Goal: Task Accomplishment & Management: Complete application form

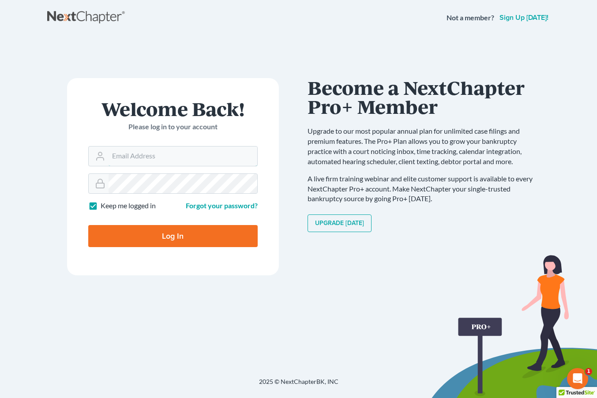
type input "[EMAIL_ADDRESS][DOMAIN_NAME]"
click at [172, 235] on input "Log In" at bounding box center [172, 236] width 169 height 22
type input "Thinking..."
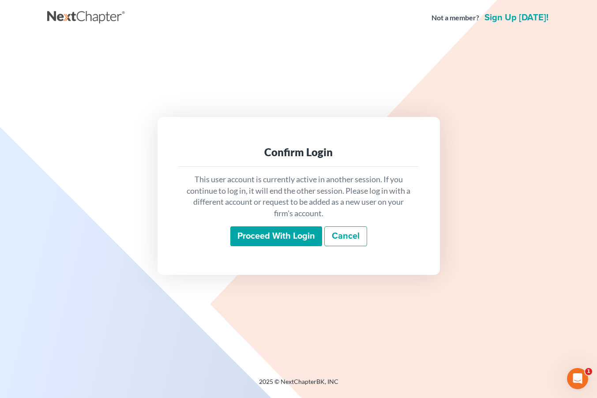
click at [255, 250] on div "This user account is currently active in another session. If you continue to lo…" at bounding box center [299, 210] width 240 height 87
click at [256, 234] on input "Proceed with login" at bounding box center [276, 236] width 92 height 20
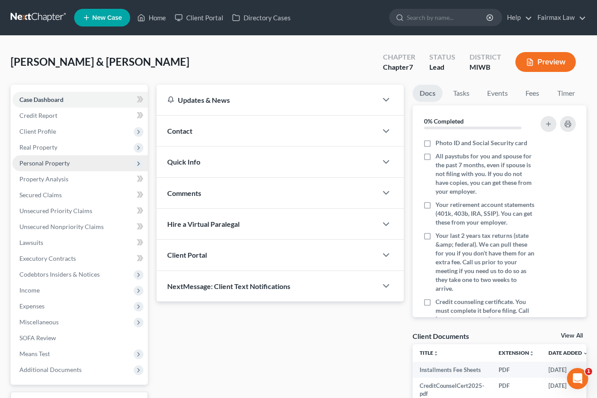
click at [97, 161] on span "Personal Property" at bounding box center [79, 163] width 135 height 16
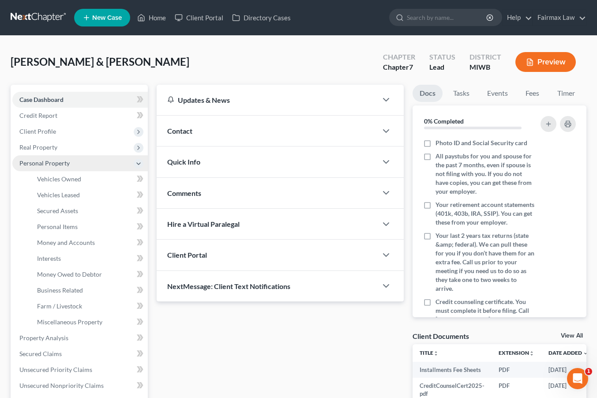
click at [94, 162] on span "Personal Property" at bounding box center [79, 163] width 135 height 16
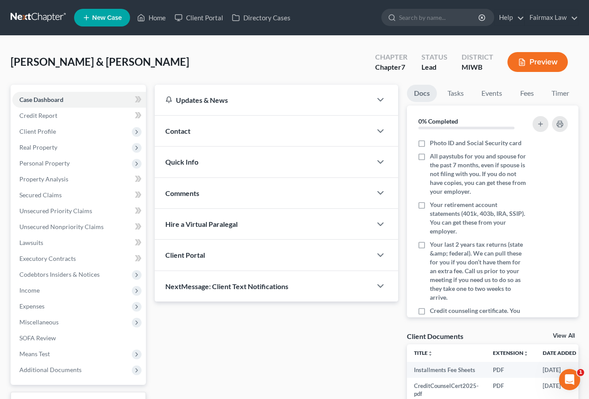
click at [291, 72] on div "Flemings, Anthony & Christine Upgraded Chapter Chapter 7 Status Lead District M…" at bounding box center [295, 65] width 568 height 38
click at [49, 135] on span "Client Profile" at bounding box center [79, 131] width 134 height 16
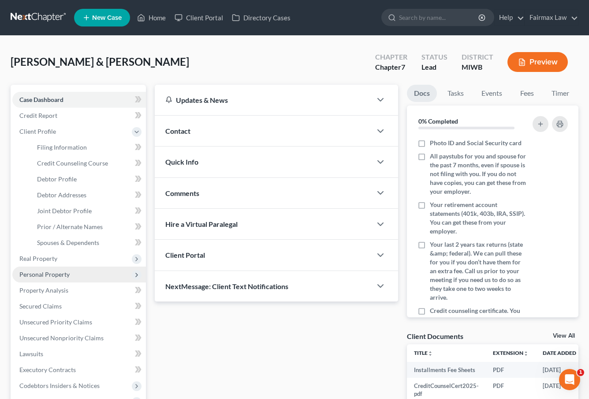
click at [34, 275] on span "Personal Property" at bounding box center [44, 273] width 50 height 7
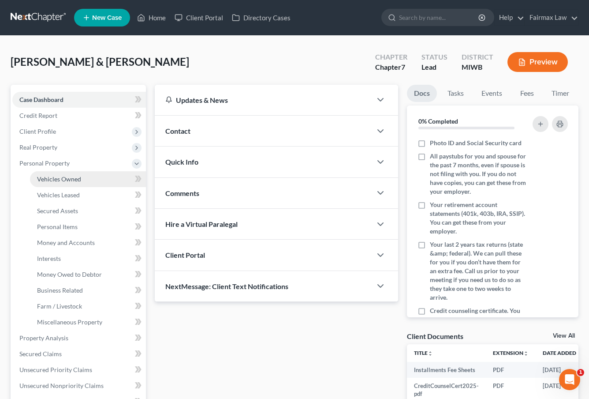
click at [70, 182] on span "Vehicles Owned" at bounding box center [59, 178] width 44 height 7
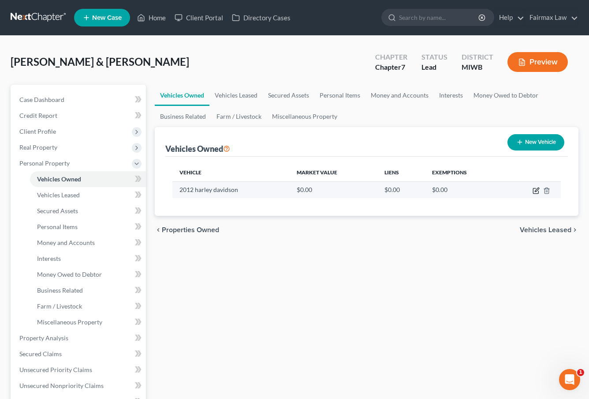
click at [536, 190] on icon "button" at bounding box center [537, 189] width 4 height 4
select select "7"
select select "14"
select select "2"
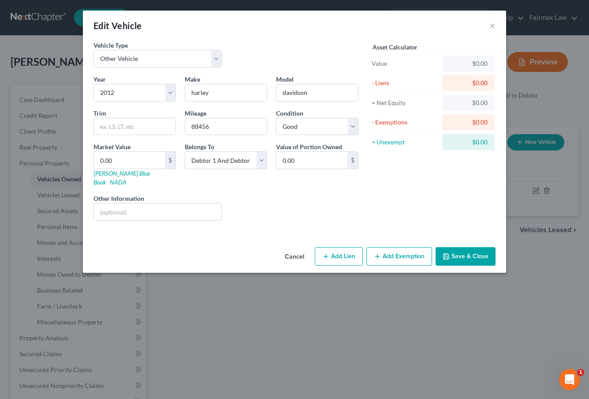
click at [303, 249] on button "Cancel" at bounding box center [295, 257] width 34 height 18
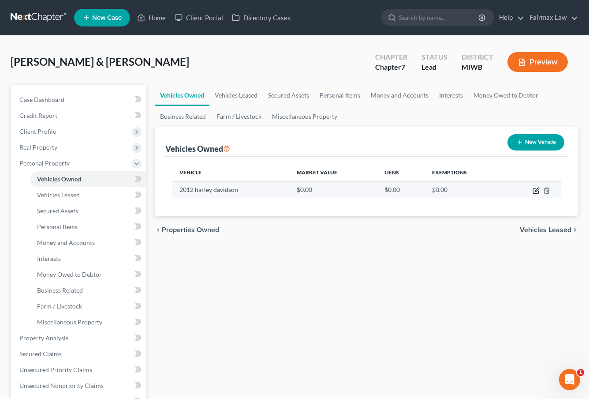
click at [536, 191] on icon "button" at bounding box center [537, 189] width 4 height 4
select select "7"
select select "14"
select select "2"
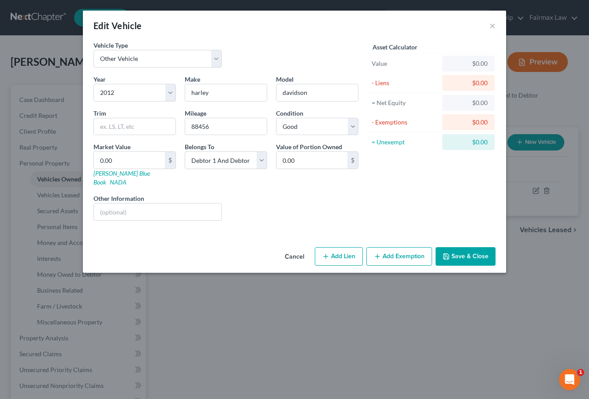
click at [467, 247] on button "Save & Close" at bounding box center [466, 256] width 60 height 19
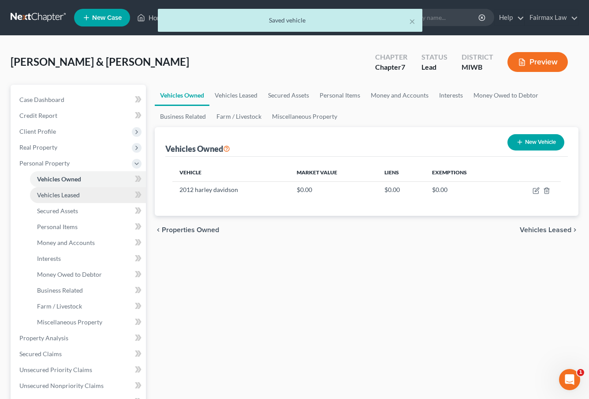
click at [77, 200] on link "Vehicles Leased" at bounding box center [88, 195] width 116 height 16
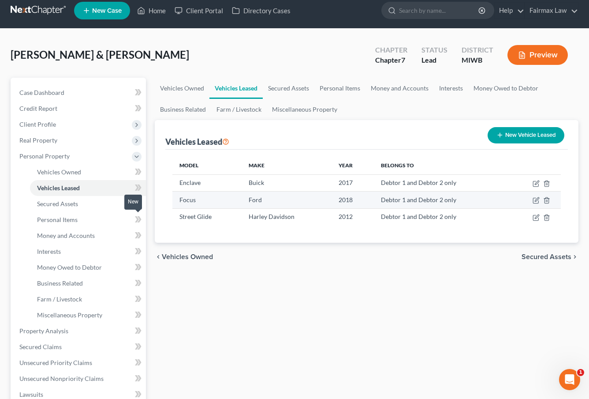
scroll to position [9, 0]
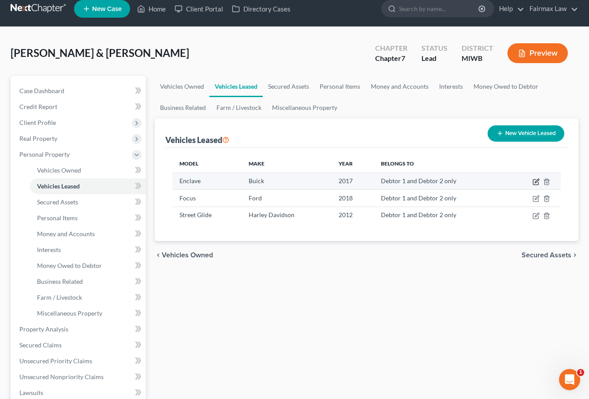
click at [537, 181] on icon "button" at bounding box center [536, 181] width 7 height 7
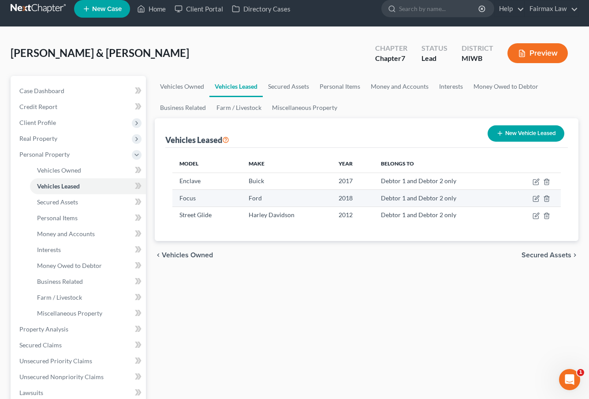
select select "0"
select select "9"
select select "2"
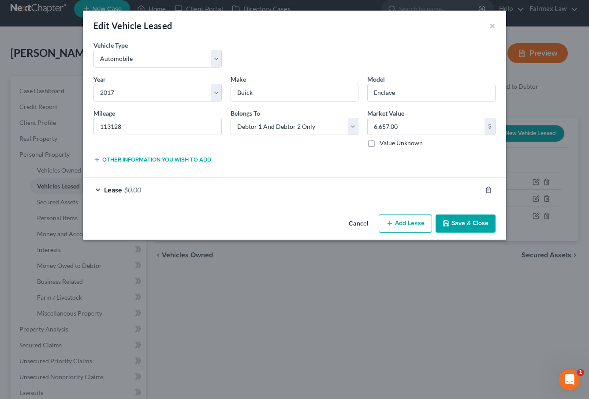
click at [336, 199] on div "Lease $0.00" at bounding box center [282, 189] width 399 height 23
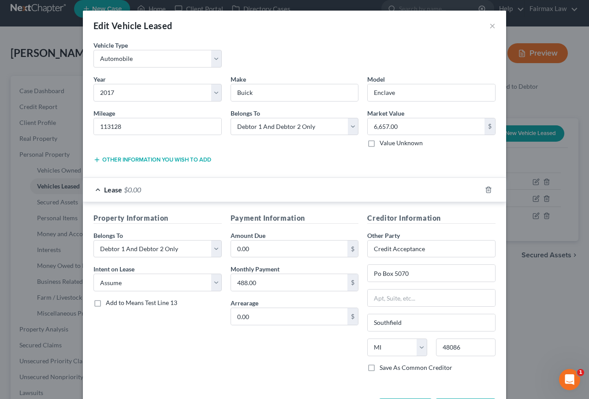
click at [336, 195] on div "Lease $0.00" at bounding box center [282, 189] width 399 height 23
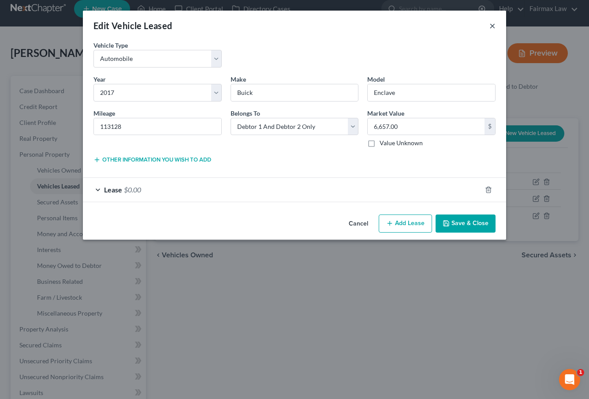
click at [491, 25] on button "×" at bounding box center [492, 25] width 6 height 11
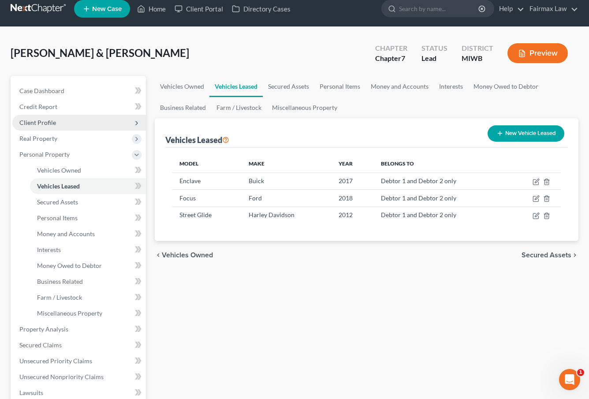
click at [59, 120] on span "Client Profile" at bounding box center [79, 123] width 134 height 16
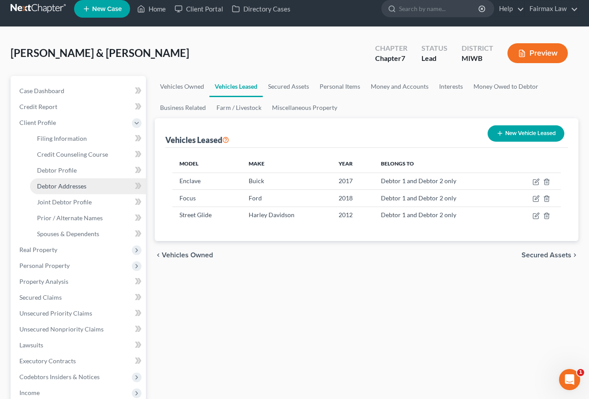
click at [71, 193] on link "Debtor Addresses" at bounding box center [88, 186] width 116 height 16
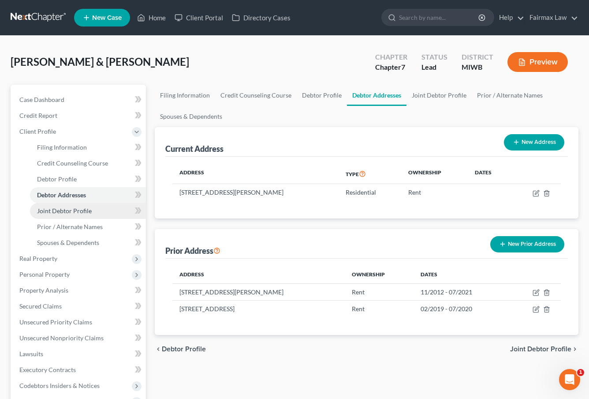
click at [72, 206] on link "Joint Debtor Profile" at bounding box center [88, 211] width 116 height 16
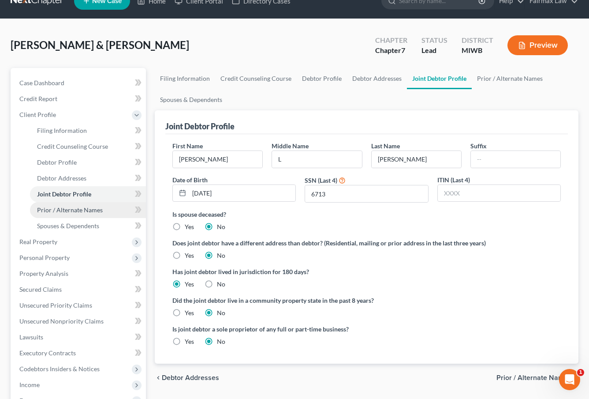
scroll to position [18, 0]
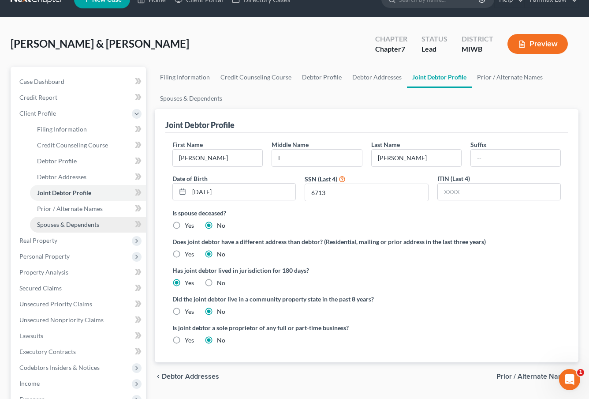
click at [81, 217] on link "Spouses & Dependents" at bounding box center [88, 225] width 116 height 16
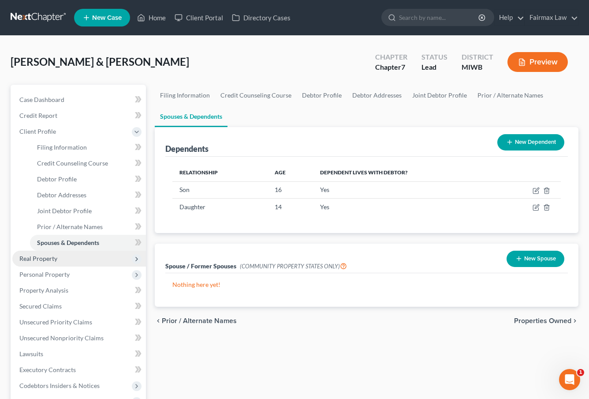
scroll to position [5, 0]
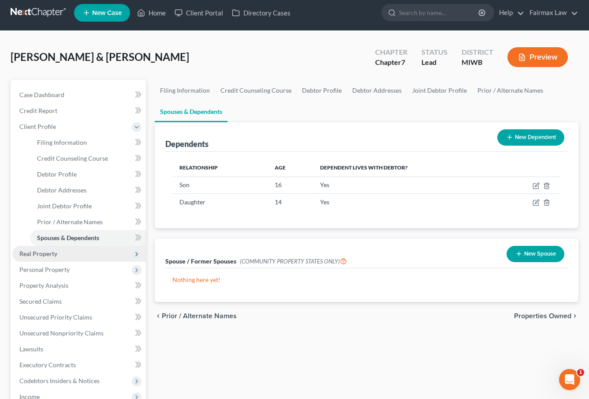
click at [90, 253] on span "Real Property" at bounding box center [79, 254] width 134 height 16
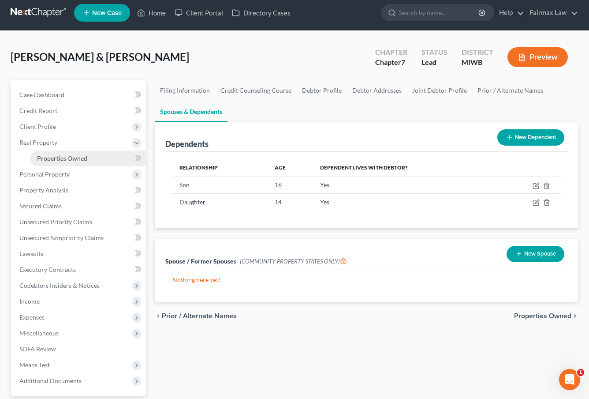
click at [90, 160] on link "Properties Owned" at bounding box center [88, 158] width 116 height 16
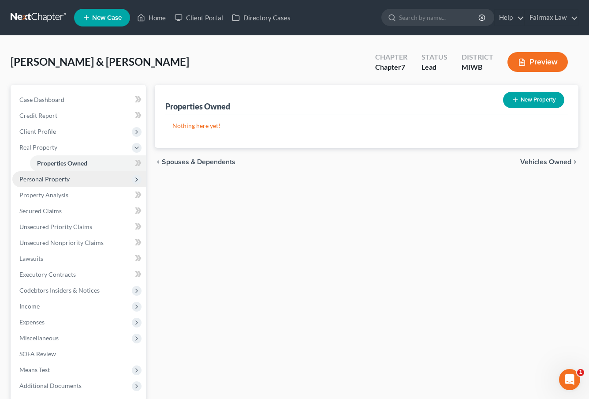
click at [89, 172] on span "Personal Property" at bounding box center [79, 179] width 134 height 16
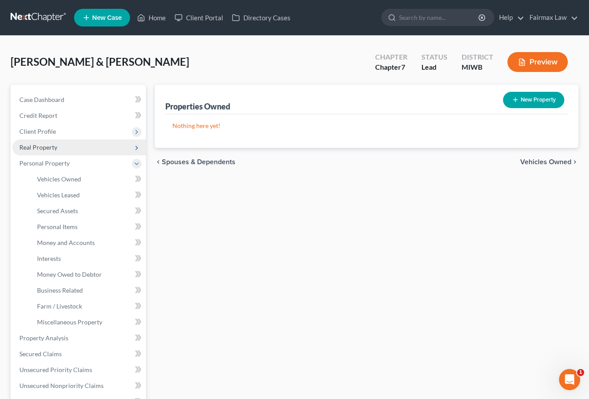
click at [84, 152] on span "Real Property" at bounding box center [79, 147] width 134 height 16
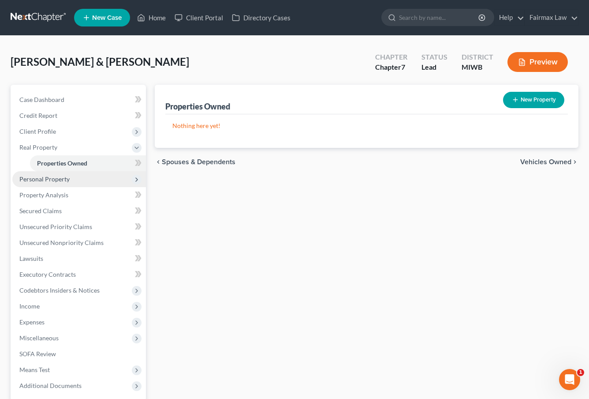
click at [103, 180] on span "Personal Property" at bounding box center [79, 179] width 134 height 16
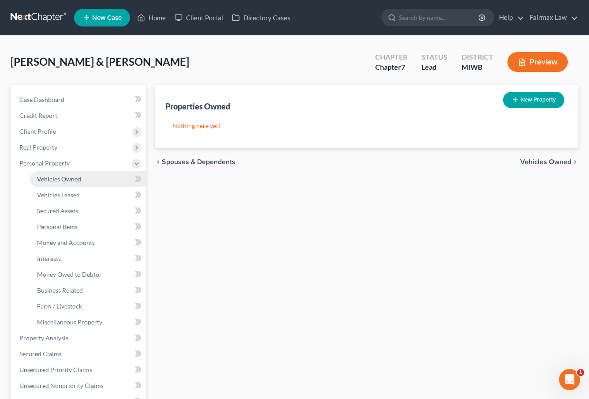
click at [97, 178] on link "Vehicles Owned" at bounding box center [88, 179] width 116 height 16
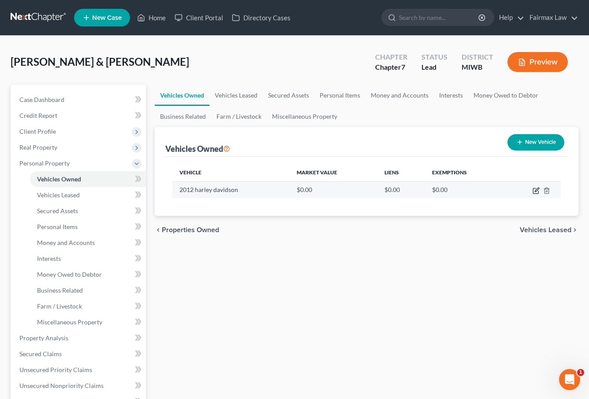
click at [534, 187] on icon "button" at bounding box center [536, 190] width 7 height 7
select select "7"
select select "14"
select select "2"
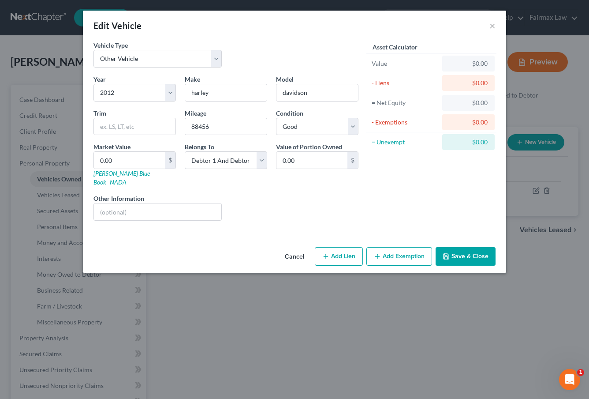
click at [384, 255] on button "Add Exemption" at bounding box center [399, 256] width 66 height 19
select select "2"
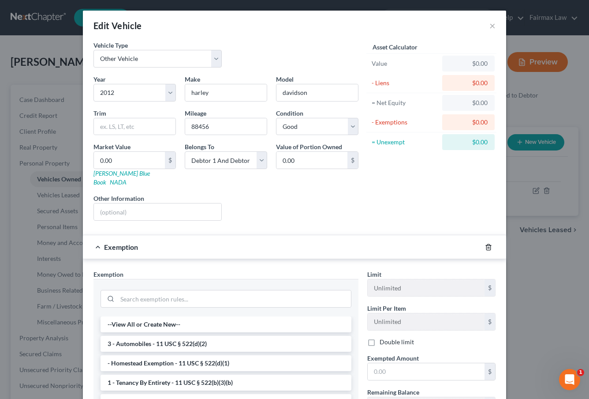
click at [490, 244] on icon "button" at bounding box center [488, 247] width 4 height 6
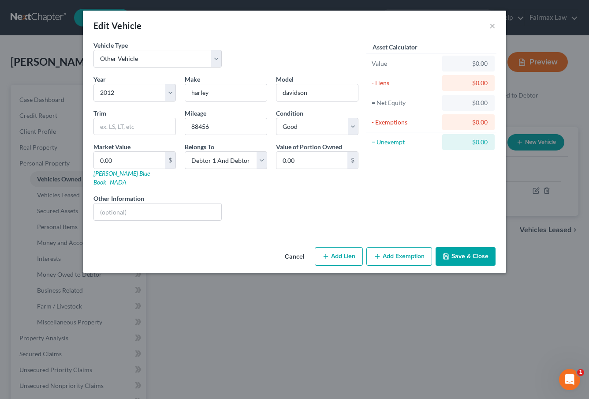
click at [357, 247] on button "Add Lien" at bounding box center [339, 256] width 48 height 19
select select "2"
select select "0"
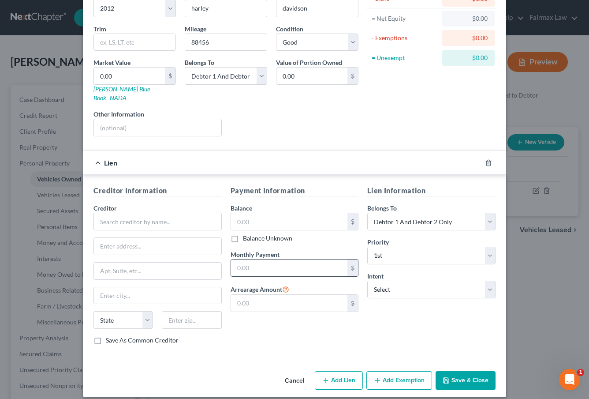
scroll to position [83, 0]
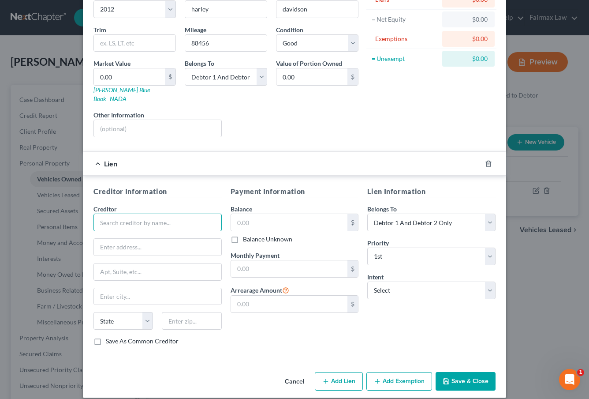
click at [130, 214] on input "text" at bounding box center [157, 222] width 128 height 18
type input "Open Road Financing"
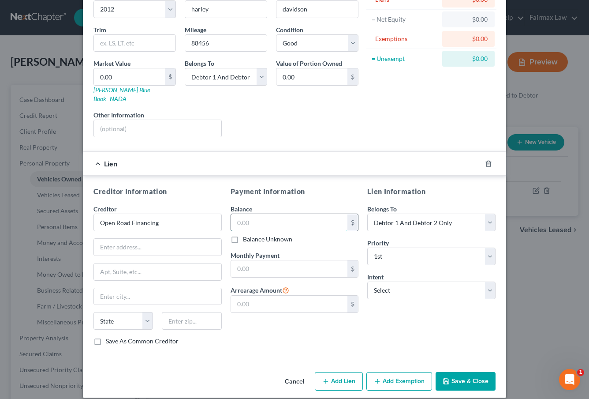
click at [320, 214] on input "text" at bounding box center [289, 222] width 117 height 17
type input "9,000.00"
click at [303, 125] on div "Liens Select" at bounding box center [294, 123] width 137 height 27
click at [305, 260] on input "text" at bounding box center [289, 268] width 117 height 17
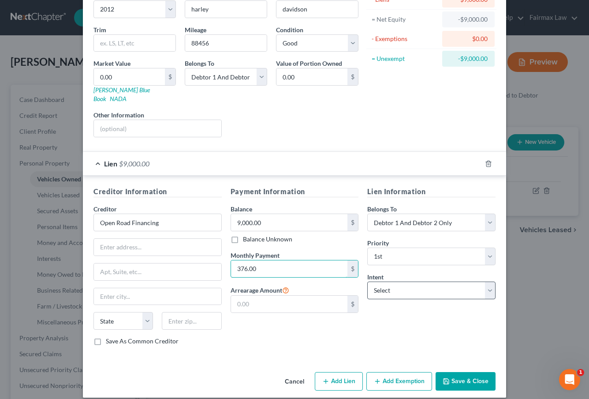
type input "376.00"
select select "2"
click at [387, 320] on div "Lien Information Belongs To * Select Debtor 1 Only Debtor 2 Only Debtor 1 And D…" at bounding box center [431, 269] width 137 height 166
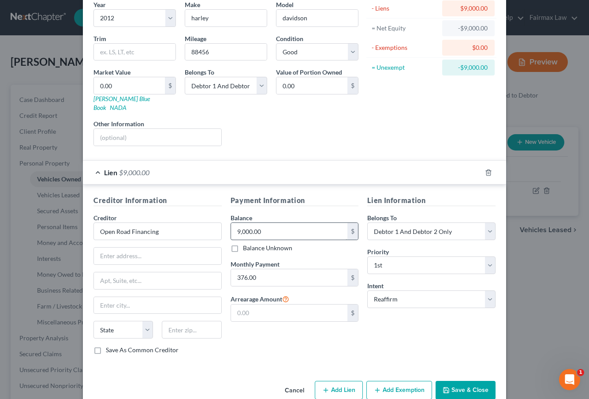
scroll to position [71, 0]
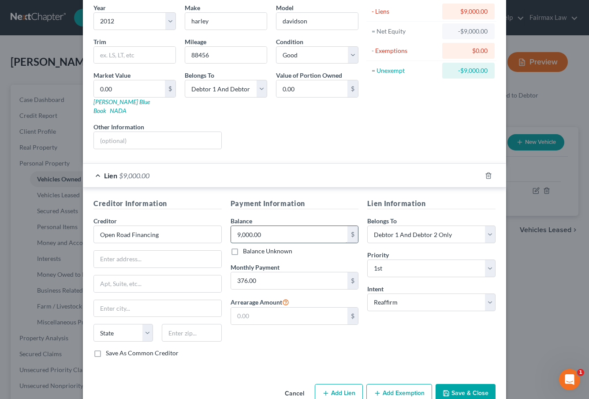
click at [273, 226] on input "9,000.00" at bounding box center [289, 234] width 117 height 17
click at [256, 226] on input "9,000.00" at bounding box center [289, 234] width 117 height 17
click at [252, 226] on input "9,000.00" at bounding box center [289, 234] width 117 height 17
type input "9,974.00"
click at [321, 349] on div "Payment Information Balance 9,974.00 $ Balance Unknown Balance Undetermined 9,9…" at bounding box center [294, 281] width 137 height 166
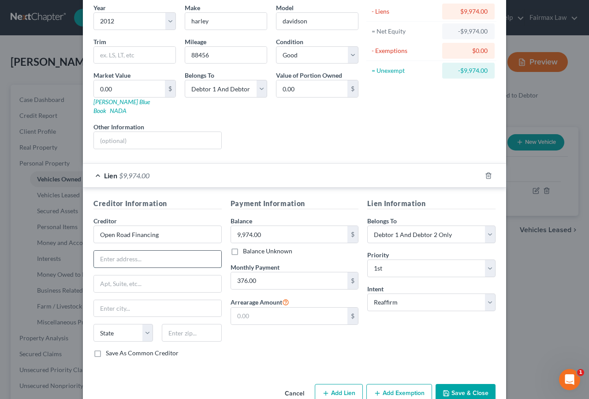
click at [110, 250] on input "text" at bounding box center [157, 258] width 127 height 17
type input "100 cummings center"
type input "suite 233g"
select select "23"
type input "01915"
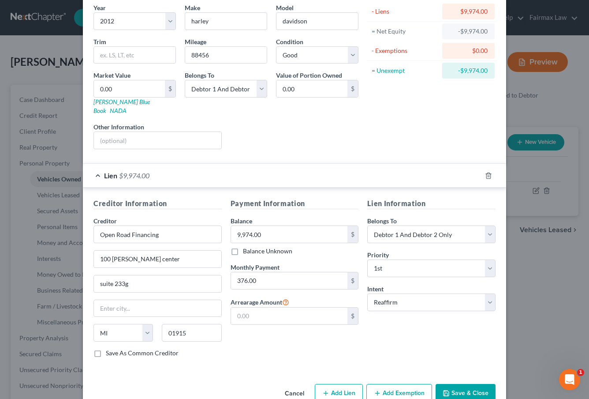
type input "Beverly"
select select "22"
click at [455, 384] on button "Save & Close" at bounding box center [466, 393] width 60 height 19
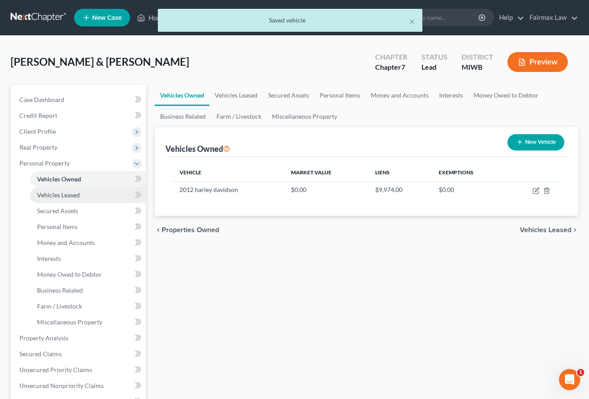
click at [91, 199] on link "Vehicles Leased" at bounding box center [88, 195] width 116 height 16
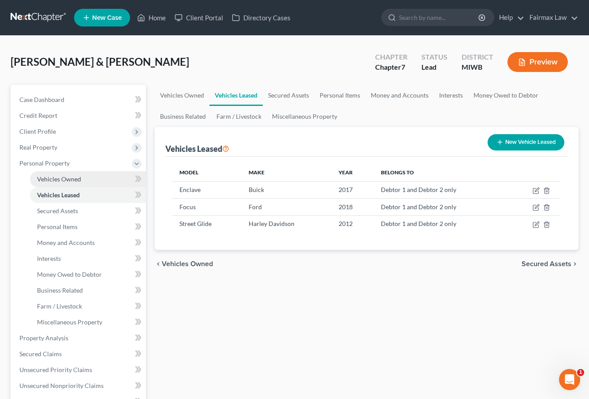
click at [78, 179] on span "Vehicles Owned" at bounding box center [59, 178] width 44 height 7
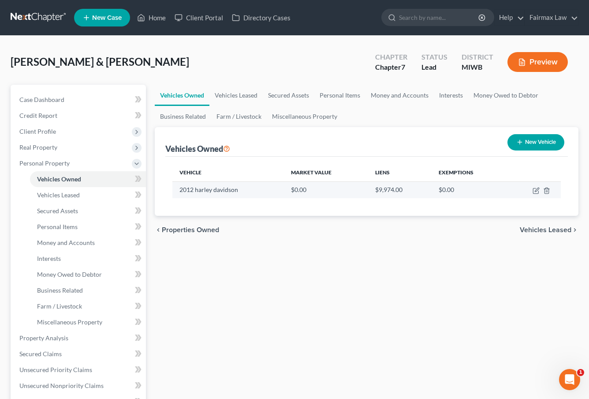
click at [537, 194] on td at bounding box center [534, 189] width 54 height 17
click at [536, 190] on icon "button" at bounding box center [537, 189] width 4 height 4
select select "7"
select select "14"
select select "2"
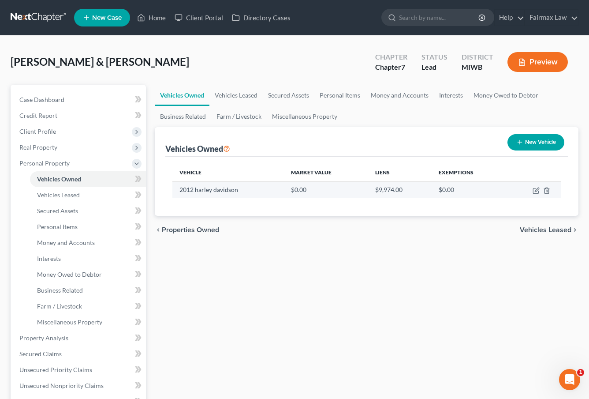
select select "2"
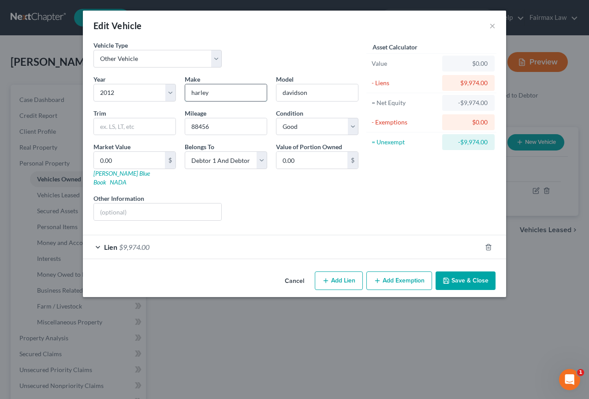
click at [250, 91] on input "harley" at bounding box center [226, 92] width 82 height 17
type input "harley davidson"
type input "street guide"
click at [464, 273] on button "Save & Close" at bounding box center [466, 280] width 60 height 19
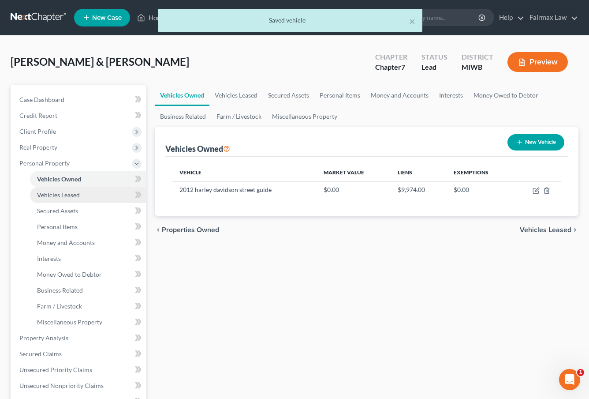
click at [71, 198] on span "Vehicles Leased" at bounding box center [58, 194] width 43 height 7
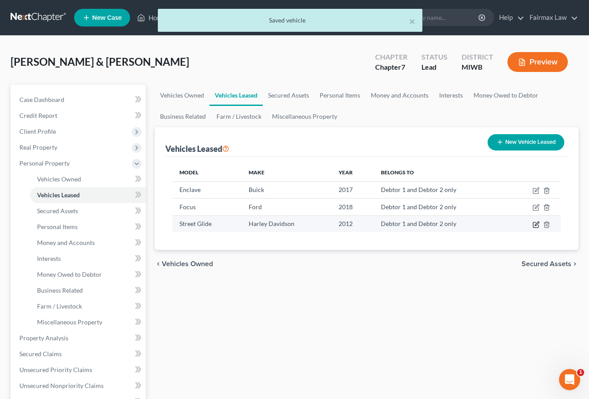
click at [538, 225] on icon "button" at bounding box center [536, 224] width 7 height 7
select select "0"
select select "14"
select select "2"
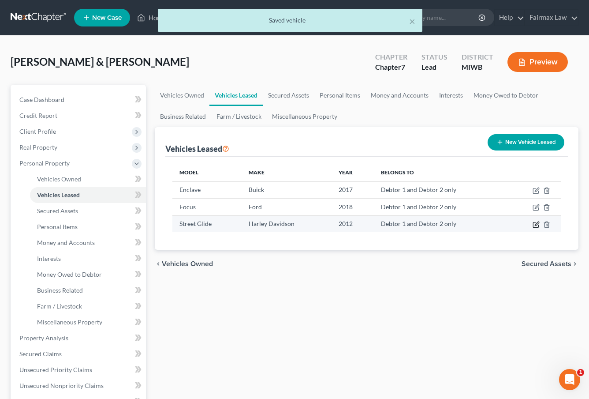
select select "1"
select select "22"
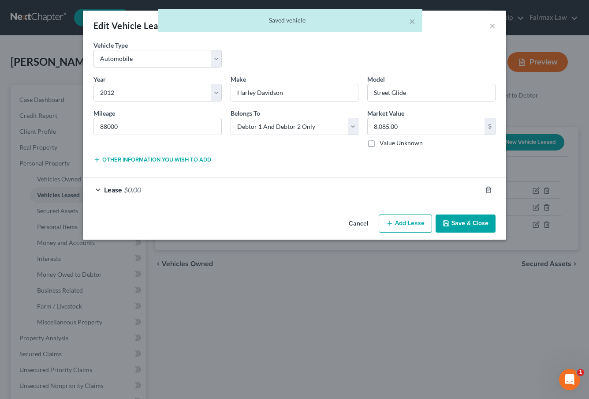
click at [437, 196] on div "Lease $0.00" at bounding box center [282, 189] width 399 height 23
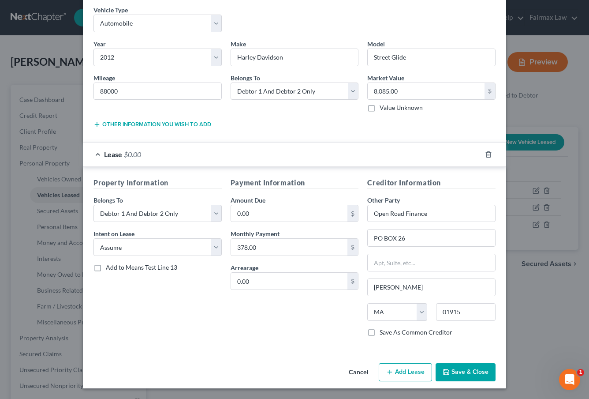
scroll to position [35, 0]
click at [468, 368] on button "Save & Close" at bounding box center [466, 372] width 60 height 19
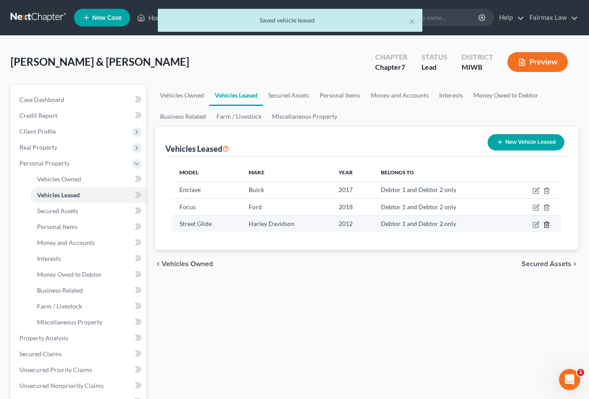
click at [546, 224] on icon "button" at bounding box center [546, 224] width 7 height 7
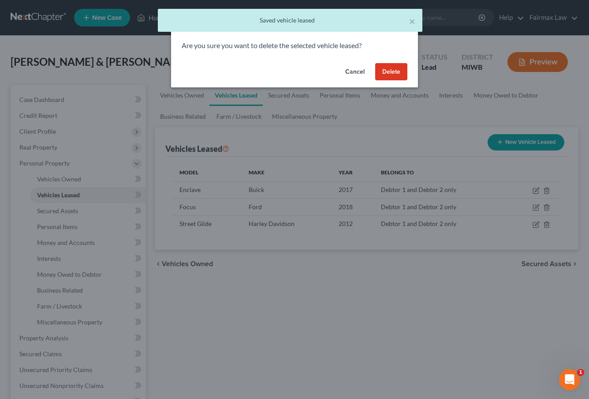
click at [399, 75] on button "Delete" at bounding box center [391, 72] width 32 height 18
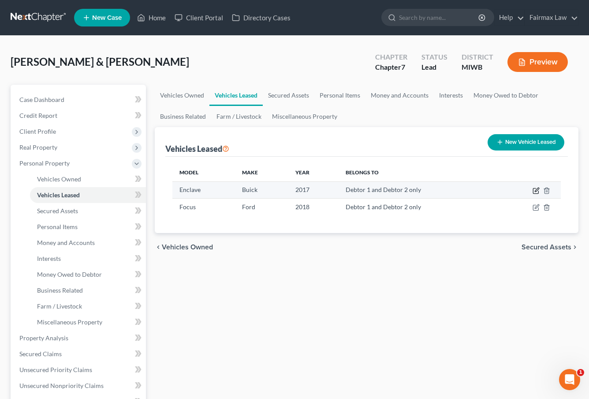
click at [535, 191] on icon "button" at bounding box center [537, 189] width 4 height 4
select select "0"
select select "9"
select select "2"
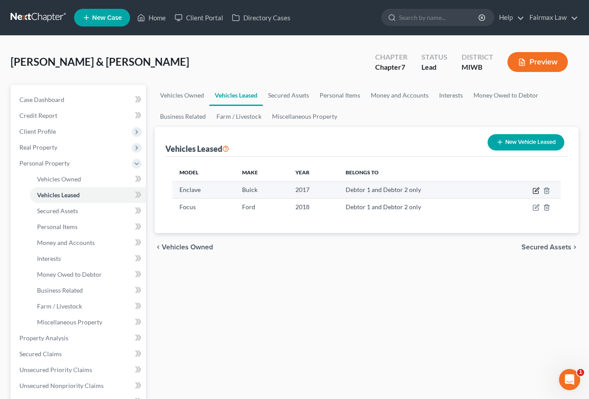
select select "1"
select select "23"
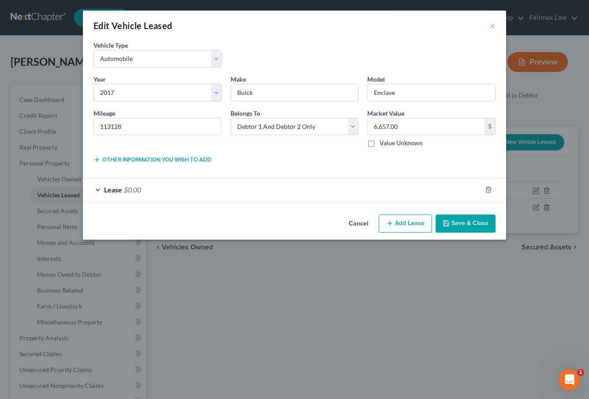
click at [258, 186] on div "Lease $0.00" at bounding box center [282, 189] width 399 height 23
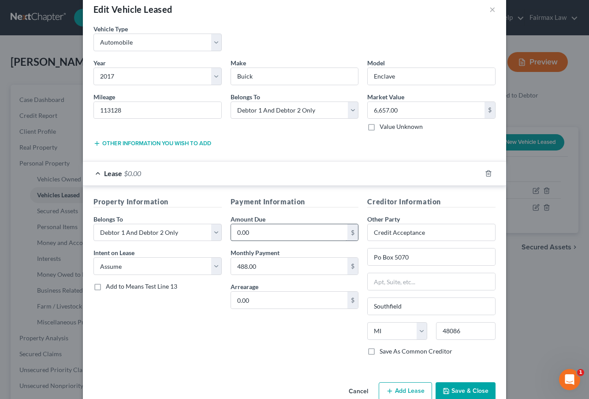
scroll to position [20, 0]
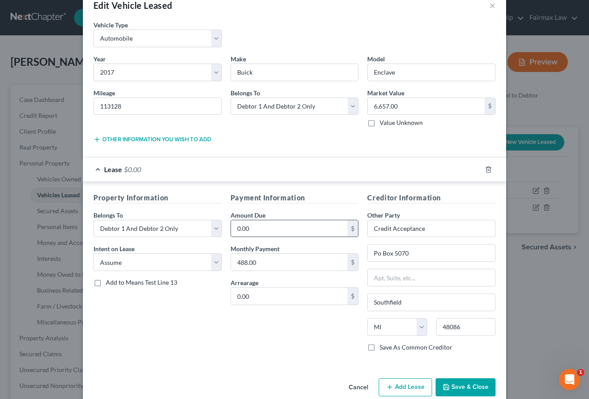
click at [264, 231] on input "0.00" at bounding box center [289, 228] width 117 height 17
type input "0"
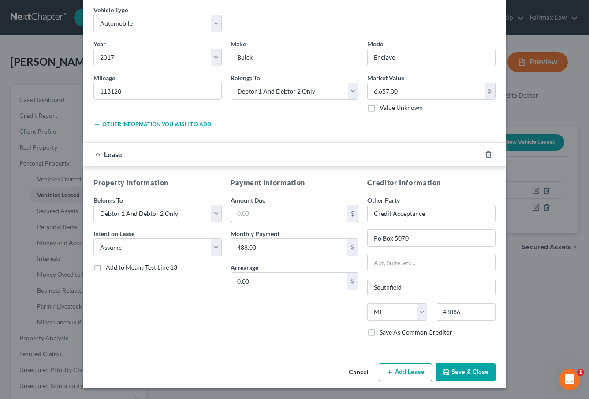
scroll to position [35, 0]
click at [283, 219] on input "text" at bounding box center [289, 213] width 117 height 17
type input "17,147.00"
click at [247, 312] on div "Payment Information Amount Due 17,147.00 $ Monthly Payment 488.00 $ Arrearage 0…" at bounding box center [294, 260] width 137 height 166
click at [472, 374] on button "Save & Close" at bounding box center [466, 372] width 60 height 19
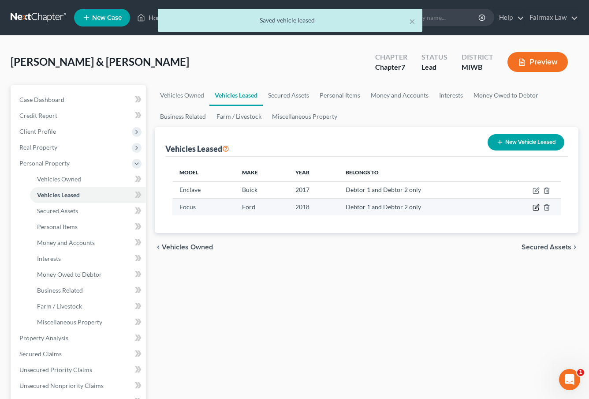
click at [535, 208] on icon "button" at bounding box center [537, 207] width 4 height 4
select select "0"
select select "8"
select select "2"
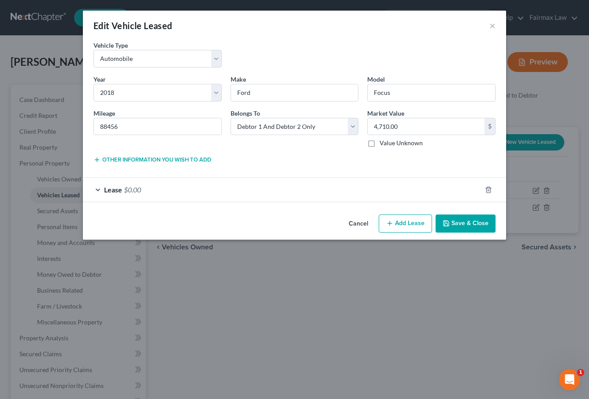
click at [360, 194] on div "Lease $0.00" at bounding box center [282, 189] width 399 height 23
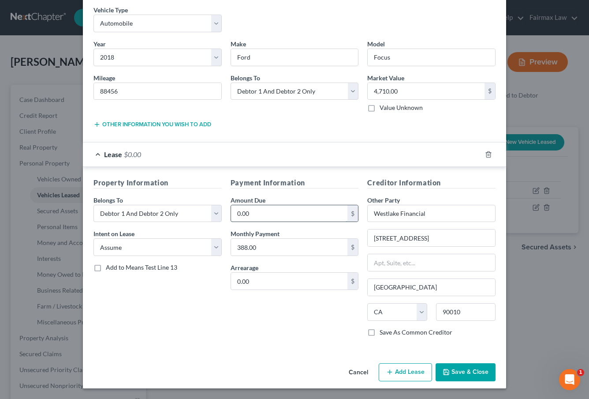
click at [308, 209] on input "0.00" at bounding box center [289, 213] width 117 height 17
drag, startPoint x: 304, startPoint y: 218, endPoint x: 224, endPoint y: 205, distance: 81.8
click at [224, 205] on div "Property Information Belongs To * Select Debtor 1 Only Debtor 2 Only Debtor 1 A…" at bounding box center [294, 260] width 411 height 166
type input "4,000.00"
click at [459, 370] on button "Save & Close" at bounding box center [466, 372] width 60 height 19
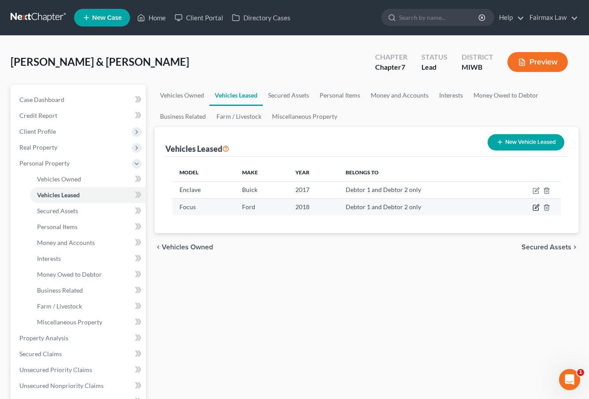
click at [534, 205] on icon "button" at bounding box center [536, 207] width 7 height 7
select select "0"
select select "8"
select select "2"
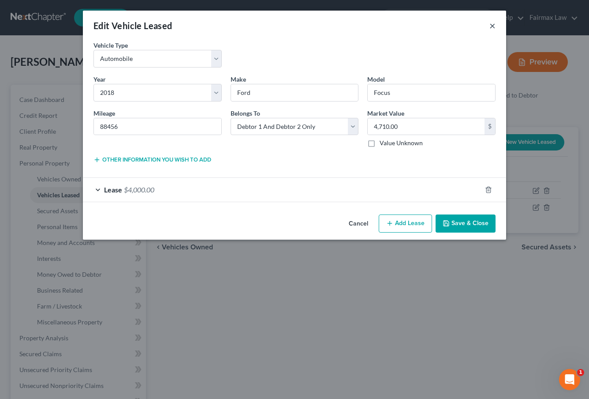
click at [492, 23] on button "×" at bounding box center [492, 25] width 6 height 11
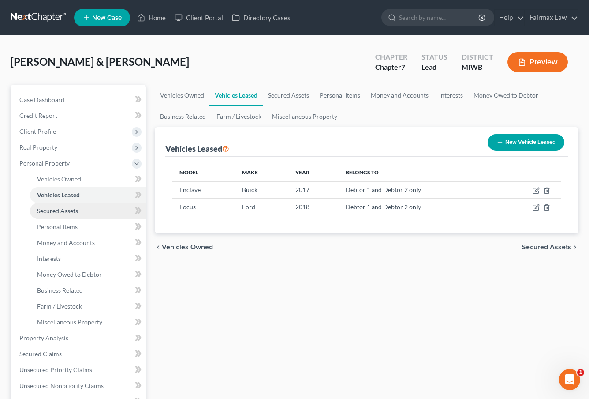
click at [98, 215] on link "Secured Assets" at bounding box center [88, 211] width 116 height 16
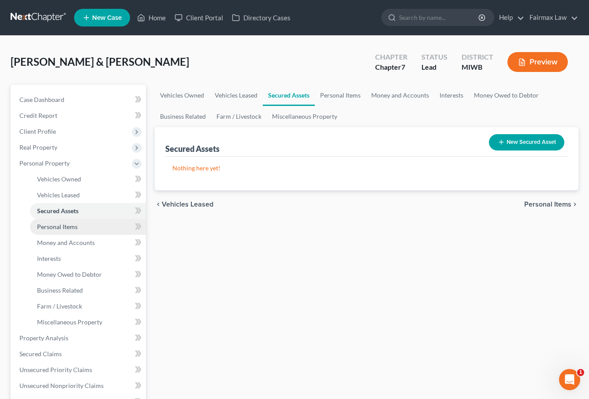
click at [98, 225] on link "Personal Items" at bounding box center [88, 227] width 116 height 16
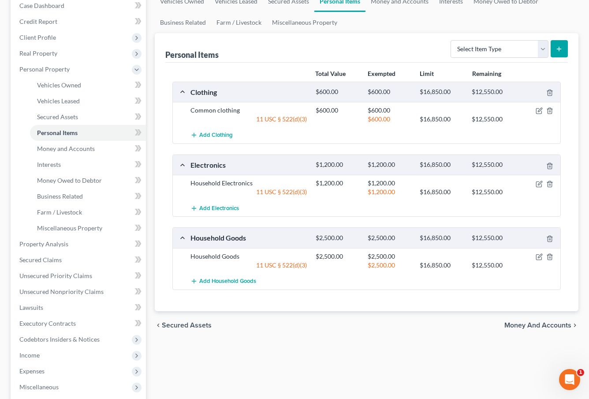
scroll to position [95, 0]
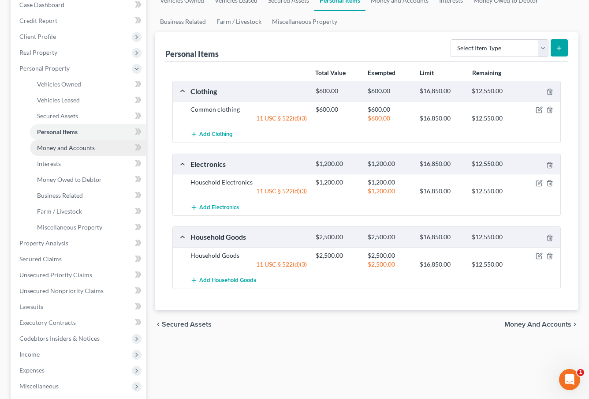
click at [70, 146] on span "Money and Accounts" at bounding box center [66, 147] width 58 height 7
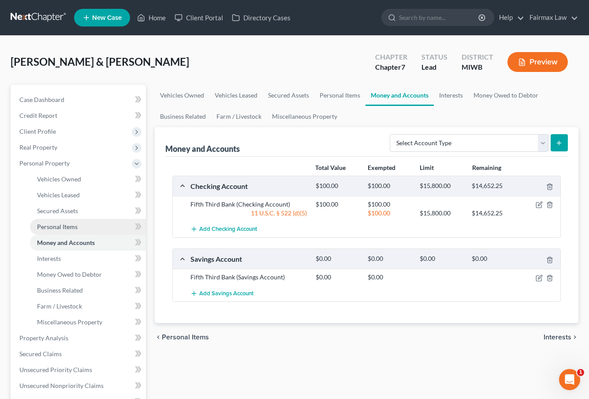
click at [80, 232] on link "Personal Items" at bounding box center [88, 227] width 116 height 16
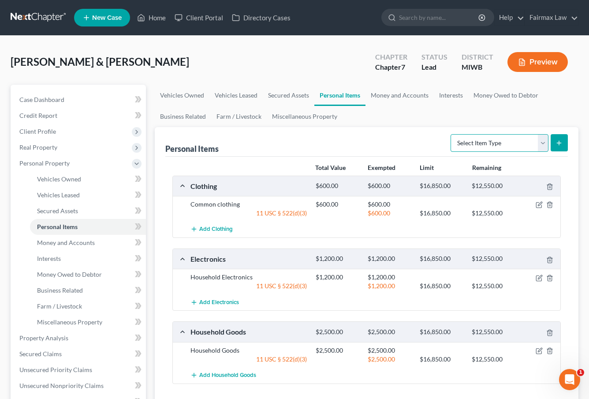
select select "pets"
click at [557, 146] on button "submit" at bounding box center [559, 142] width 17 height 17
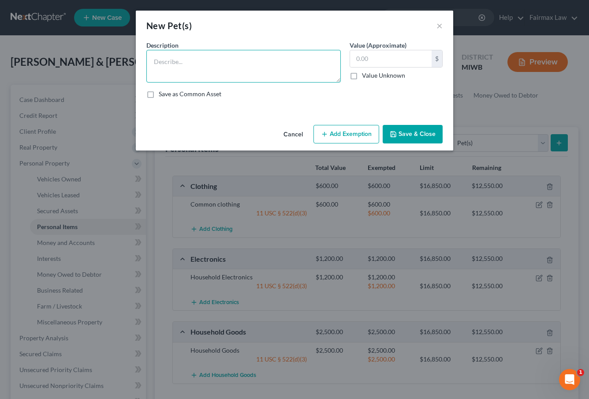
click at [278, 78] on textarea at bounding box center [243, 66] width 194 height 33
drag, startPoint x: 258, startPoint y: 63, endPoint x: 64, endPoint y: 62, distance: 194.5
click at [64, 63] on div "New Pet(s) × An exemption set must first be selected from the Filing Informatio…" at bounding box center [294, 199] width 589 height 399
click at [152, 59] on textarea "Dog (adopted)" at bounding box center [243, 66] width 194 height 33
click at [169, 63] on textarea "2 Dog (adopted)" at bounding box center [243, 66] width 194 height 33
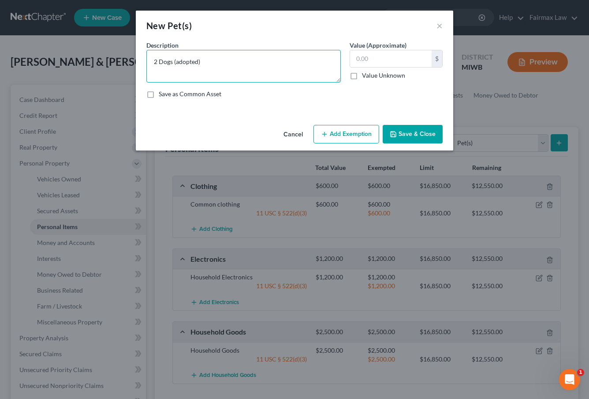
type textarea "2 Dogs (adopted)"
click at [400, 126] on button "Save & Close" at bounding box center [413, 134] width 60 height 19
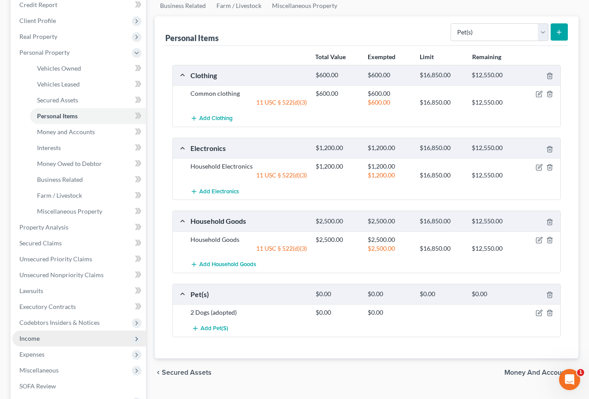
scroll to position [117, 0]
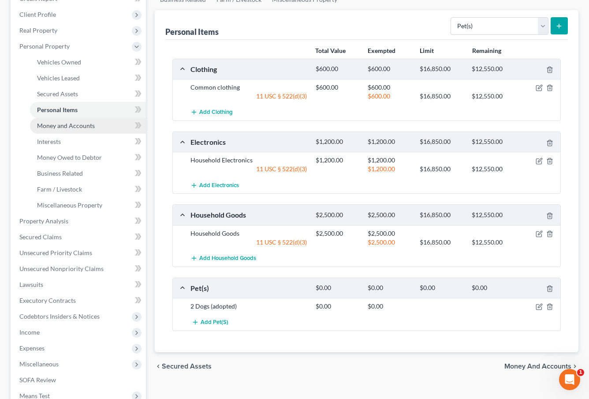
click at [74, 130] on link "Money and Accounts" at bounding box center [88, 126] width 116 height 16
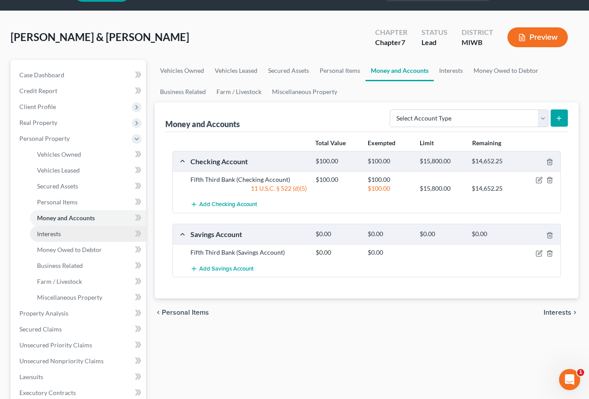
scroll to position [25, 0]
click at [539, 178] on icon "button" at bounding box center [539, 179] width 7 height 7
select select "2"
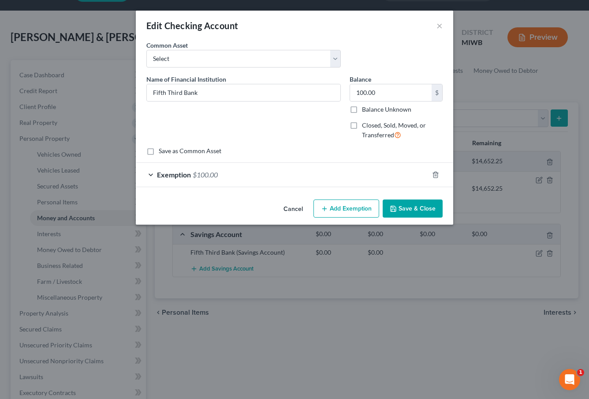
click at [371, 174] on div "Exemption $100.00" at bounding box center [282, 174] width 293 height 23
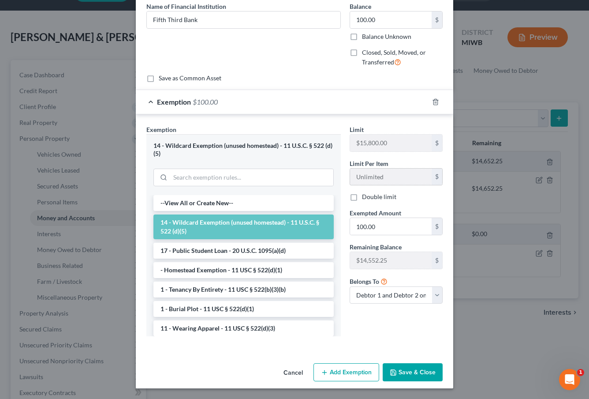
scroll to position [72, 0]
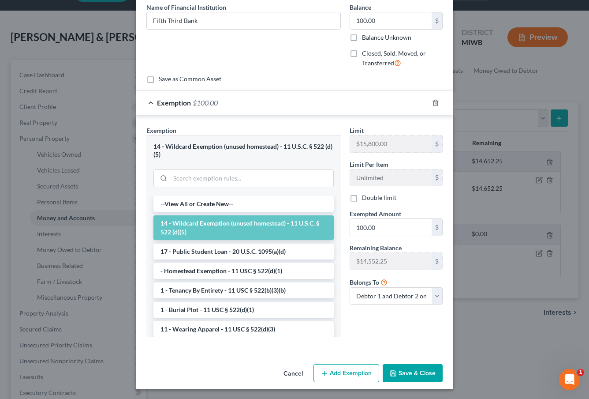
click at [362, 198] on label "Double limit" at bounding box center [379, 197] width 34 height 9
click at [366, 198] on input "Double limit" at bounding box center [369, 196] width 6 height 6
checkbox input "true"
click at [413, 369] on button "Save & Close" at bounding box center [413, 373] width 60 height 19
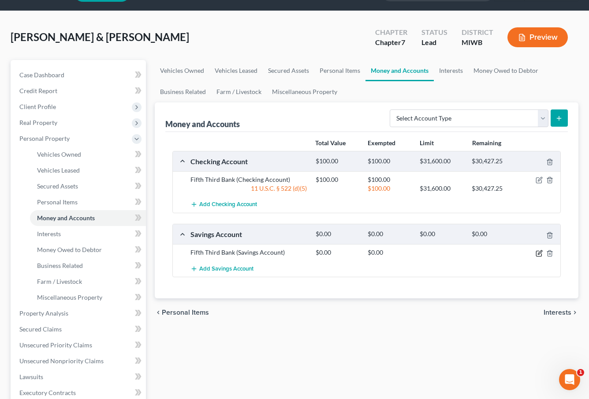
click at [539, 254] on icon "button" at bounding box center [540, 252] width 4 height 4
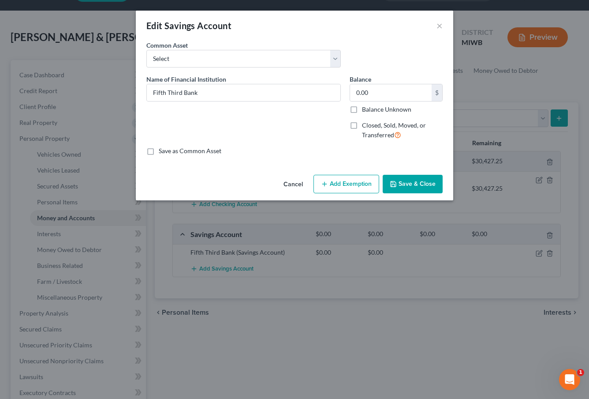
click at [418, 186] on button "Save & Close" at bounding box center [413, 184] width 60 height 19
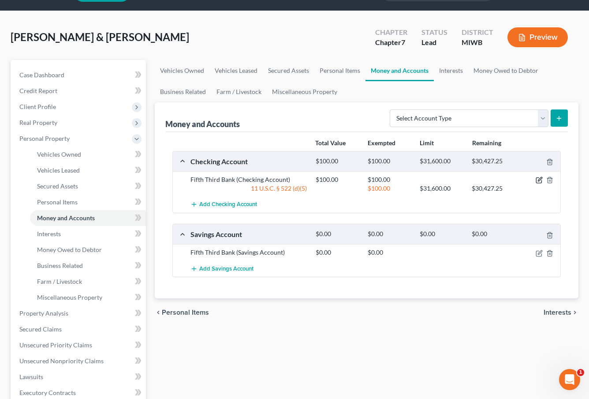
click at [537, 178] on icon "button" at bounding box center [539, 179] width 7 height 7
select select "2"
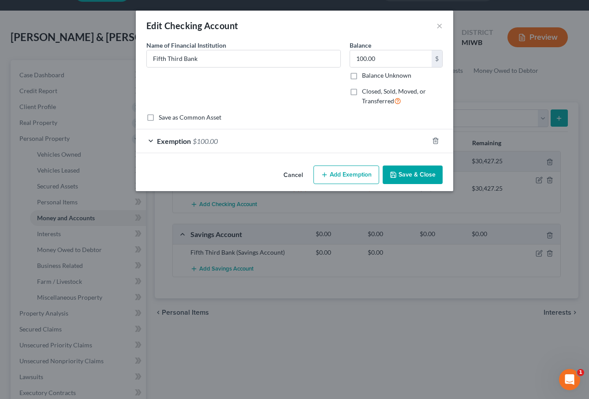
checkbox input "true"
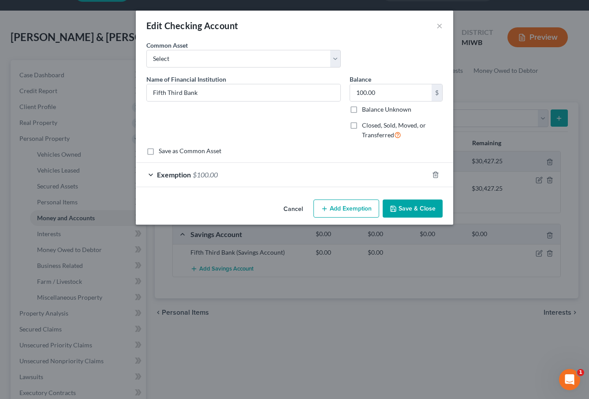
click at [267, 172] on div "Exemption $100.00" at bounding box center [282, 174] width 293 height 23
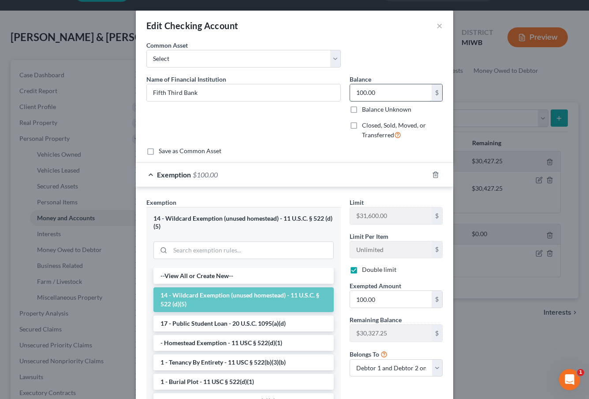
click at [388, 89] on input "100.00" at bounding box center [391, 92] width 82 height 17
drag, startPoint x: 388, startPoint y: 94, endPoint x: 325, endPoint y: 94, distance: 62.6
click at [326, 94] on div "Name of Financial Institution * Fifth Third Bank Balance 100.00 $ Balance Unkno…" at bounding box center [294, 111] width 305 height 72
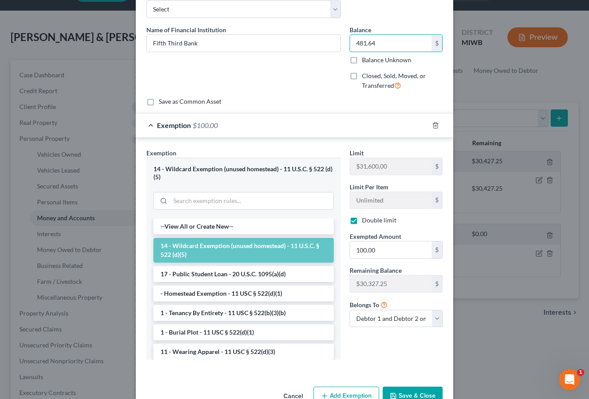
scroll to position [67, 0]
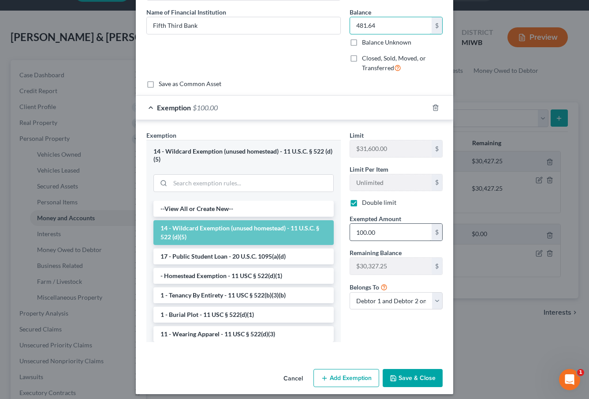
type input "481.64"
click at [401, 231] on input "100.00" at bounding box center [391, 232] width 82 height 17
drag, startPoint x: 401, startPoint y: 231, endPoint x: 312, endPoint y: 227, distance: 89.2
click at [312, 227] on div "Exemption Set must be selected for CA. Exemption * 14 - Wildcard Exemption (unu…" at bounding box center [294, 240] width 305 height 219
type input "481.64"
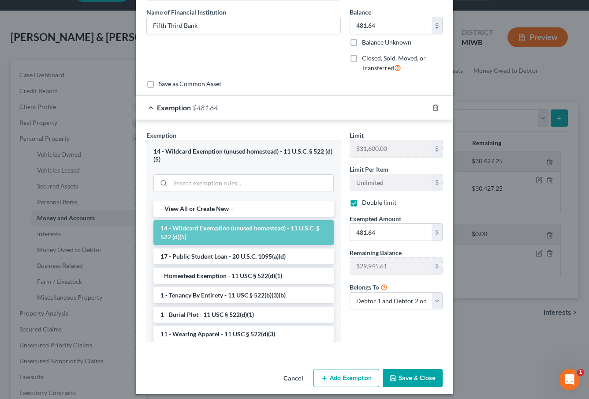
click at [409, 376] on button "Save & Close" at bounding box center [413, 378] width 60 height 19
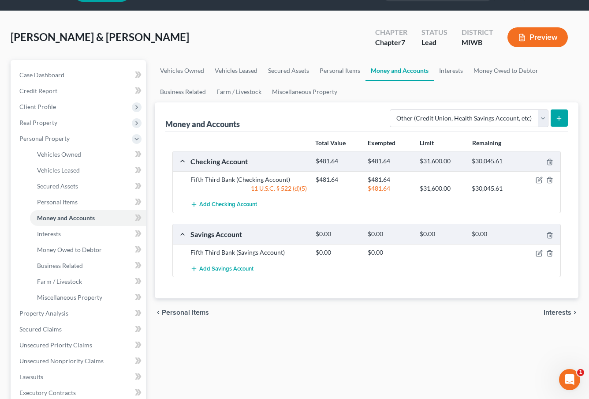
click at [560, 119] on icon "submit" at bounding box center [559, 118] width 7 height 7
click at [558, 122] on button "submit" at bounding box center [559, 117] width 17 height 17
click at [558, 123] on button "submit" at bounding box center [559, 117] width 17 height 17
click at [334, 315] on div "chevron_left Personal Items Interests chevron_right" at bounding box center [367, 312] width 424 height 28
click at [557, 117] on icon "submit" at bounding box center [559, 118] width 7 height 7
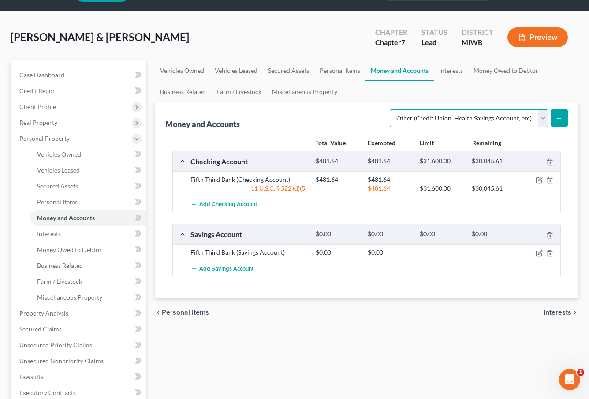
select select "checking"
click at [558, 121] on icon "submit" at bounding box center [559, 118] width 7 height 7
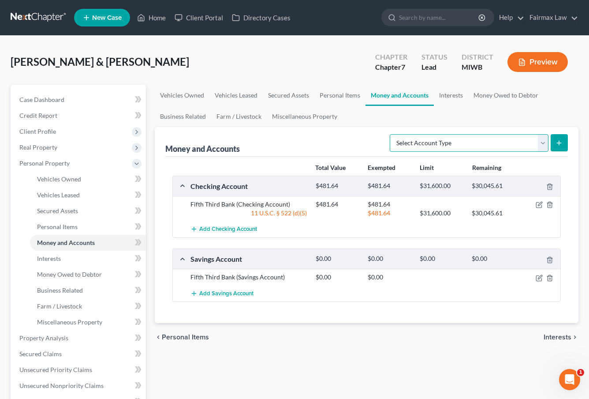
select select "other"
click at [559, 144] on icon "submit" at bounding box center [559, 142] width 7 height 7
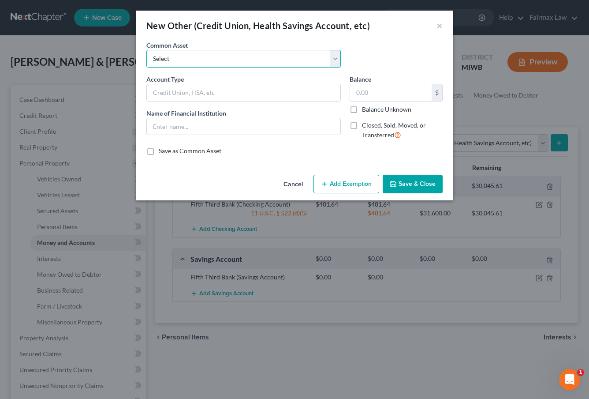
select select "8"
type input "Prepaid Debit Card - CashApp"
type input "Cashapp"
type input "1,200.00"
select select
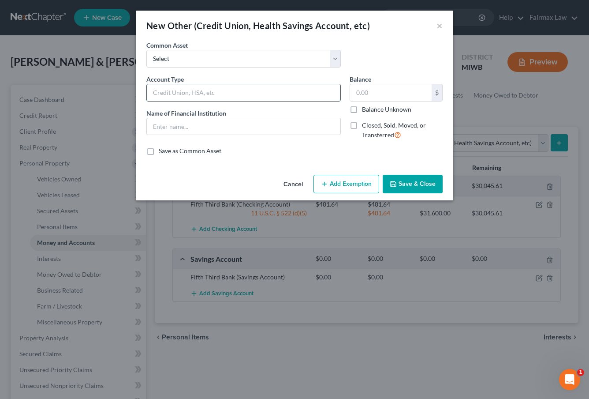
click at [201, 93] on input "text" at bounding box center [244, 92] width 194 height 17
type input "c"
type input "Cash App"
click at [183, 127] on input "text" at bounding box center [244, 126] width 194 height 17
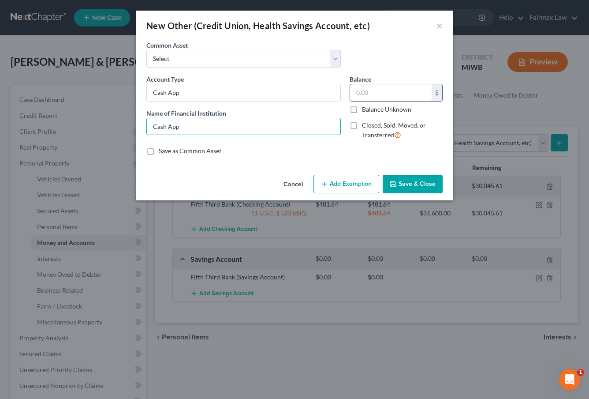
type input "Cash App"
click at [363, 91] on input "text" at bounding box center [391, 92] width 82 height 17
type input "0.47"
click at [362, 189] on button "Add Exemption" at bounding box center [347, 184] width 66 height 19
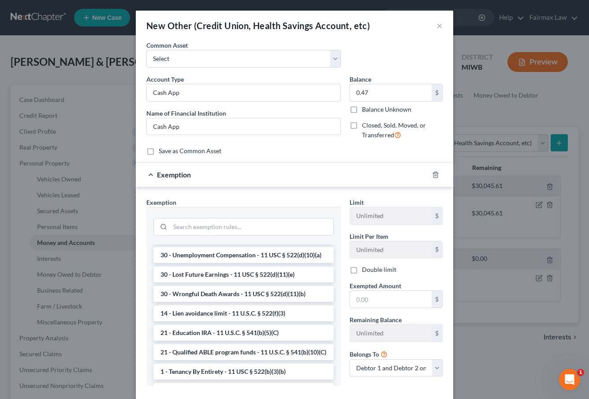
scroll to position [53, 0]
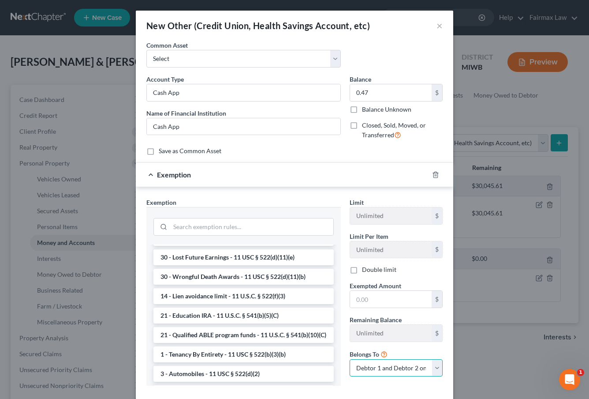
select select "1"
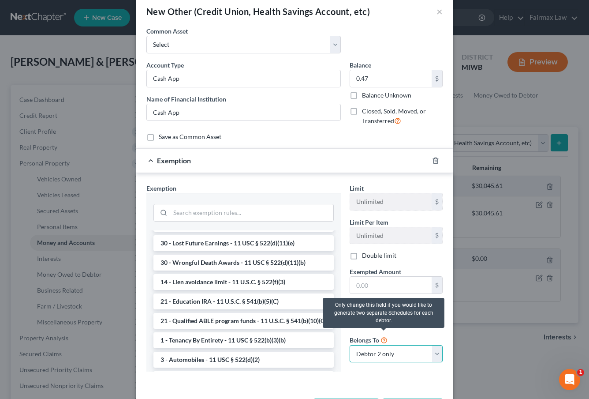
scroll to position [17, 0]
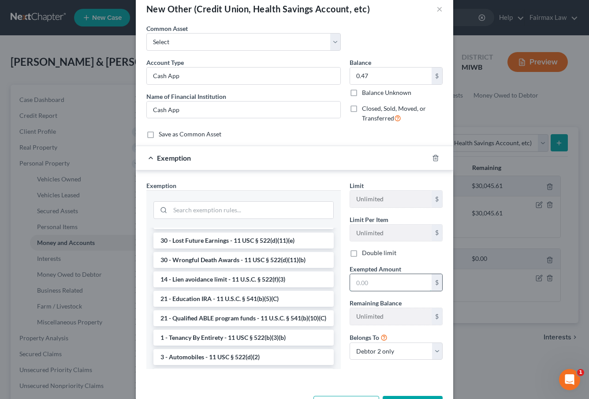
click at [360, 282] on input "text" at bounding box center [391, 282] width 82 height 17
type input "0.47"
click at [253, 213] on input "search" at bounding box center [251, 210] width 163 height 17
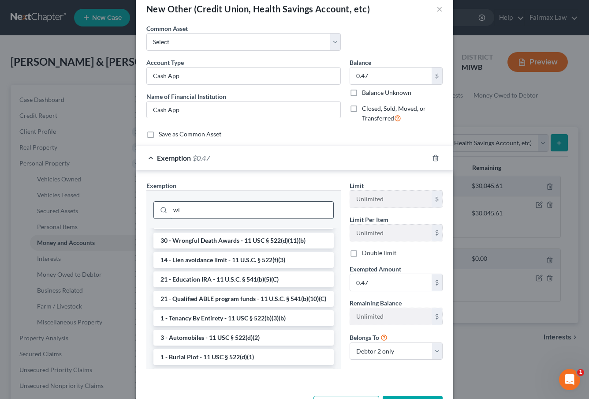
scroll to position [0, 0]
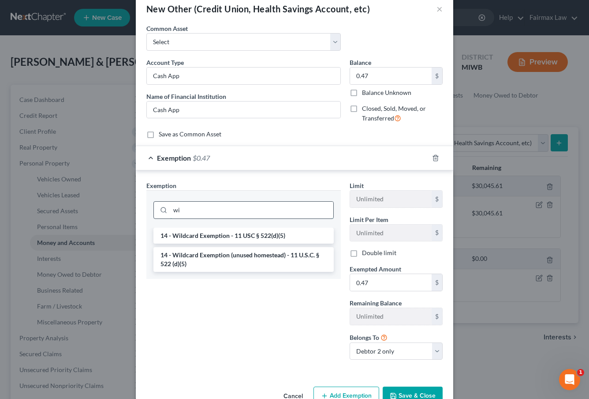
type input "w"
type input "c"
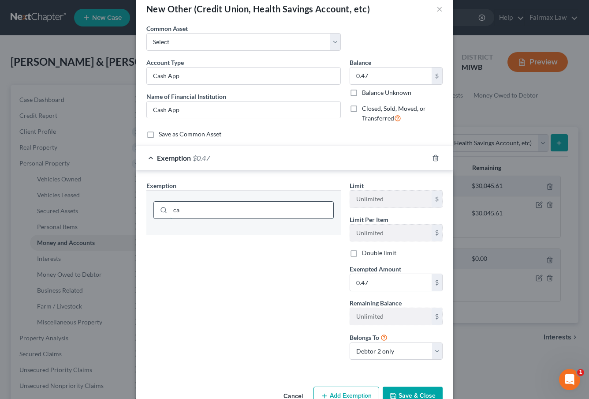
type input "c"
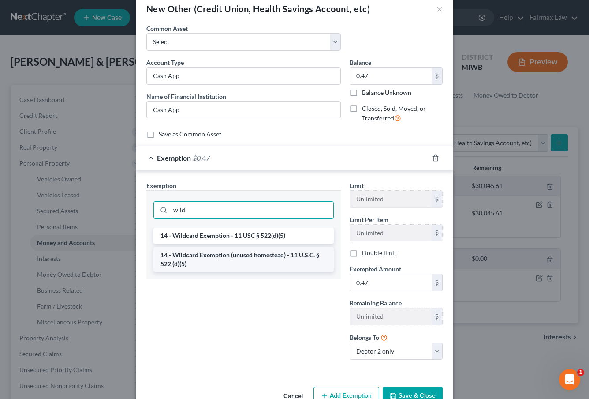
type input "wild"
click at [281, 264] on li "14 - Wildcard Exemption (unused homestead) - 11 U.S.C. § 522 (d)(5)" at bounding box center [243, 259] width 180 height 25
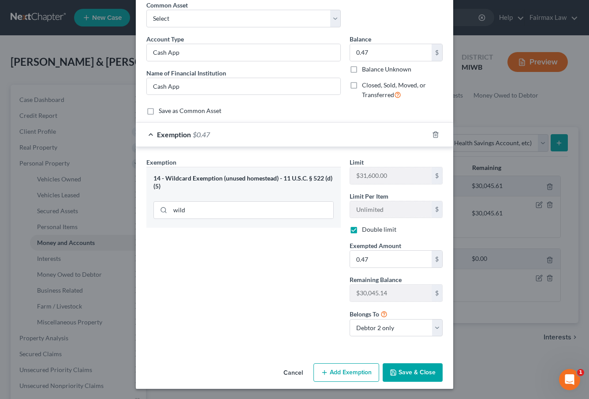
scroll to position [40, 0]
click at [365, 230] on label "Double limit" at bounding box center [379, 229] width 34 height 9
click at [366, 230] on input "Double limit" at bounding box center [369, 228] width 6 height 6
click at [362, 228] on label "Double limit" at bounding box center [379, 229] width 34 height 9
click at [366, 228] on input "Double limit" at bounding box center [369, 228] width 6 height 6
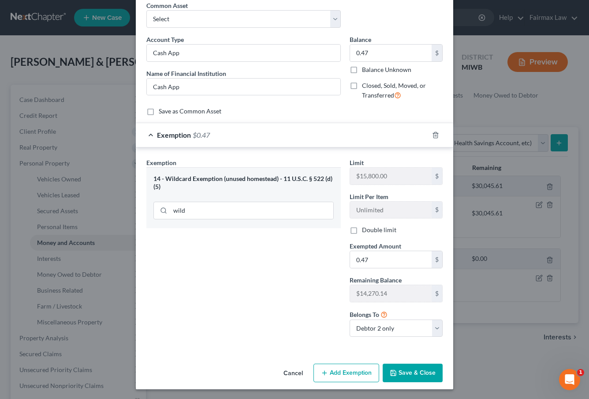
checkbox input "true"
click at [413, 368] on button "Save & Close" at bounding box center [413, 372] width 60 height 19
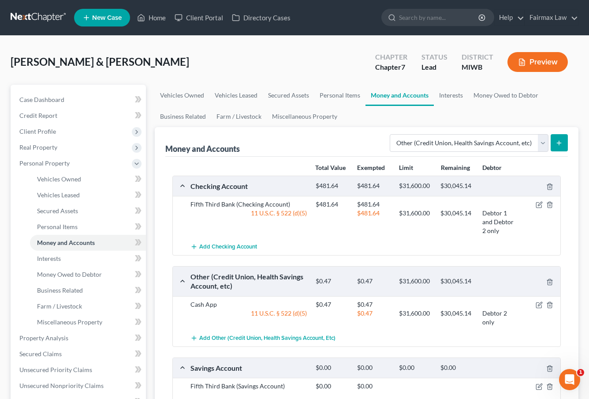
scroll to position [57, 0]
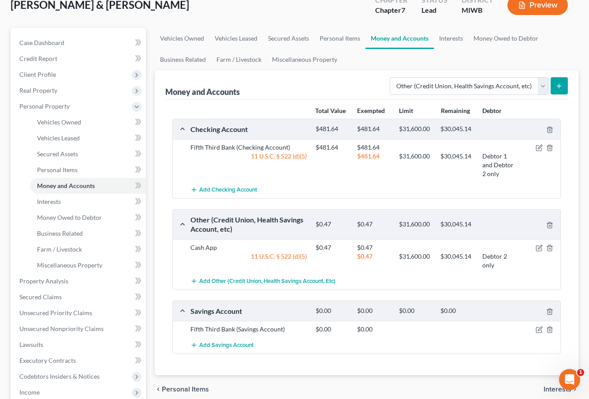
click at [562, 87] on icon "submit" at bounding box center [559, 85] width 7 height 7
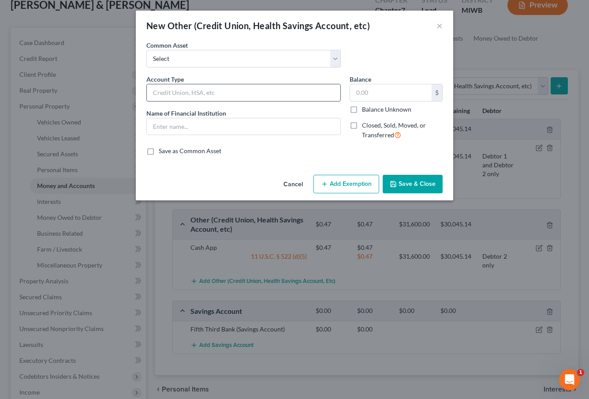
click at [285, 94] on input "text" at bounding box center [244, 92] width 194 height 17
type input "Cash App ([PERSON_NAME])"
click at [262, 126] on input "text" at bounding box center [244, 126] width 194 height 17
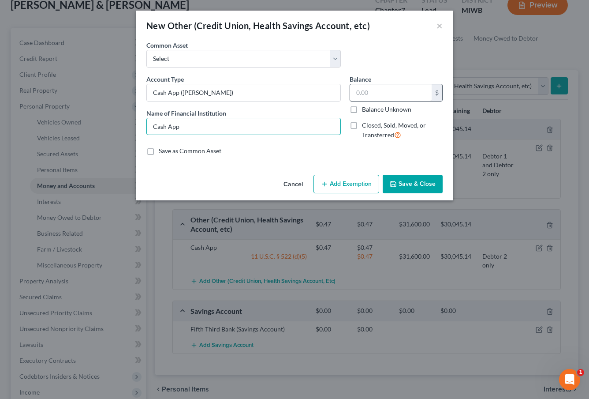
type input "Cash App"
click at [401, 89] on input "text" at bounding box center [391, 92] width 82 height 17
type input "0.00"
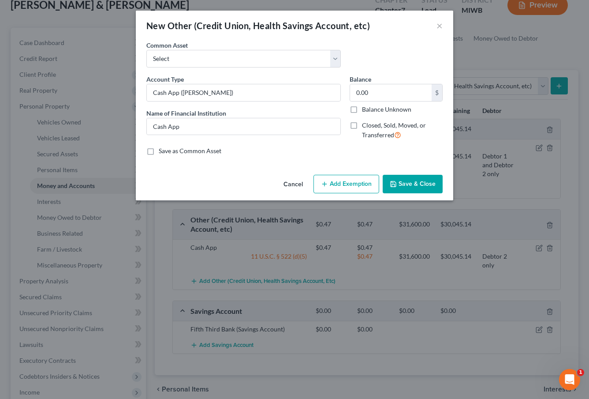
click at [422, 174] on div "Cancel Add Exemption Save & Close" at bounding box center [295, 185] width 318 height 29
click at [400, 187] on button "Save & Close" at bounding box center [413, 184] width 60 height 19
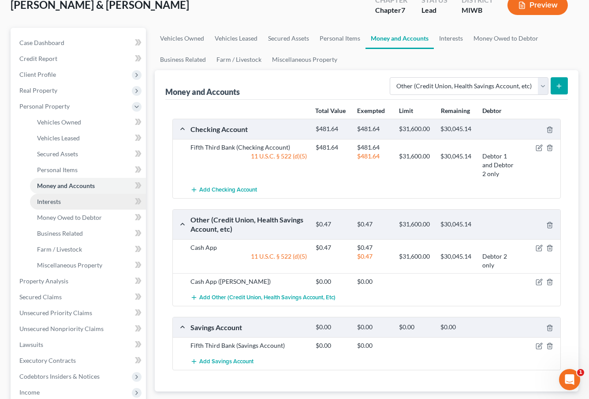
click at [98, 199] on link "Interests" at bounding box center [88, 202] width 116 height 16
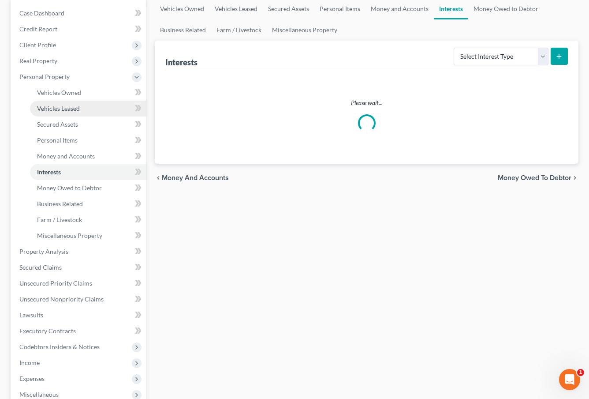
scroll to position [90, 0]
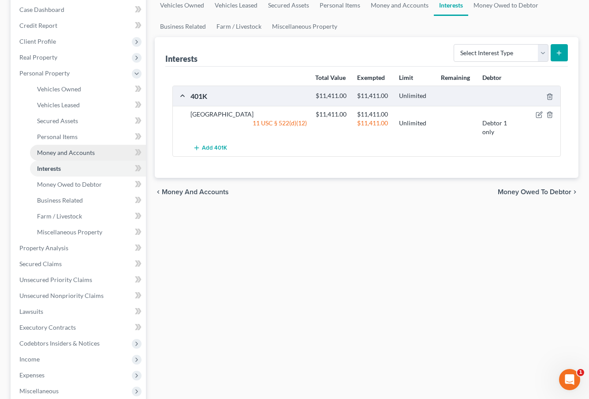
click at [92, 156] on span "Money and Accounts" at bounding box center [66, 152] width 58 height 7
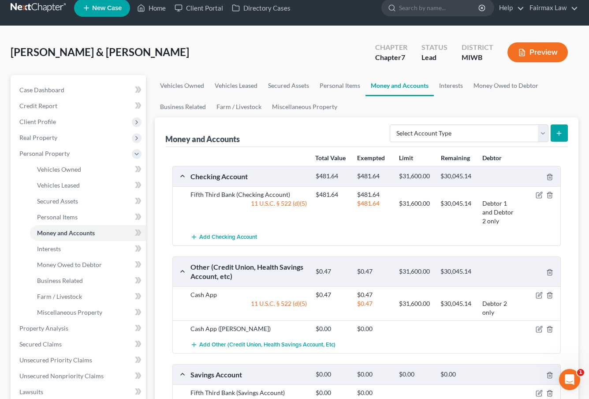
scroll to position [27, 0]
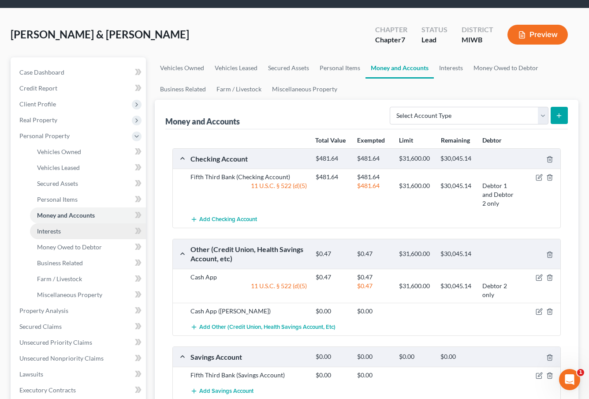
click at [81, 226] on link "Interests" at bounding box center [88, 231] width 116 height 16
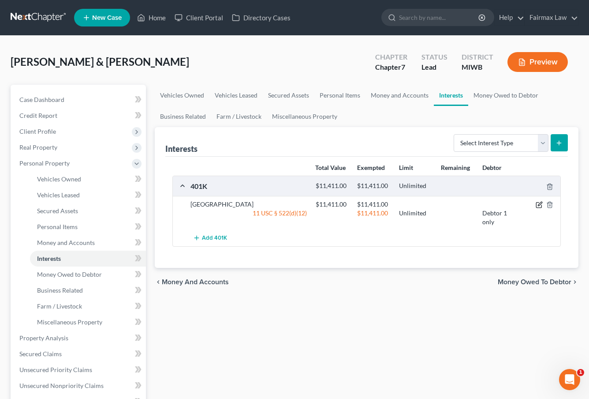
click at [540, 205] on icon "button" at bounding box center [539, 204] width 7 height 7
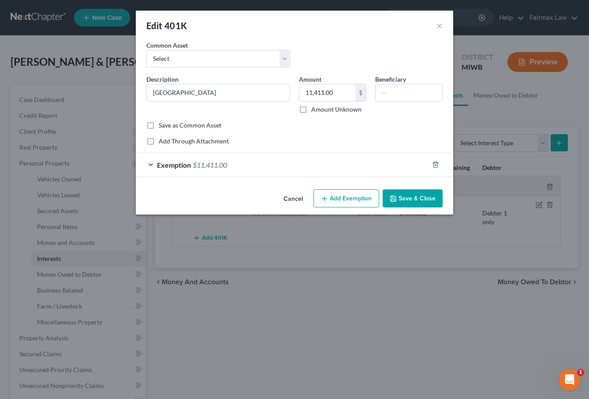
click at [290, 171] on div "Exemption $11,411.00" at bounding box center [282, 164] width 293 height 23
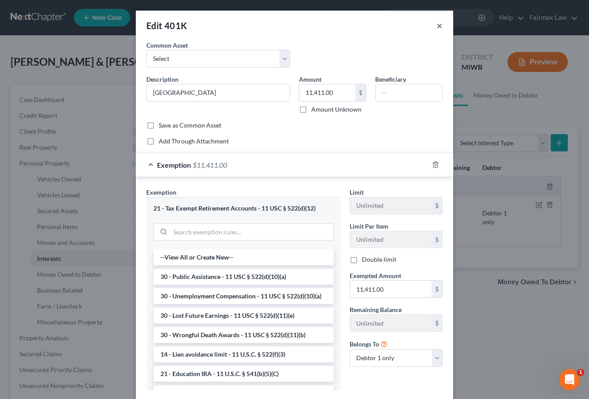
click at [441, 25] on button "×" at bounding box center [440, 25] width 6 height 11
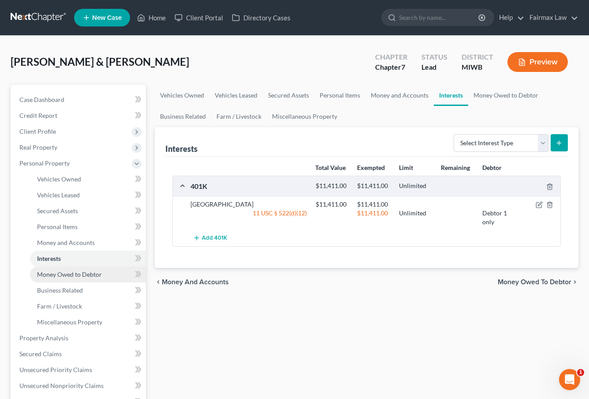
click at [93, 273] on span "Money Owed to Debtor" at bounding box center [69, 273] width 65 height 7
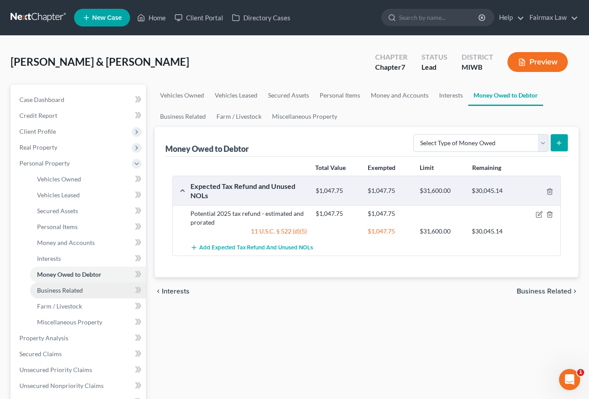
click at [82, 291] on span "Business Related" at bounding box center [60, 289] width 46 height 7
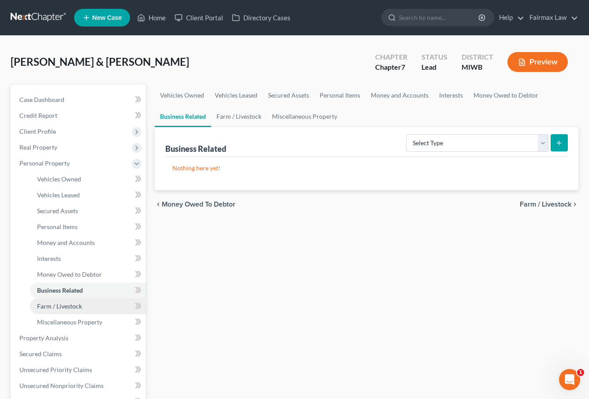
click at [77, 309] on span "Farm / Livestock" at bounding box center [59, 305] width 45 height 7
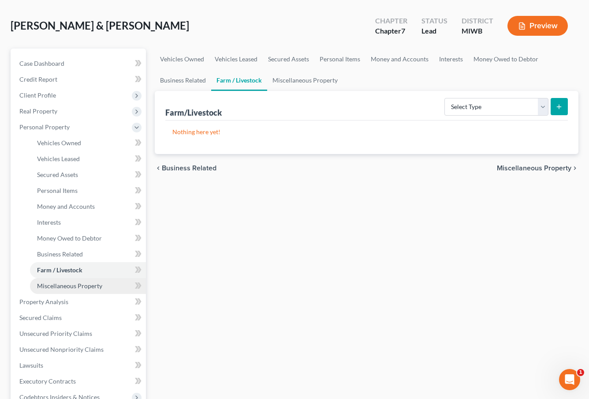
scroll to position [37, 0]
click at [78, 281] on span "Miscellaneous Property" at bounding box center [69, 284] width 65 height 7
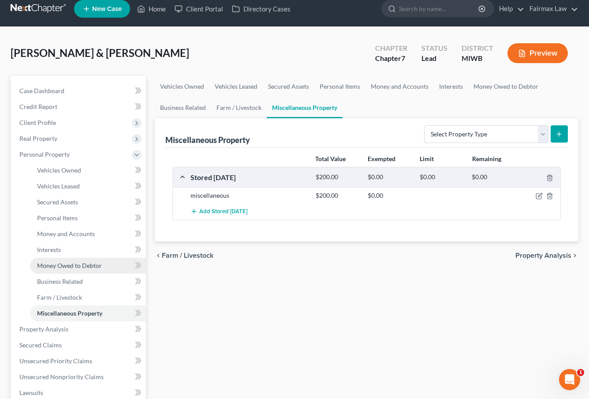
scroll to position [35, 0]
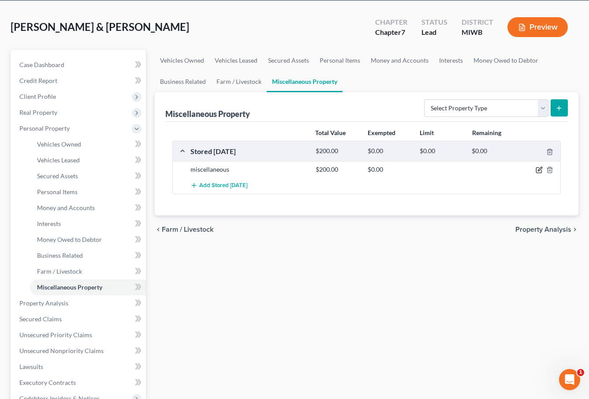
click at [538, 169] on icon "button" at bounding box center [539, 169] width 7 height 7
select select "23"
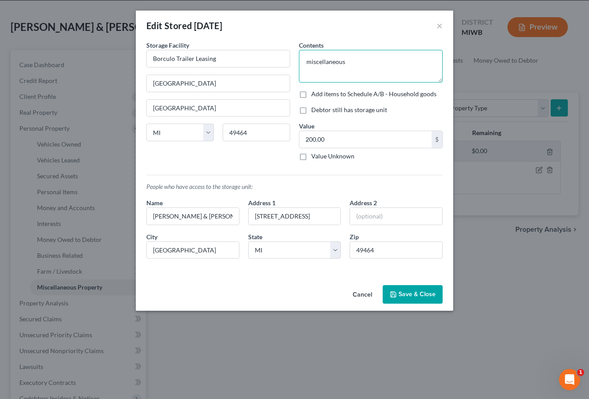
click at [351, 63] on textarea "miscellaneous" at bounding box center [371, 66] width 144 height 33
drag, startPoint x: 351, startPoint y: 63, endPoint x: 298, endPoint y: 41, distance: 58.0
click at [298, 41] on div "Contents * miscellaneous Add items to Schedule A/B - Household goods Debtor sti…" at bounding box center [371, 104] width 153 height 127
drag, startPoint x: 376, startPoint y: 66, endPoint x: 276, endPoint y: 63, distance: 100.1
click at [276, 64] on div "Storage Facility Borculo Trailer Leasing [GEOGRAPHIC_DATA] [GEOGRAPHIC_DATA] [U…" at bounding box center [294, 153] width 305 height 225
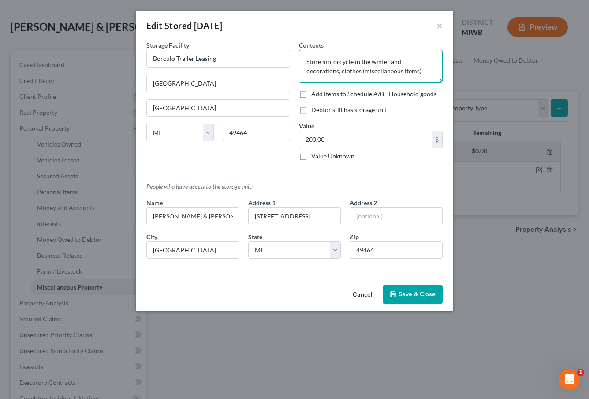
type textarea "Store motorcycle in the winter and decorations, clothes (miscellaneous items)"
click at [314, 109] on label "Debtor still has storage unit" at bounding box center [349, 109] width 76 height 9
click at [315, 109] on input "Debtor still has storage unit" at bounding box center [318, 108] width 6 height 6
checkbox input "true"
click at [409, 291] on button "Save & Close" at bounding box center [413, 294] width 60 height 19
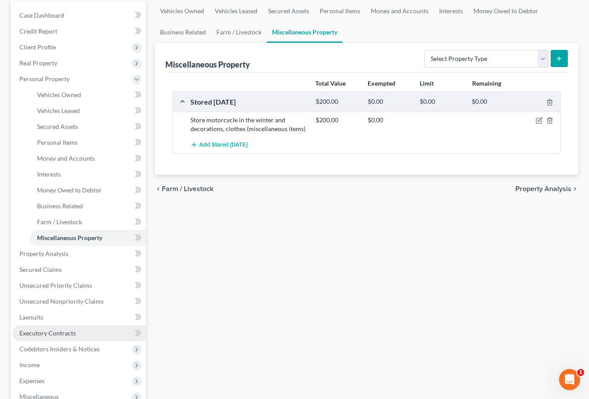
scroll to position [85, 0]
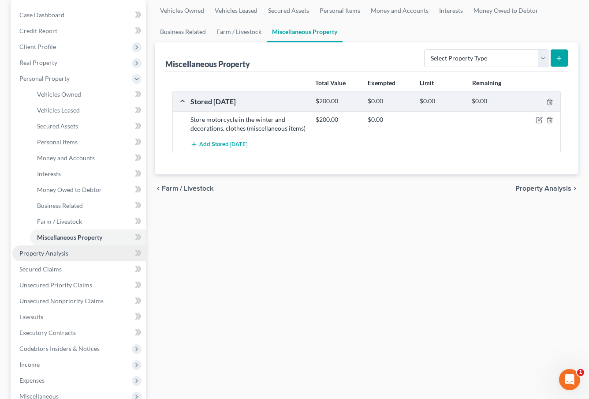
click at [75, 253] on link "Property Analysis" at bounding box center [79, 253] width 134 height 16
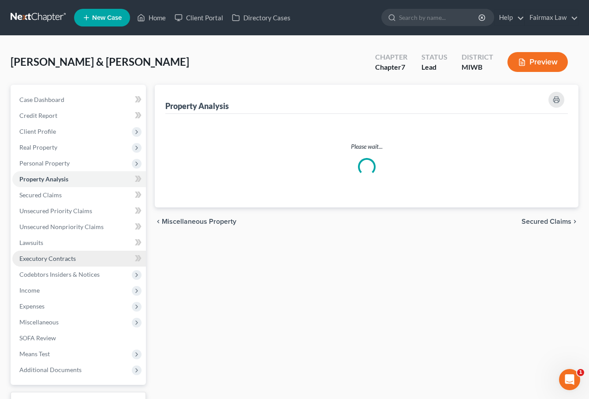
scroll to position [1, 0]
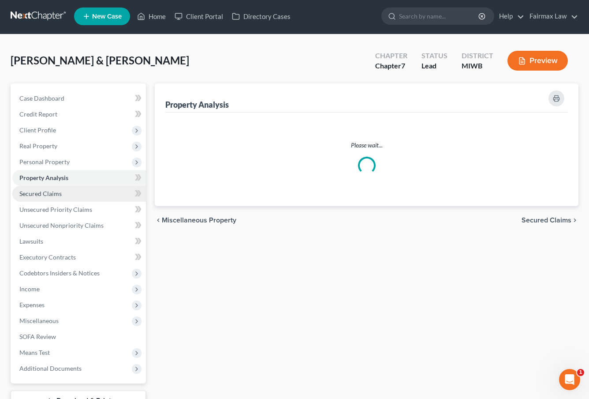
click at [75, 193] on link "Secured Claims" at bounding box center [79, 194] width 134 height 16
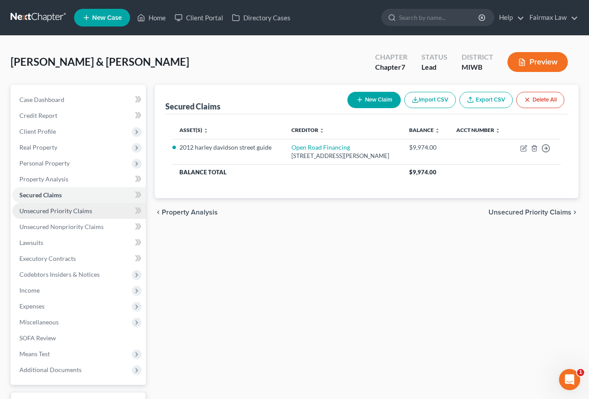
click at [103, 212] on link "Unsecured Priority Claims" at bounding box center [79, 211] width 134 height 16
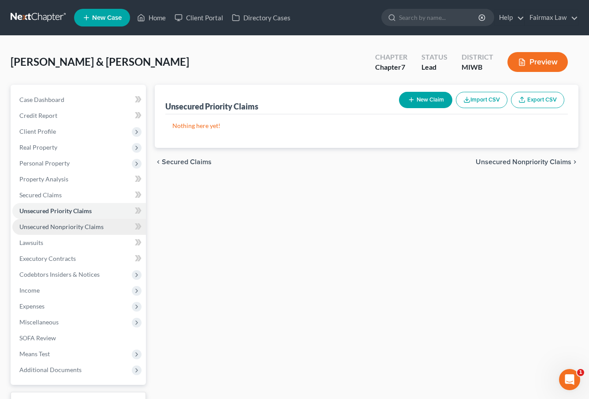
click at [98, 224] on span "Unsecured Nonpriority Claims" at bounding box center [61, 226] width 84 height 7
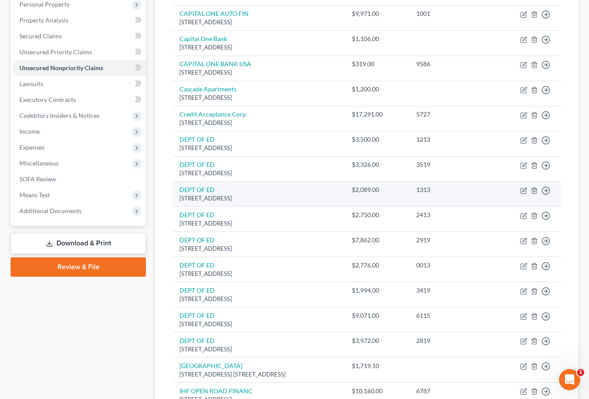
scroll to position [142, 0]
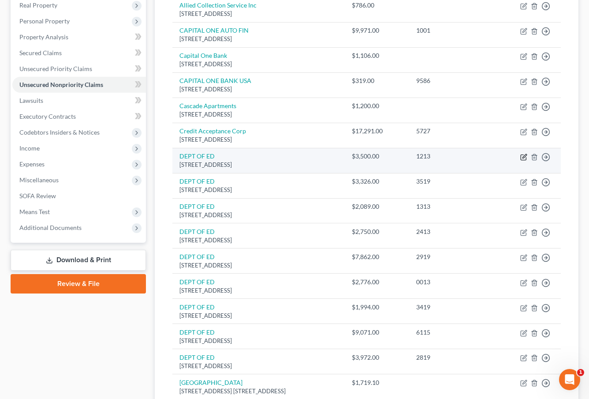
click at [523, 154] on icon "button" at bounding box center [523, 156] width 5 height 5
select select "30"
select select "17"
select select "0"
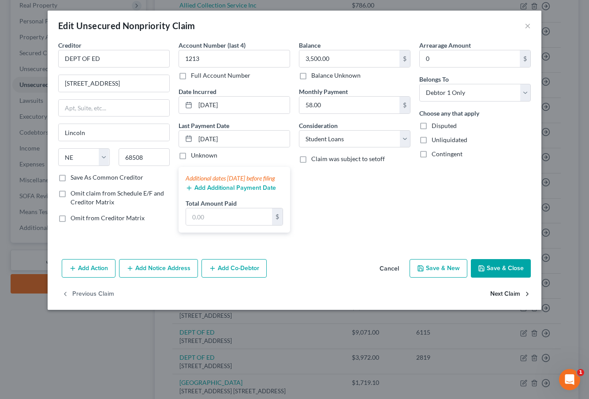
click at [500, 302] on button "Next Claim" at bounding box center [510, 293] width 41 height 19
select select "30"
select select "17"
select select "0"
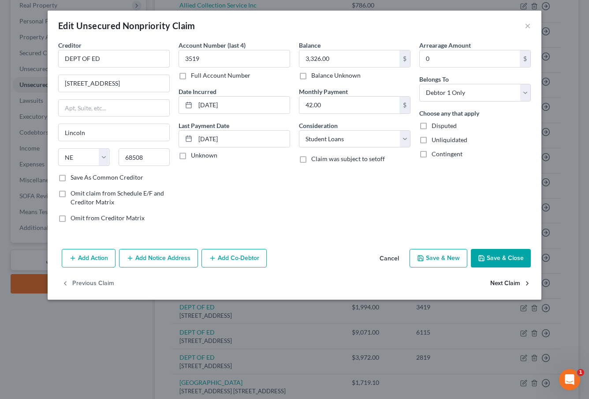
click at [504, 281] on button "Next Claim" at bounding box center [510, 283] width 41 height 19
select select "30"
select select "17"
select select "0"
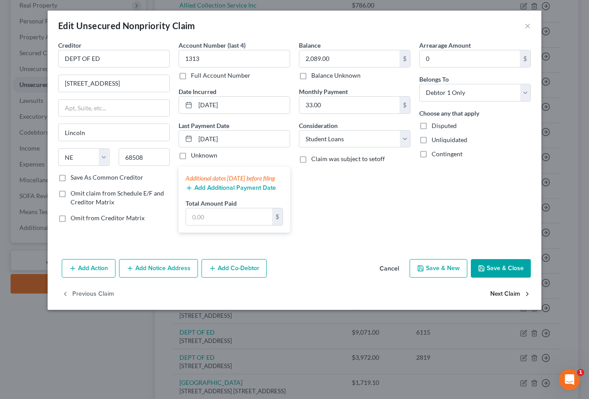
click at [500, 300] on button "Next Claim" at bounding box center [510, 293] width 41 height 19
select select "30"
select select "17"
select select "0"
click at [526, 26] on button "×" at bounding box center [528, 25] width 6 height 11
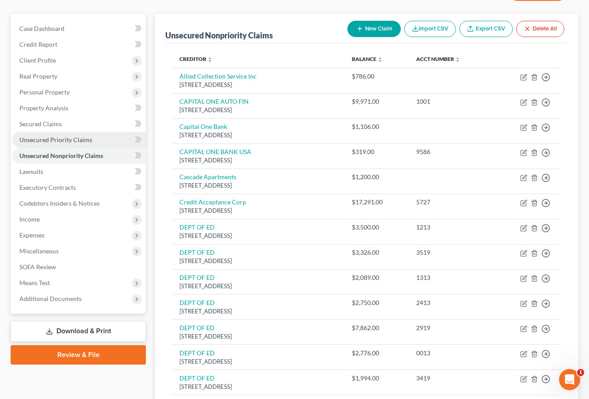
click at [74, 140] on span "Unsecured Priority Claims" at bounding box center [55, 139] width 73 height 7
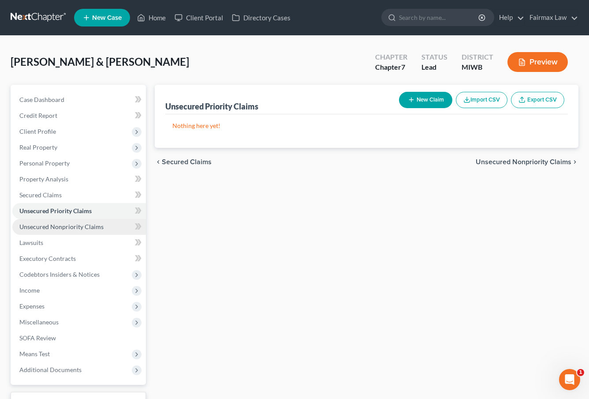
click at [67, 230] on link "Unsecured Nonpriority Claims" at bounding box center [79, 227] width 134 height 16
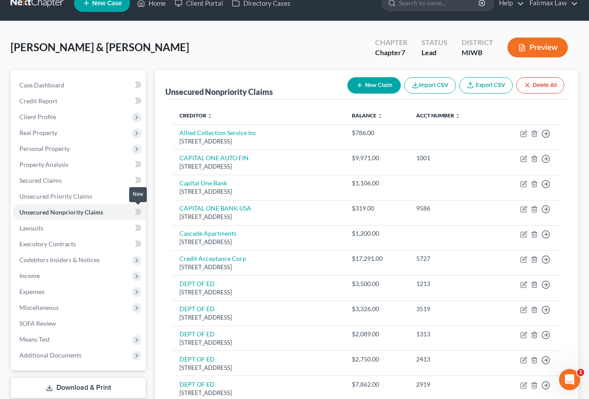
scroll to position [15, 0]
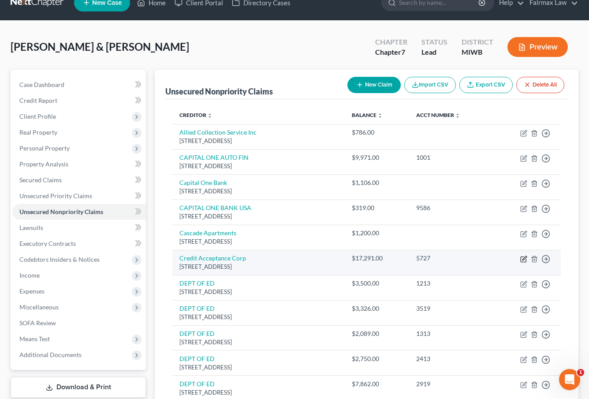
click at [525, 261] on icon "button" at bounding box center [523, 258] width 5 height 5
select select "23"
select select "14"
select select "0"
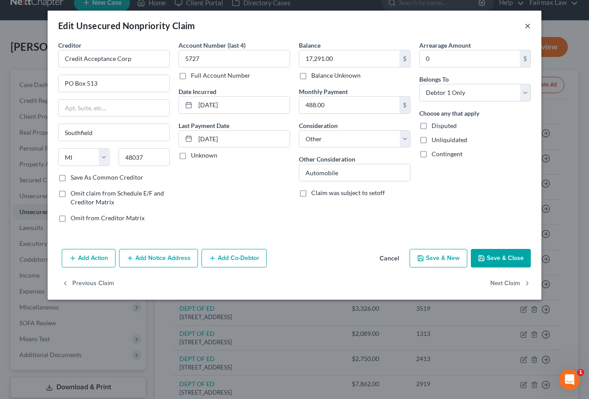
click at [526, 27] on button "×" at bounding box center [528, 25] width 6 height 11
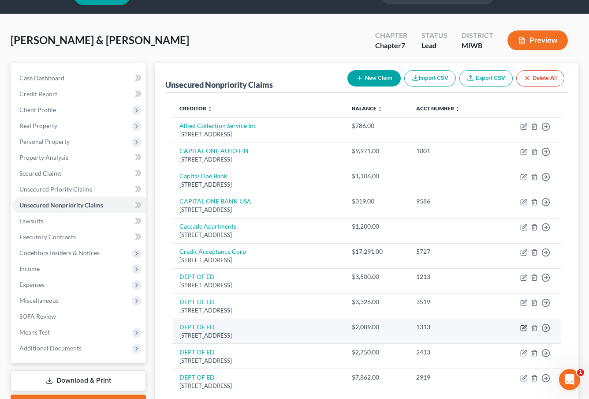
scroll to position [22, 0]
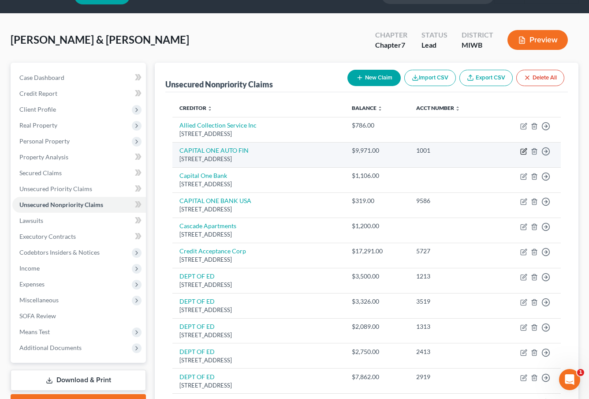
click at [523, 151] on icon "button" at bounding box center [525, 150] width 4 height 4
select select "45"
select select "14"
select select "0"
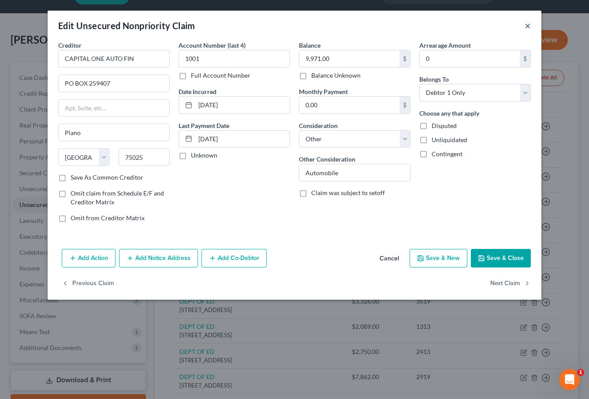
click at [528, 23] on button "×" at bounding box center [528, 25] width 6 height 11
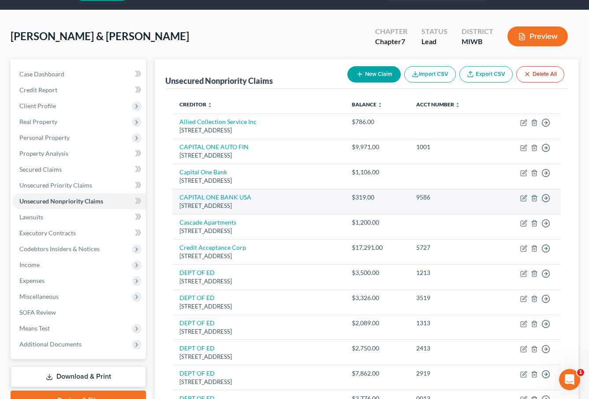
scroll to position [27, 0]
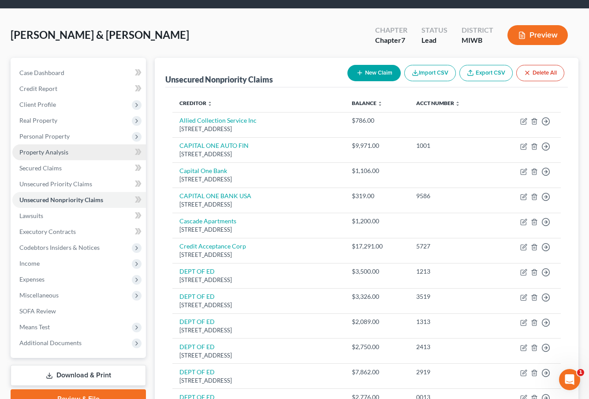
click at [82, 158] on link "Property Analysis" at bounding box center [79, 152] width 134 height 16
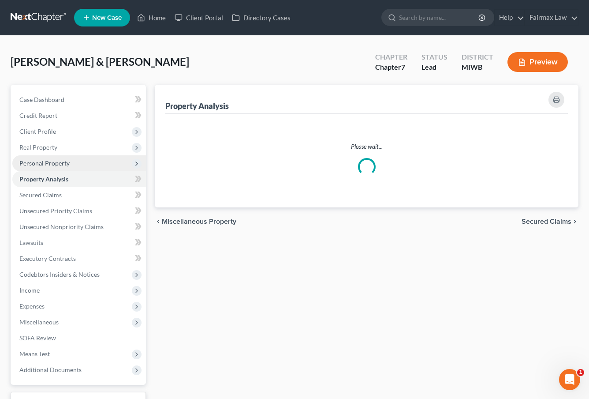
click at [78, 162] on span "Personal Property" at bounding box center [79, 163] width 134 height 16
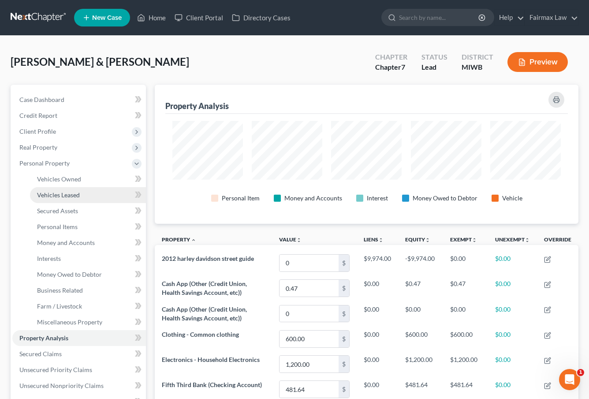
click at [70, 199] on link "Vehicles Leased" at bounding box center [88, 195] width 116 height 16
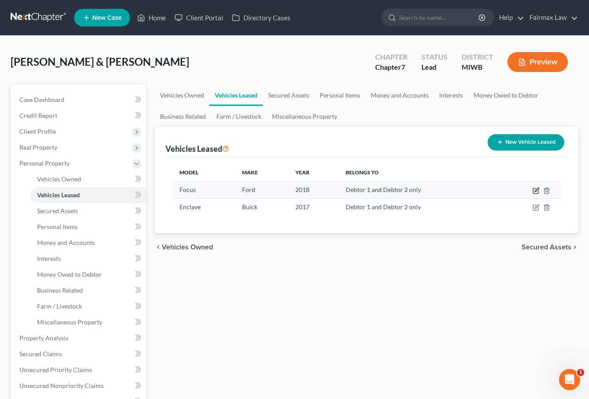
click at [534, 194] on icon "button" at bounding box center [535, 190] width 5 height 5
select select "0"
select select "8"
select select "2"
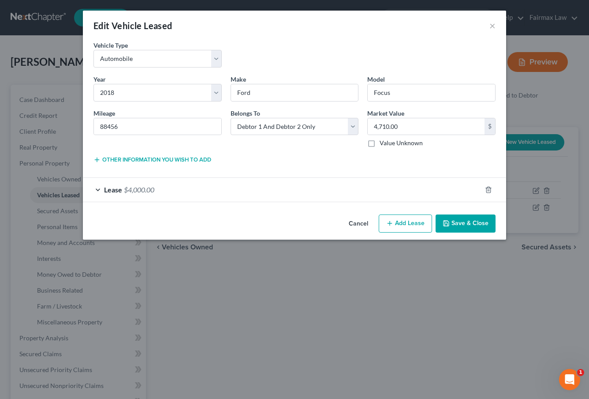
click at [433, 191] on div "Lease $4,000.00" at bounding box center [282, 189] width 399 height 23
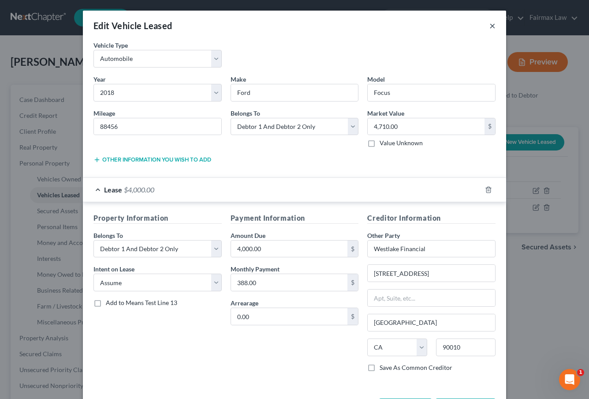
click at [492, 29] on button "×" at bounding box center [492, 25] width 6 height 11
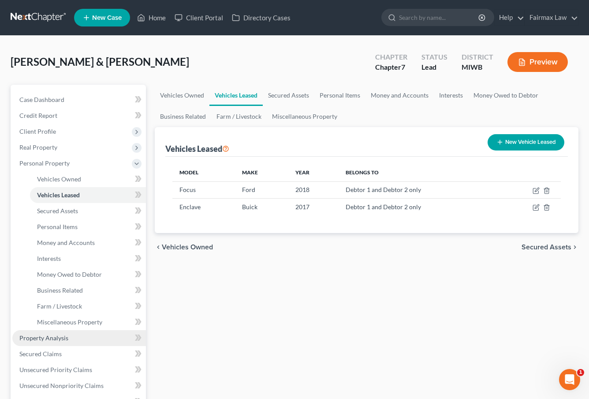
click at [56, 342] on link "Property Analysis" at bounding box center [79, 338] width 134 height 16
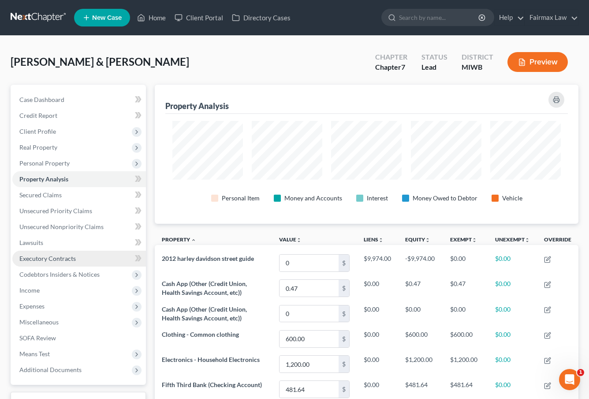
scroll to position [440846, 440561]
click at [56, 221] on link "Unsecured Nonpriority Claims" at bounding box center [79, 227] width 134 height 16
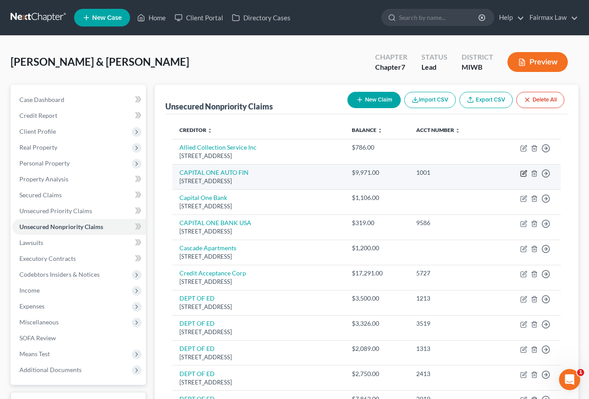
click at [523, 172] on icon "button" at bounding box center [523, 173] width 7 height 7
select select "45"
select select "14"
select select "0"
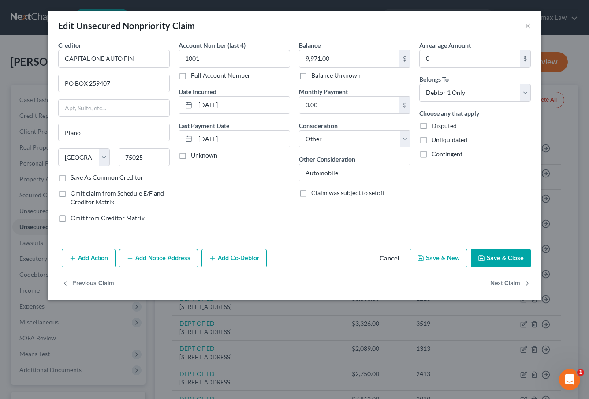
click at [102, 260] on button "Add Action" at bounding box center [89, 258] width 54 height 19
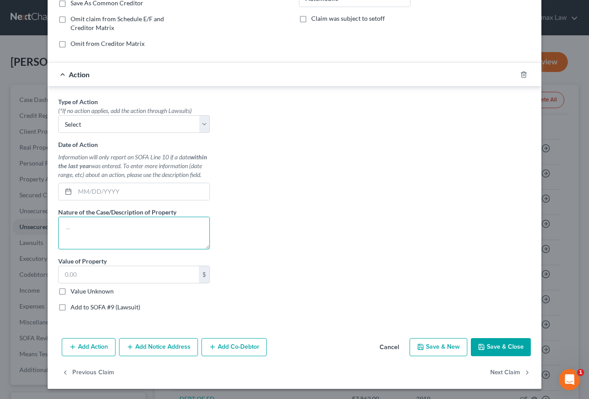
click at [97, 239] on textarea at bounding box center [134, 233] width 152 height 33
type textarea "2018 Dodge Journey"
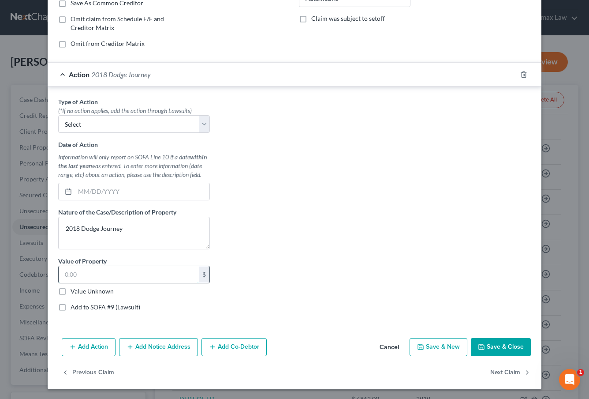
click at [97, 276] on input "text" at bounding box center [129, 274] width 140 height 17
select select "0"
type input "[DATE]"
drag, startPoint x: 506, startPoint y: 344, endPoint x: 490, endPoint y: 288, distance: 58.2
click at [490, 288] on div "Edit Unsecured Nonpriority Claim × Creditor * CAPITAL ONE AUTO FIN PO BOX 25940…" at bounding box center [295, 112] width 494 height 552
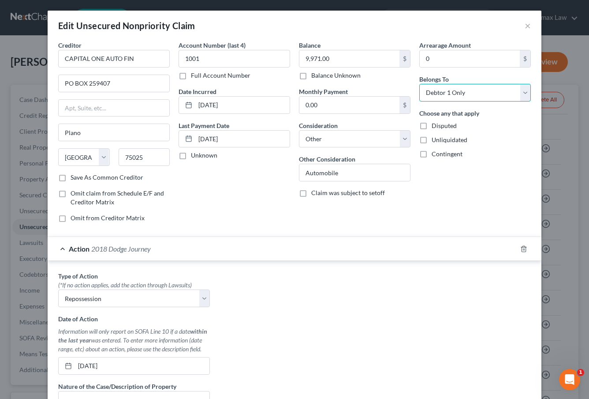
select select "2"
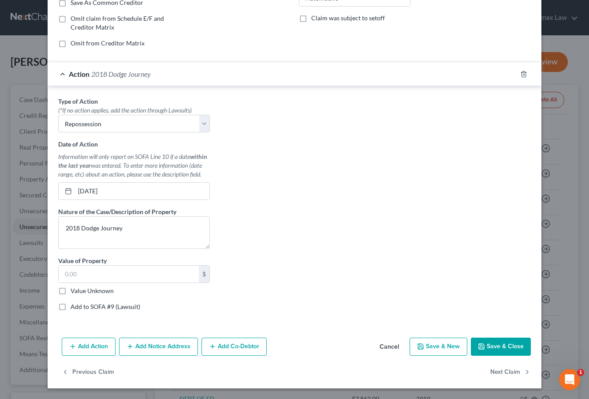
scroll to position [174, 0]
click at [493, 349] on button "Save & Close" at bounding box center [501, 347] width 60 height 19
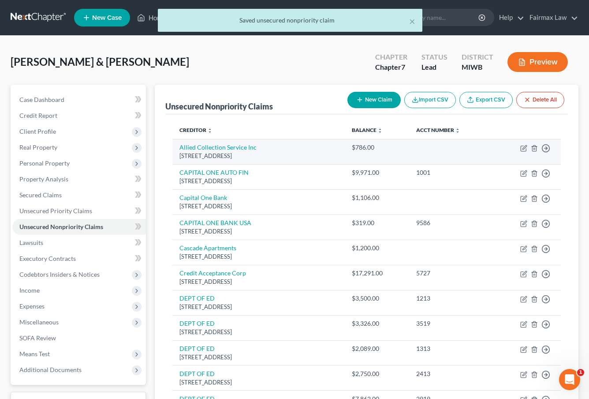
scroll to position [0, 0]
click at [523, 149] on icon "button" at bounding box center [523, 148] width 7 height 7
select select "15"
select select "14"
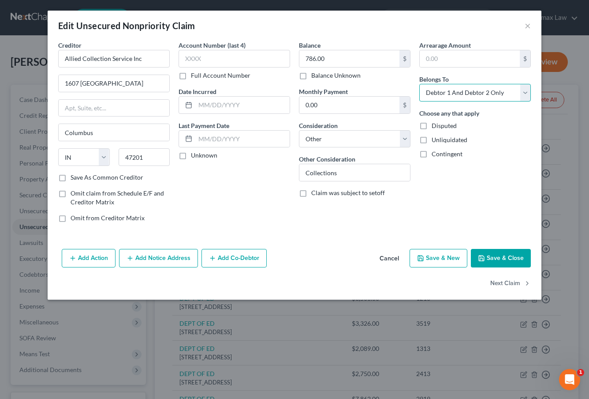
select select "1"
click at [497, 262] on button "Save & Close" at bounding box center [501, 258] width 60 height 19
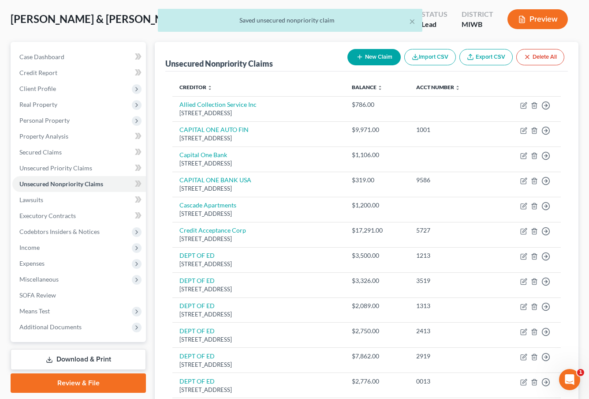
scroll to position [43, 0]
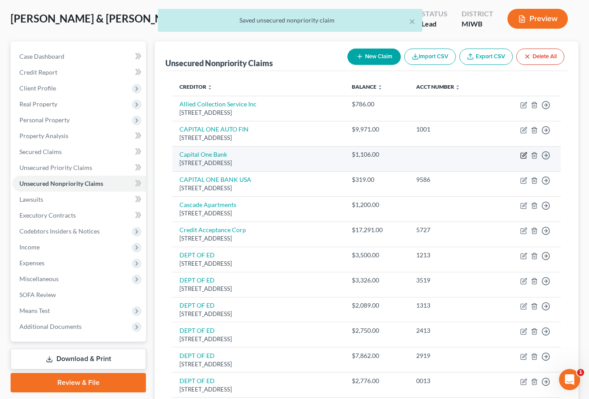
click at [523, 157] on icon "button" at bounding box center [523, 155] width 5 height 5
select select "24"
select select "14"
select select "2"
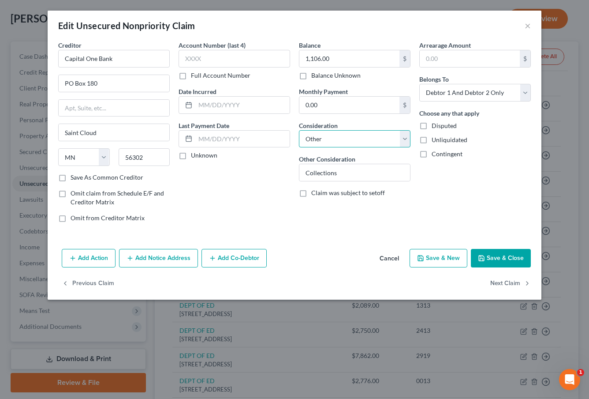
select select "2"
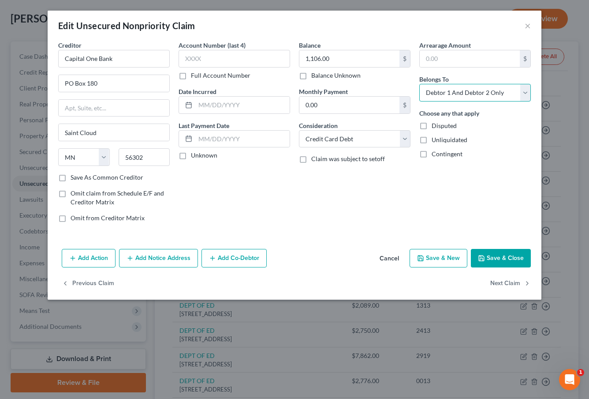
select select "0"
click at [497, 260] on button "Save & Close" at bounding box center [501, 258] width 60 height 19
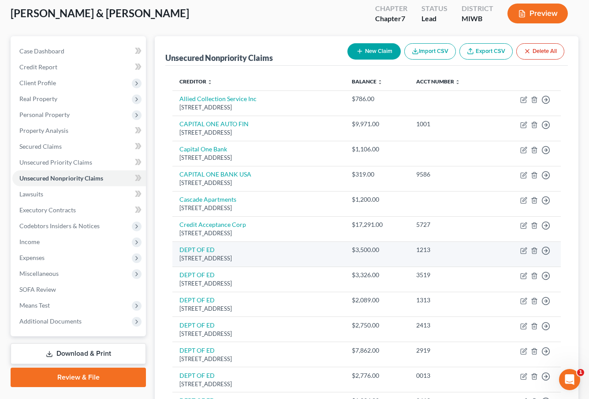
scroll to position [45, 0]
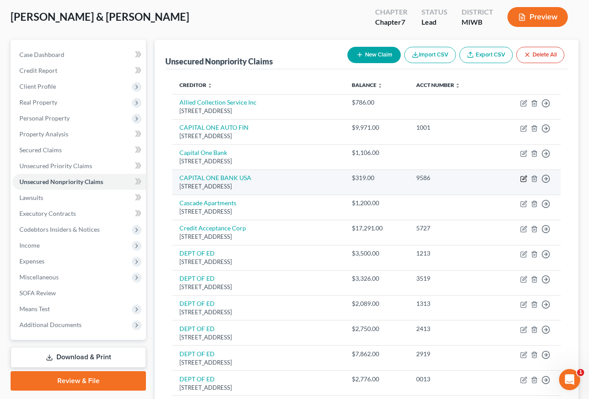
click at [523, 179] on icon "button" at bounding box center [523, 178] width 7 height 7
select select "46"
select select "14"
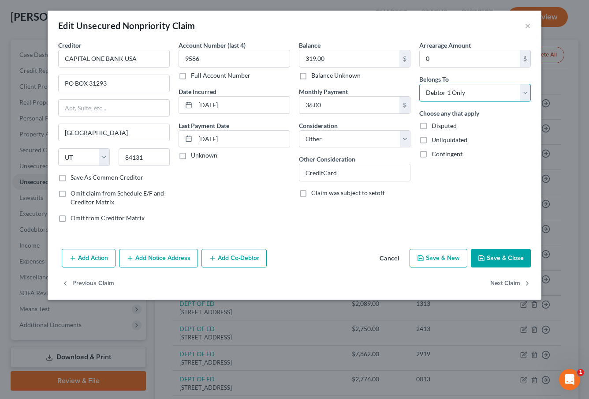
select select "1"
click at [493, 261] on button "Save & Close" at bounding box center [501, 258] width 60 height 19
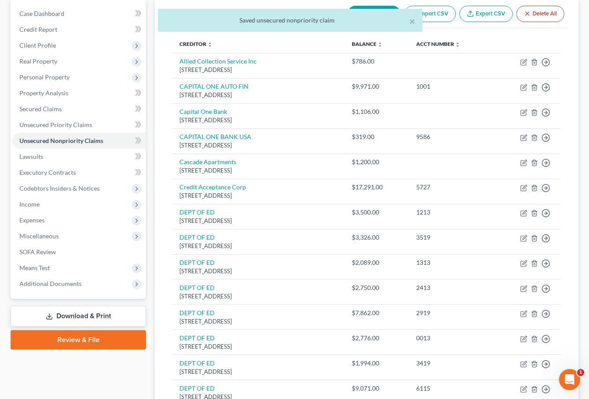
scroll to position [92, 0]
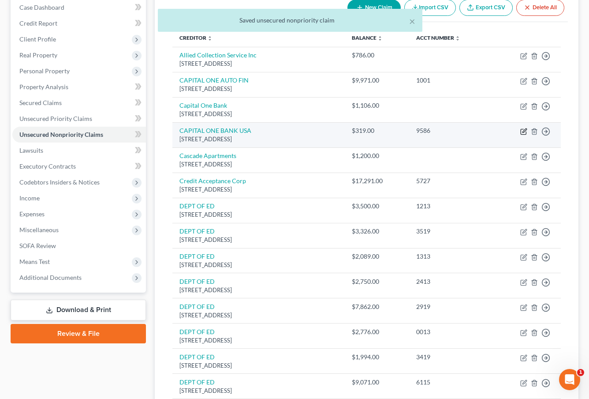
click at [523, 131] on icon "button" at bounding box center [525, 130] width 4 height 4
select select "46"
select select "14"
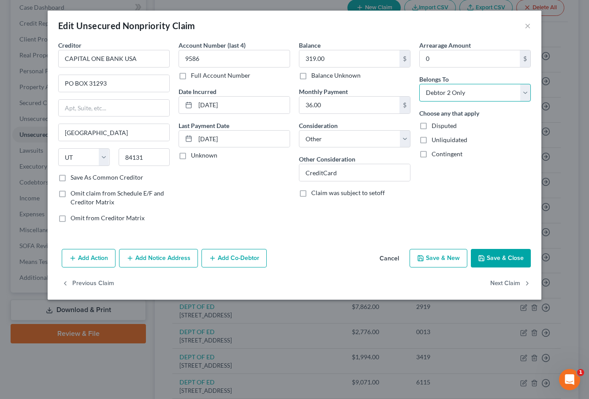
select select "0"
click at [489, 265] on button "Save & Close" at bounding box center [501, 258] width 60 height 19
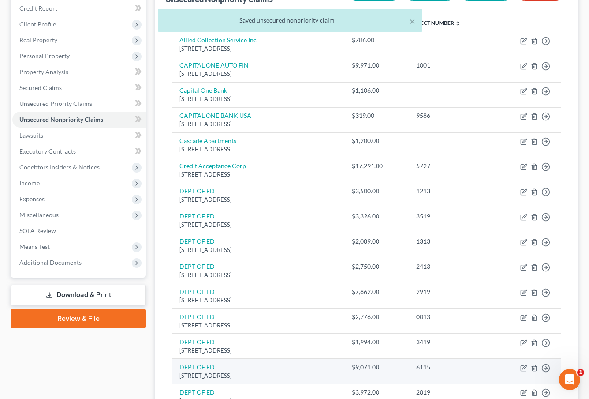
scroll to position [118, 0]
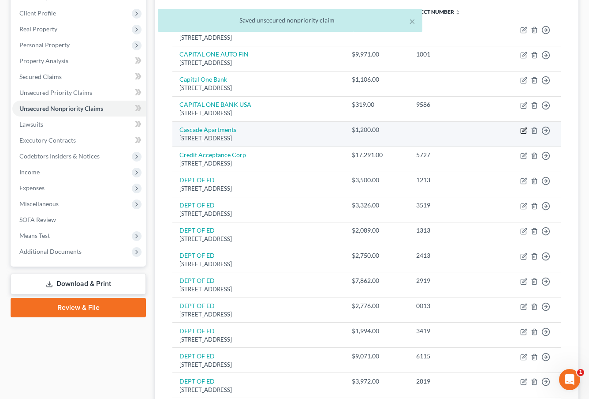
click at [524, 128] on icon "button" at bounding box center [525, 129] width 4 height 4
select select "23"
select select "14"
select select "2"
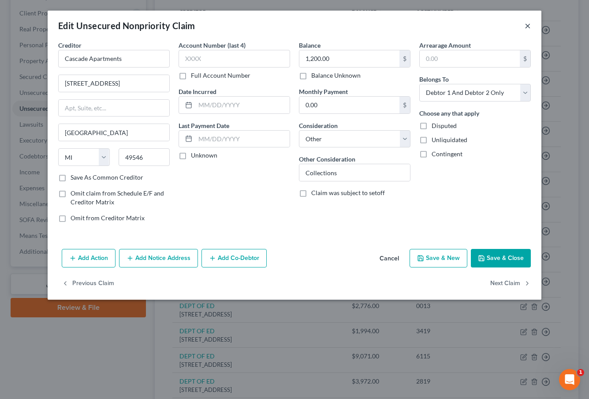
click at [526, 24] on button "×" at bounding box center [528, 25] width 6 height 11
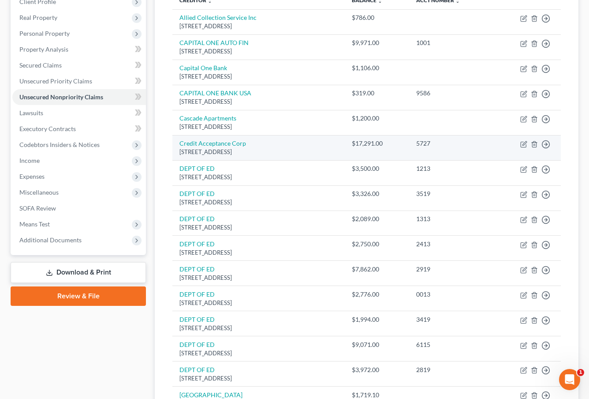
scroll to position [135, 0]
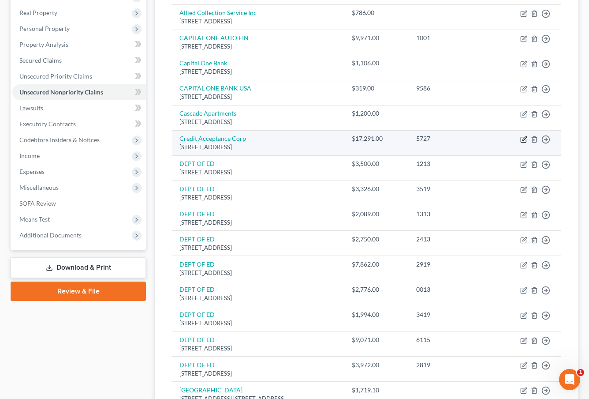
click at [522, 140] on icon "button" at bounding box center [523, 139] width 7 height 7
select select "23"
select select "14"
select select "0"
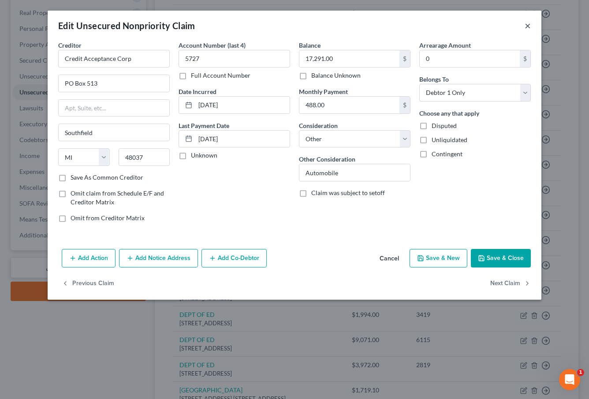
click at [528, 27] on button "×" at bounding box center [528, 25] width 6 height 11
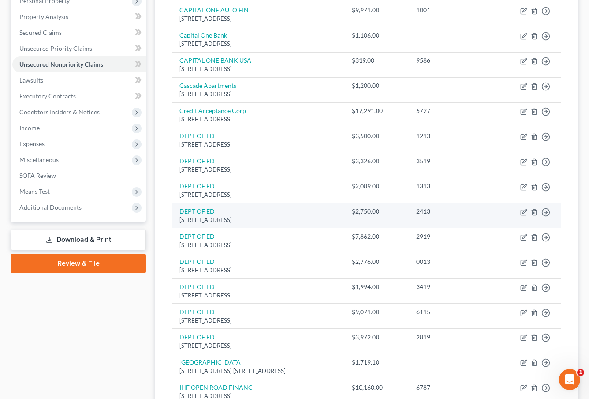
scroll to position [164, 0]
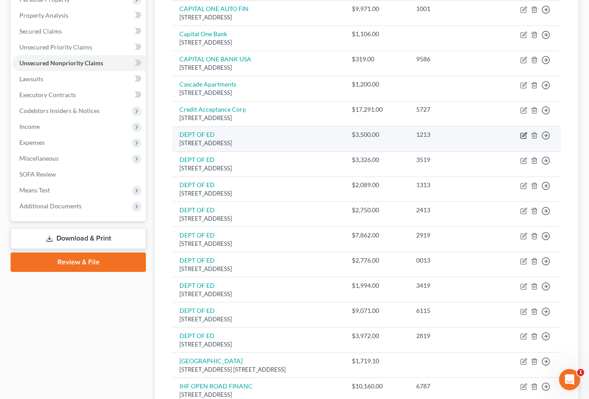
click at [525, 134] on icon "button" at bounding box center [525, 134] width 4 height 4
select select "30"
select select "17"
select select "0"
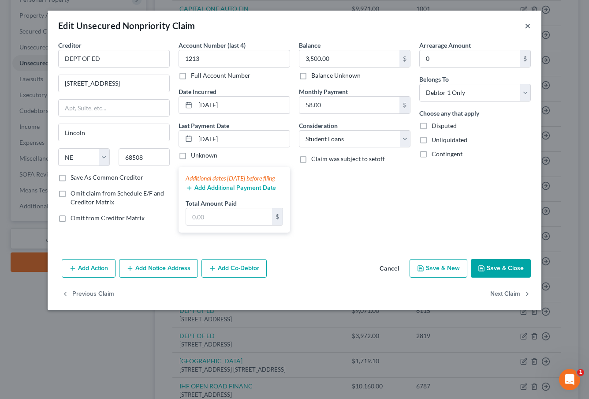
click at [529, 28] on button "×" at bounding box center [528, 25] width 6 height 11
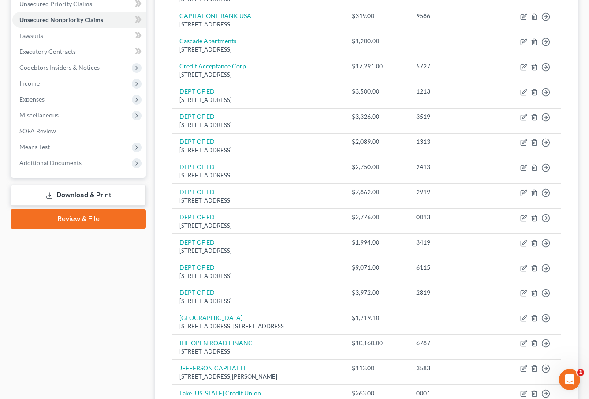
scroll to position [208, 0]
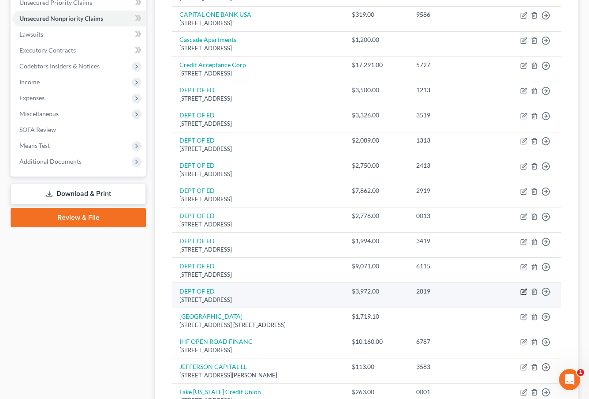
click at [523, 288] on icon "button" at bounding box center [523, 291] width 7 height 7
select select "30"
select select "17"
select select "0"
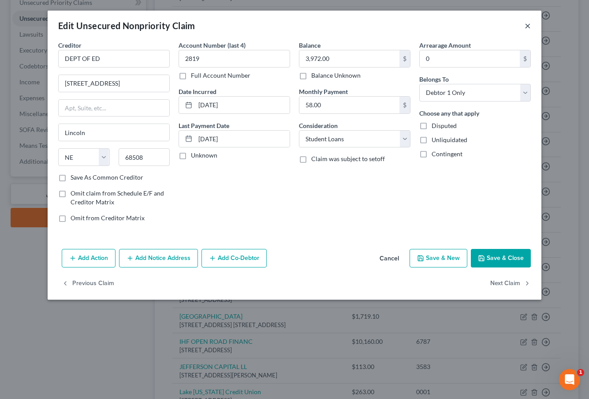
click at [530, 28] on button "×" at bounding box center [528, 25] width 6 height 11
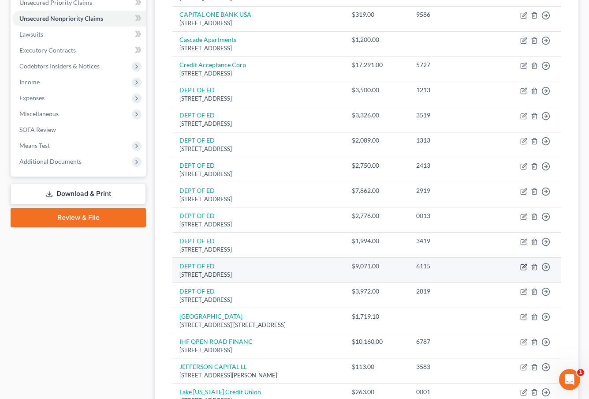
click at [522, 263] on icon "button" at bounding box center [523, 266] width 7 height 7
select select "30"
select select "17"
select select "0"
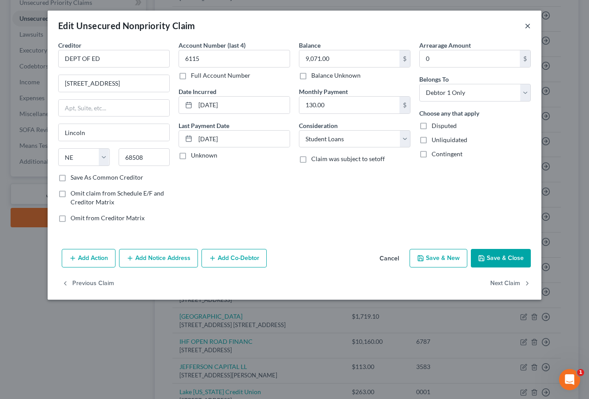
click at [525, 27] on button "×" at bounding box center [528, 25] width 6 height 11
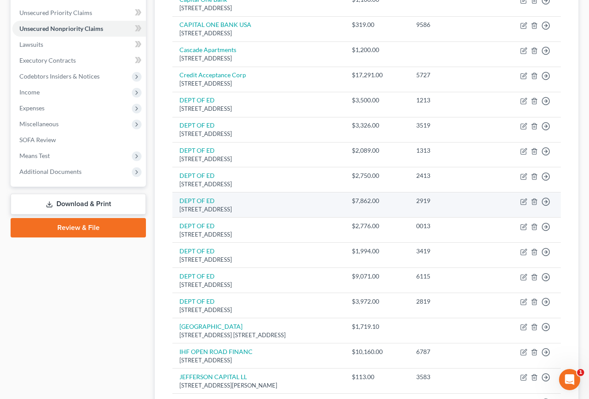
scroll to position [198, 0]
click at [525, 198] on icon "button" at bounding box center [525, 200] width 4 height 4
select select "30"
select select "17"
select select "0"
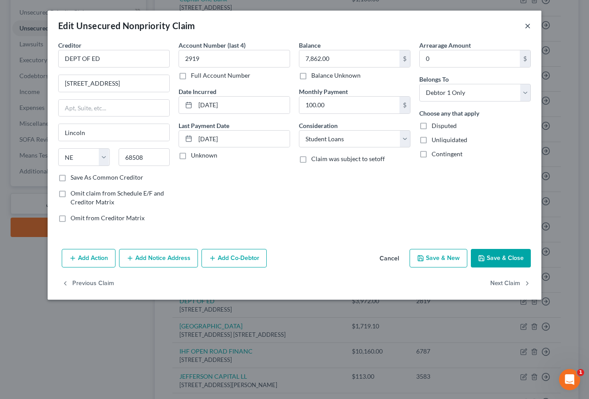
click at [525, 26] on button "×" at bounding box center [528, 25] width 6 height 11
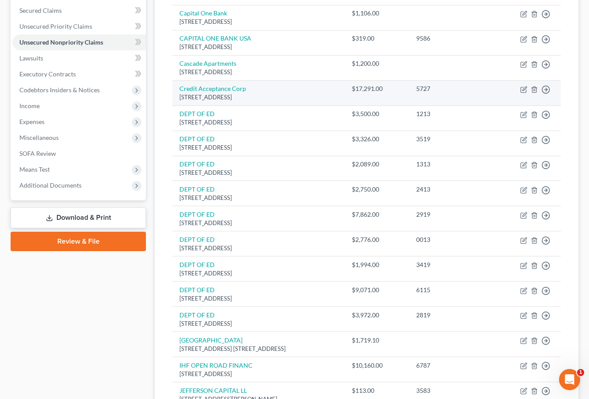
scroll to position [187, 0]
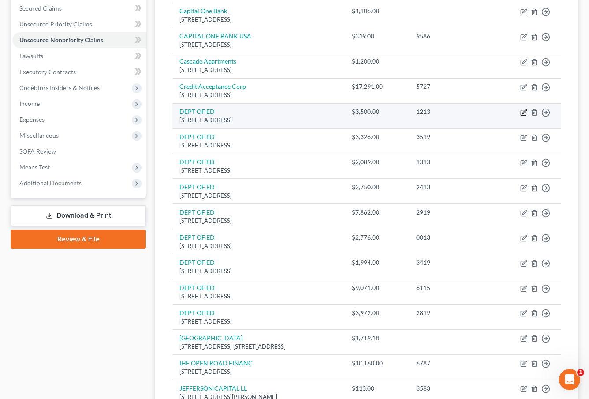
click at [524, 111] on icon "button" at bounding box center [523, 112] width 7 height 7
select select "30"
select select "17"
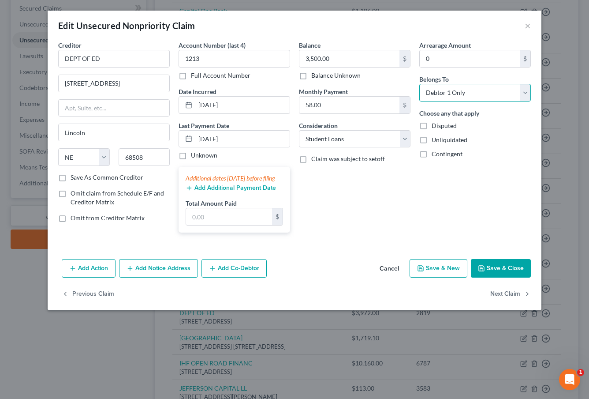
select select "2"
click at [504, 277] on button "Save & Close" at bounding box center [501, 268] width 60 height 19
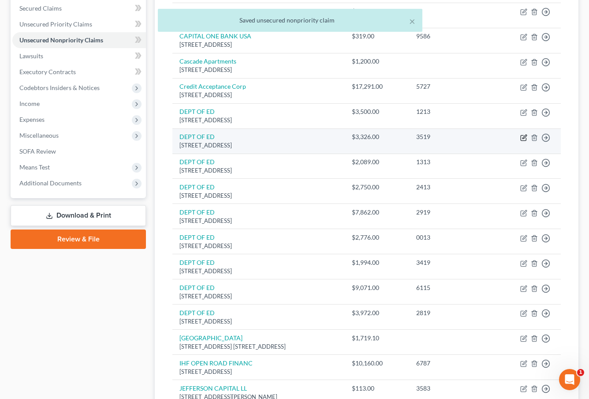
click at [521, 135] on icon "button" at bounding box center [523, 137] width 5 height 5
select select "30"
select select "17"
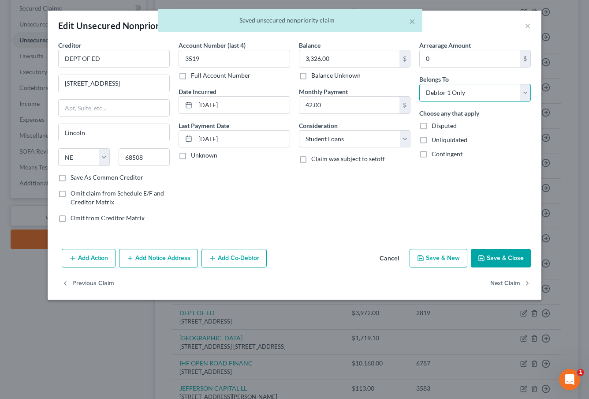
select select "2"
click at [494, 258] on button "Save & Close" at bounding box center [501, 258] width 60 height 19
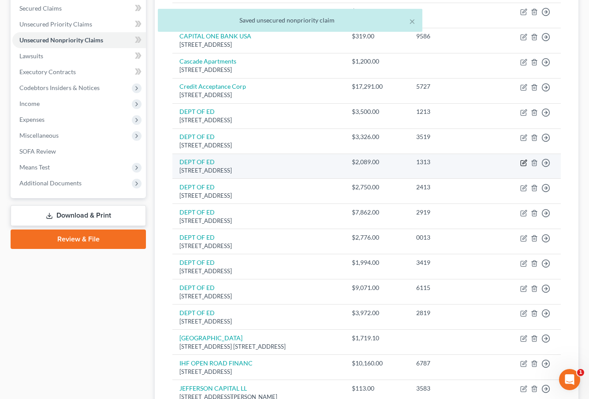
click at [525, 162] on icon "button" at bounding box center [523, 162] width 7 height 7
select select "30"
select select "17"
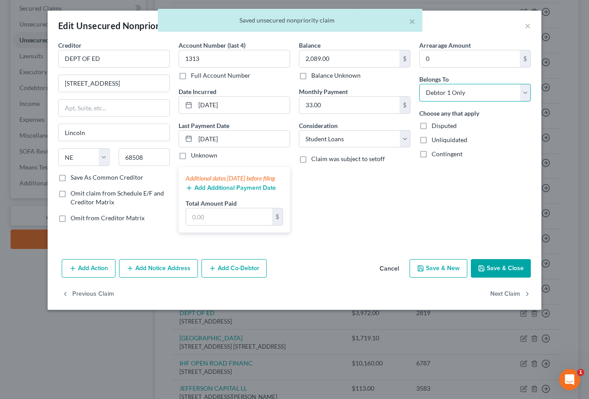
select select "2"
click at [501, 275] on button "Save & Close" at bounding box center [501, 268] width 60 height 19
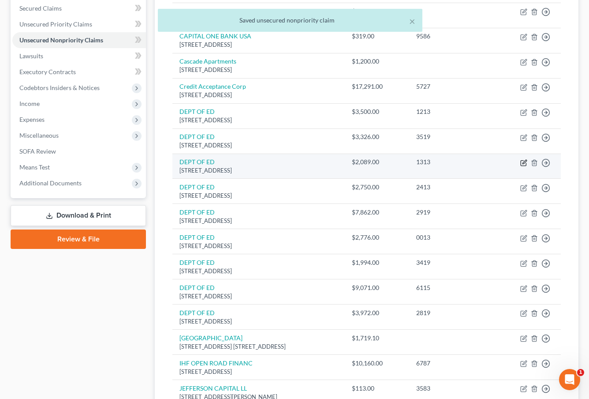
click at [523, 161] on icon "button" at bounding box center [525, 162] width 4 height 4
select select "30"
select select "17"
select select "2"
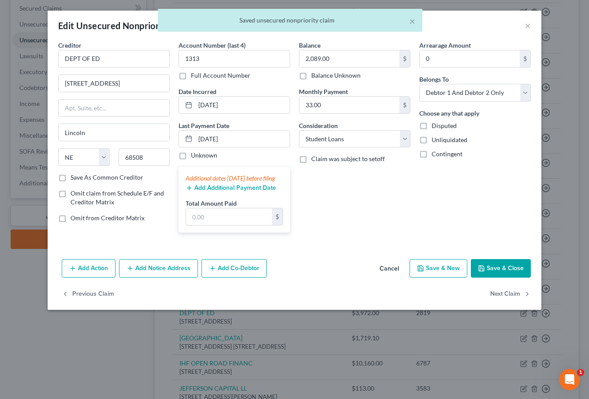
click at [496, 274] on button "Save & Close" at bounding box center [501, 268] width 60 height 19
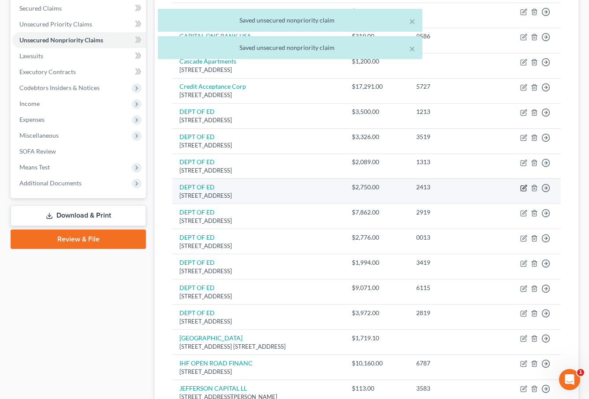
click at [523, 186] on icon "button" at bounding box center [523, 187] width 7 height 7
select select "30"
select select "17"
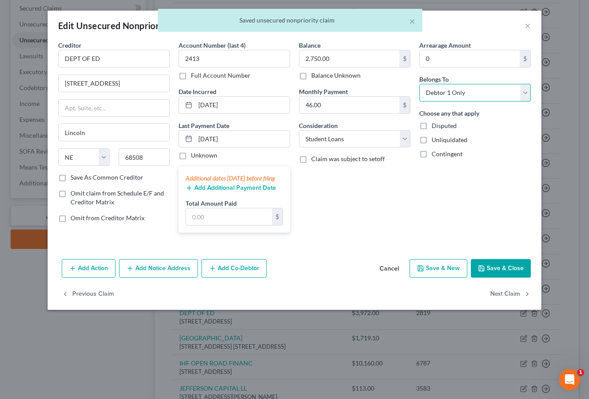
select select "2"
click at [502, 276] on button "Save & Close" at bounding box center [501, 268] width 60 height 19
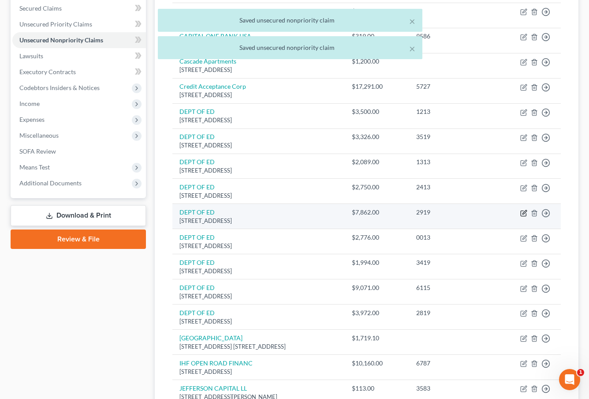
click at [523, 209] on icon "button" at bounding box center [523, 212] width 7 height 7
select select "30"
select select "17"
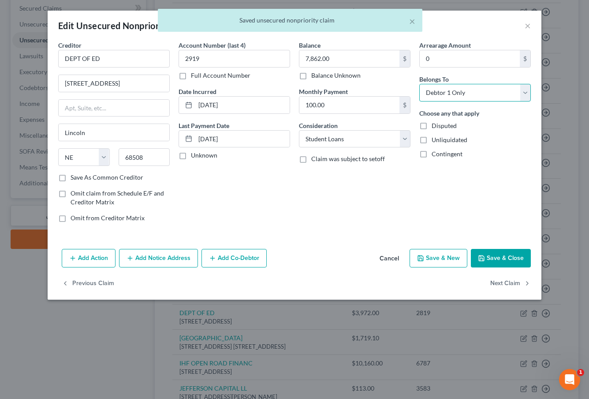
select select "2"
click at [495, 266] on button "Save & Close" at bounding box center [501, 258] width 60 height 19
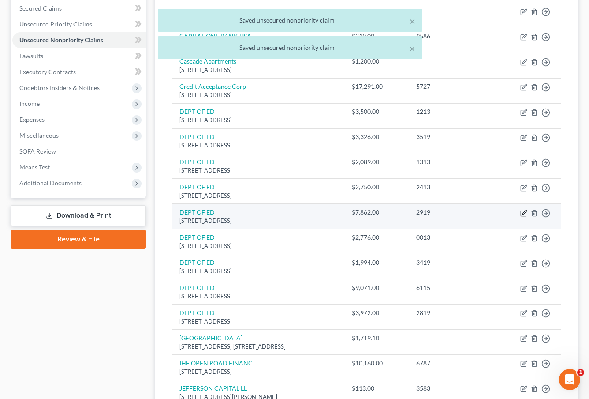
click at [523, 211] on icon "button" at bounding box center [525, 212] width 4 height 4
select select "30"
select select "17"
select select "2"
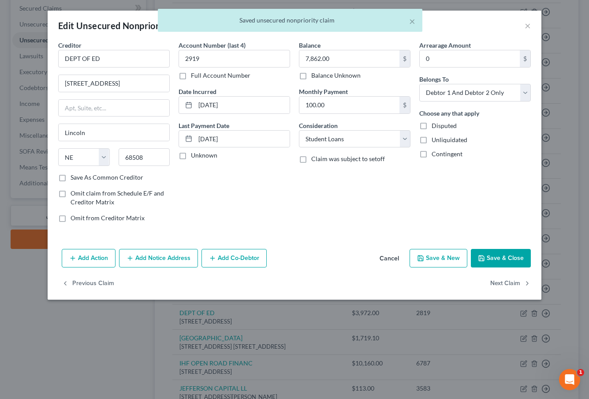
click at [499, 262] on button "Save & Close" at bounding box center [501, 258] width 60 height 19
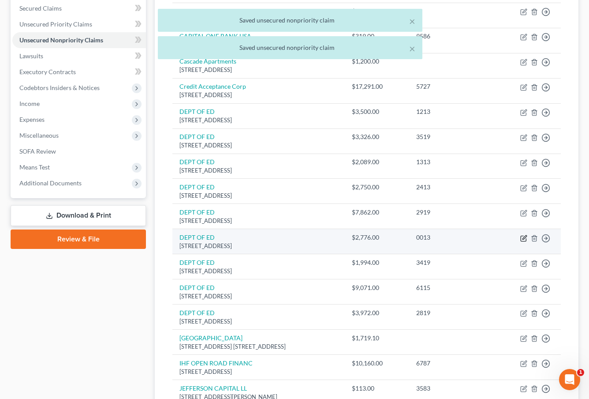
click at [525, 235] on icon "button" at bounding box center [525, 237] width 4 height 4
select select "30"
select select "17"
select select "0"
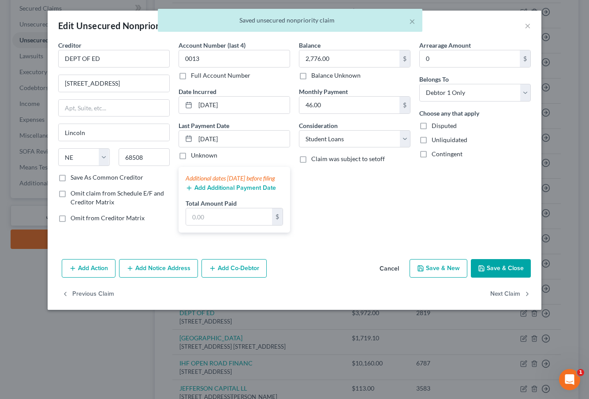
click at [510, 273] on button "Save & Close" at bounding box center [501, 268] width 60 height 19
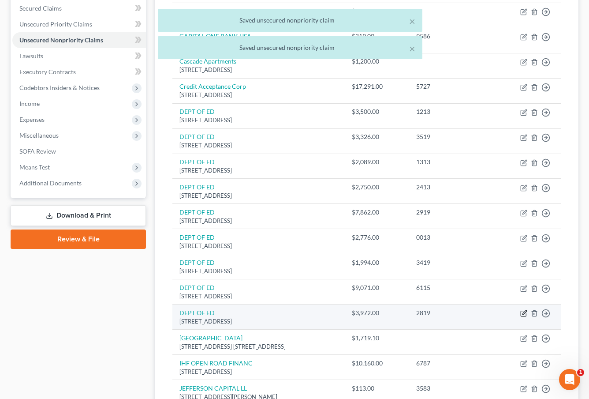
click at [523, 310] on icon "button" at bounding box center [523, 313] width 7 height 7
select select "30"
select select "17"
select select "0"
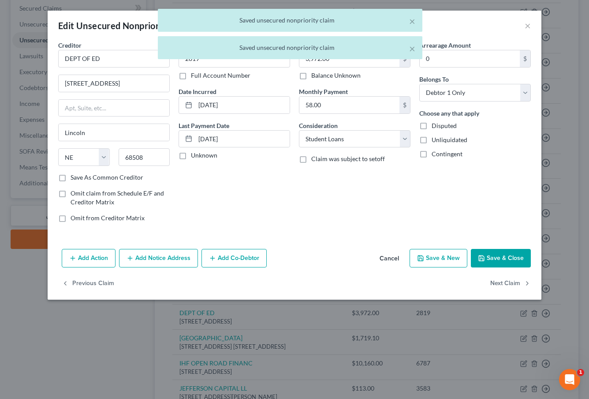
click at [510, 259] on button "Save & Close" at bounding box center [501, 258] width 60 height 19
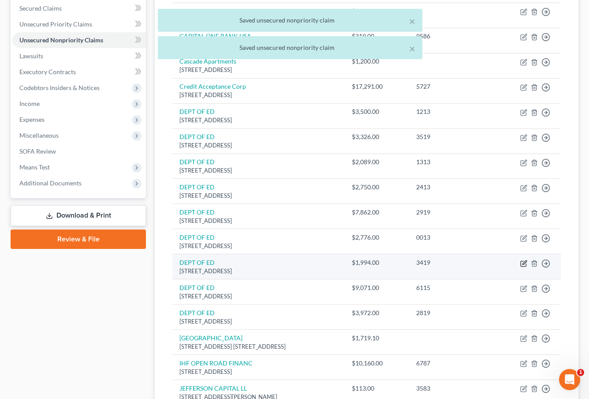
click at [521, 260] on icon "button" at bounding box center [523, 263] width 7 height 7
select select "30"
select select "17"
select select "0"
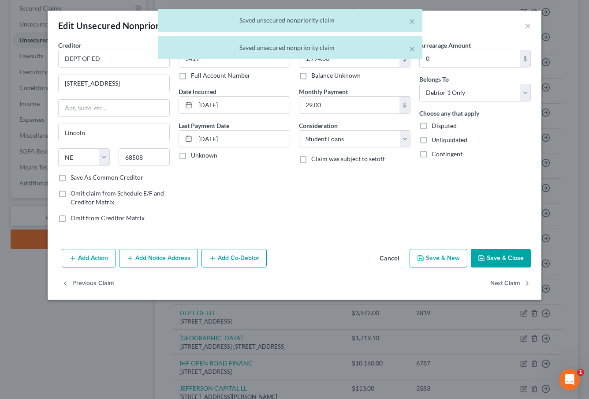
click at [502, 255] on button "Save & Close" at bounding box center [501, 258] width 60 height 19
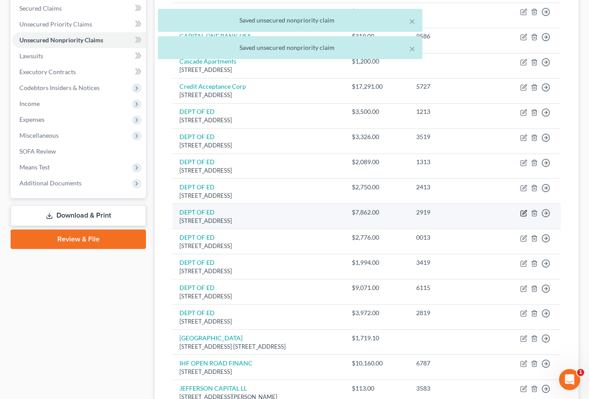
click at [524, 210] on icon "button" at bounding box center [525, 212] width 4 height 4
select select "30"
select select "17"
select select "2"
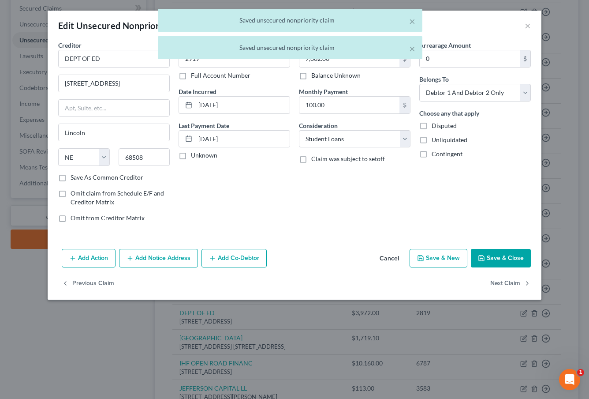
click at [502, 258] on button "Save & Close" at bounding box center [501, 258] width 60 height 19
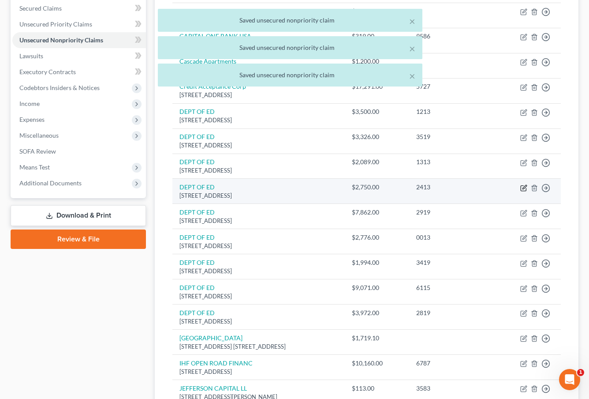
click at [523, 185] on icon "button" at bounding box center [523, 187] width 5 height 5
select select "30"
select select "17"
select select "2"
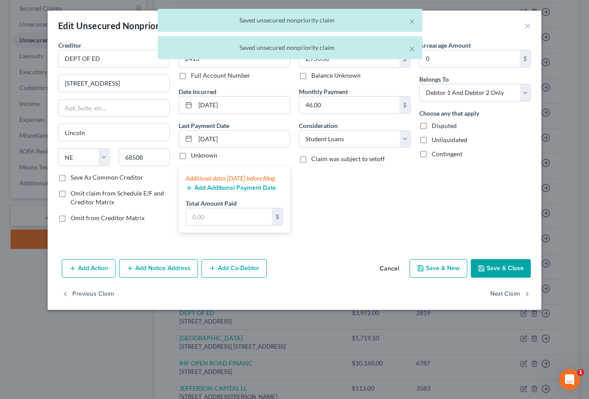
click at [493, 270] on button "Save & Close" at bounding box center [501, 268] width 60 height 19
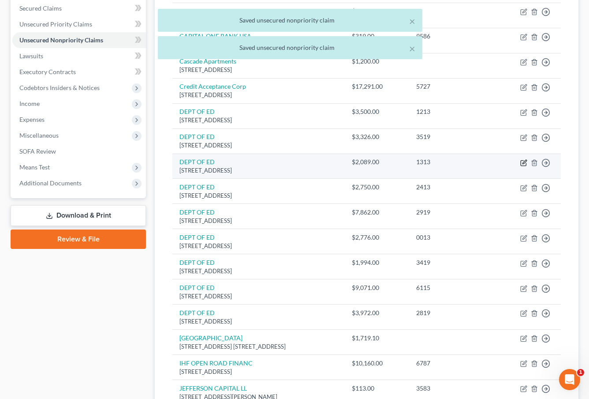
click at [523, 163] on icon "button" at bounding box center [523, 162] width 7 height 7
select select "30"
select select "17"
select select "2"
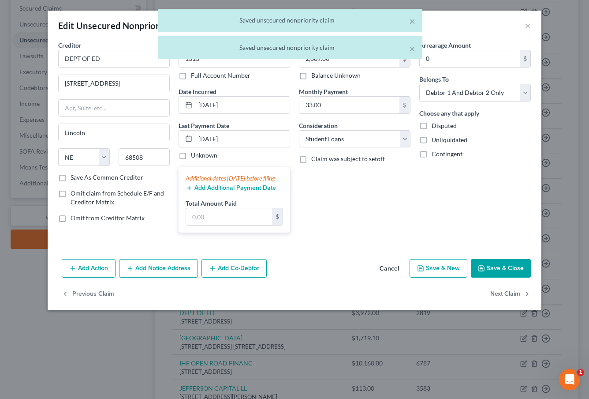
click at [499, 277] on button "Save & Close" at bounding box center [501, 268] width 60 height 19
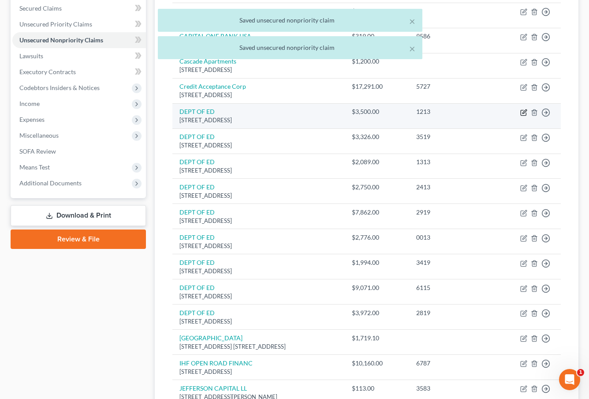
click at [524, 112] on icon "button" at bounding box center [523, 112] width 7 height 7
select select "30"
select select "17"
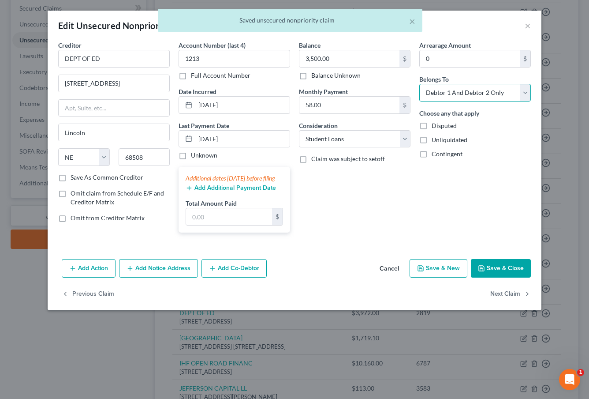
select select "0"
click at [509, 274] on button "Save & Close" at bounding box center [501, 268] width 60 height 19
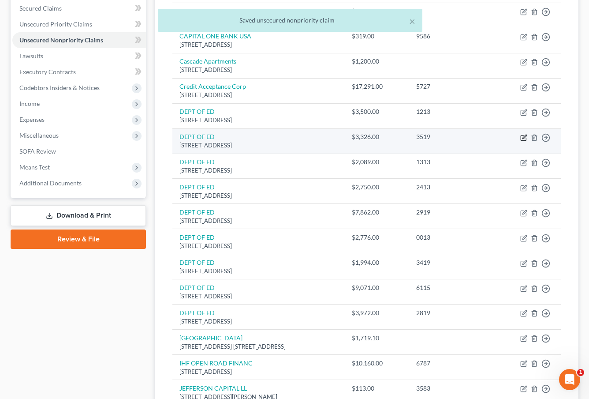
click at [522, 137] on icon "button" at bounding box center [523, 137] width 7 height 7
select select "30"
select select "17"
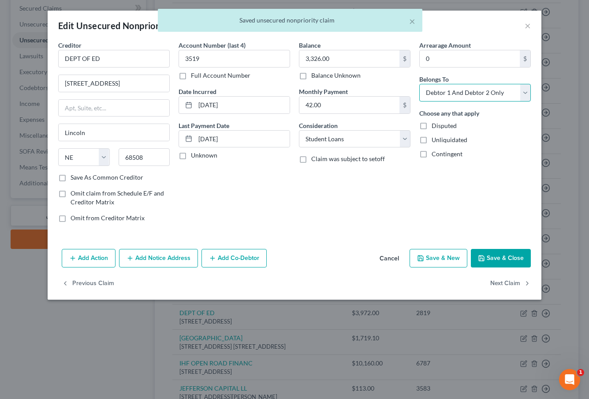
select select "0"
click at [497, 249] on button "Save & Close" at bounding box center [501, 258] width 60 height 19
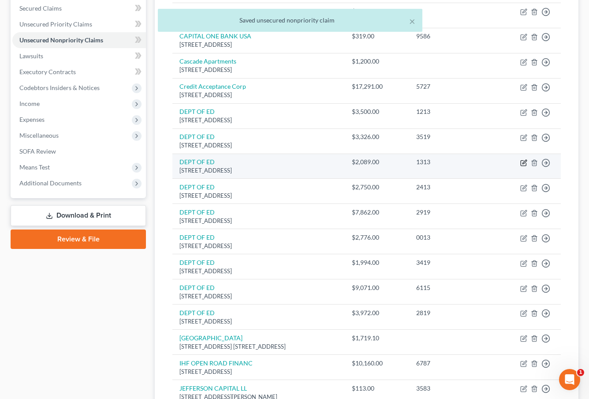
click at [523, 161] on icon "button" at bounding box center [525, 162] width 4 height 4
select select "30"
select select "17"
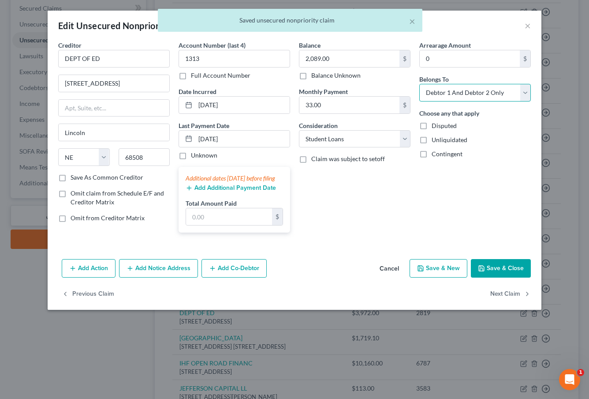
select select "0"
click at [490, 273] on button "Save & Close" at bounding box center [501, 268] width 60 height 19
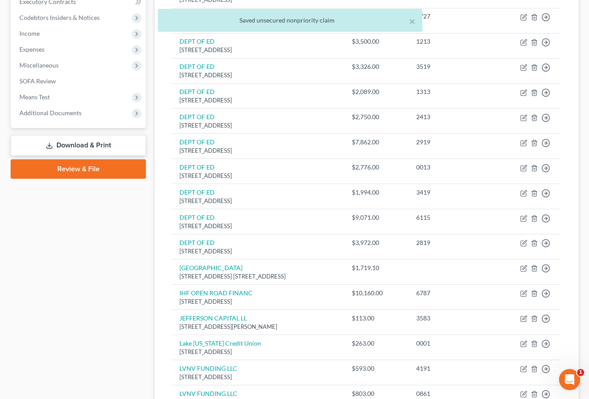
scroll to position [257, 0]
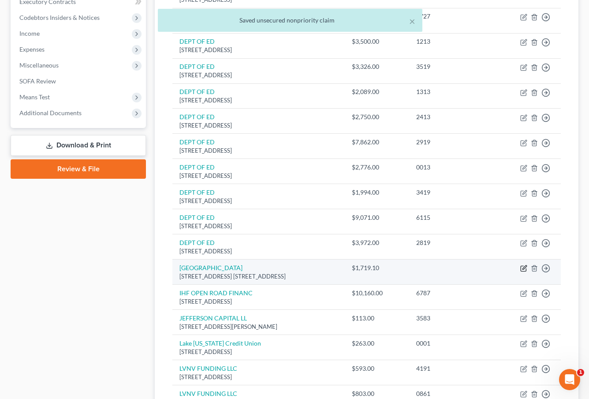
click at [526, 266] on icon "button" at bounding box center [523, 268] width 5 height 5
select select "23"
select select "14"
select select "2"
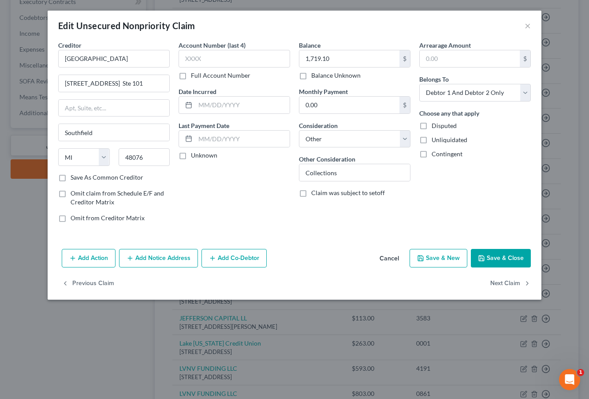
click at [526, 25] on body "Home New Case Client Portal Directory Cases Fairmax Law [EMAIL_ADDRESS][DOMAIN_…" at bounding box center [294, 237] width 589 height 988
click at [526, 25] on button "×" at bounding box center [528, 25] width 6 height 11
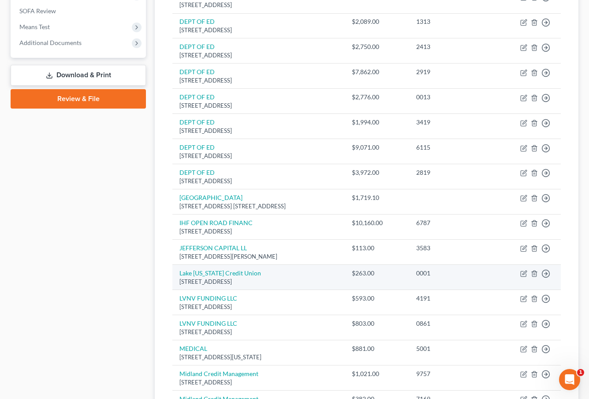
scroll to position [328, 0]
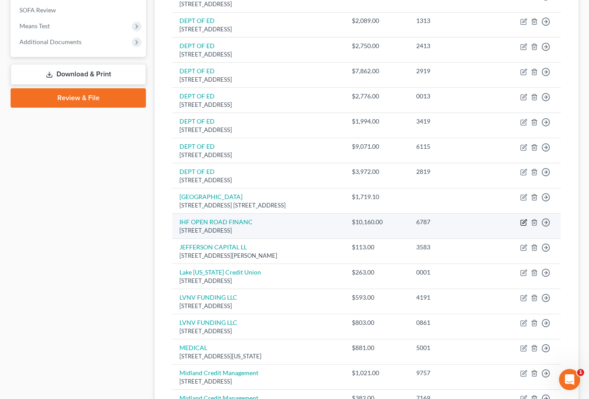
click at [524, 220] on icon "button" at bounding box center [525, 222] width 4 height 4
select select "48"
select select "14"
select select "0"
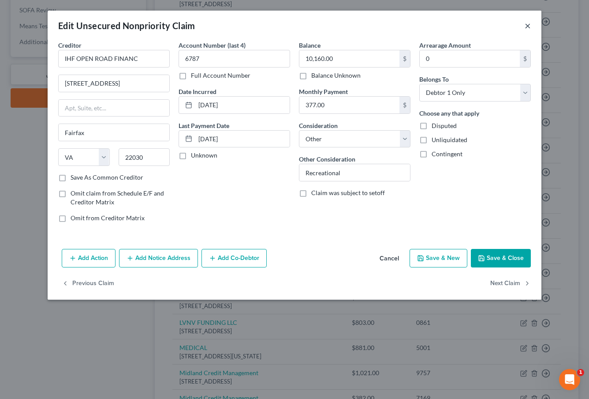
click at [529, 25] on button "×" at bounding box center [528, 25] width 6 height 11
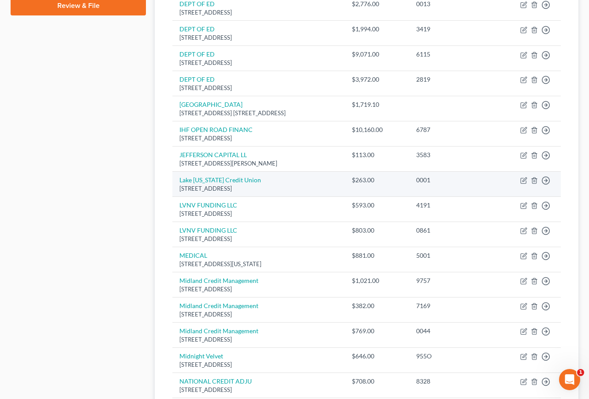
scroll to position [424, 0]
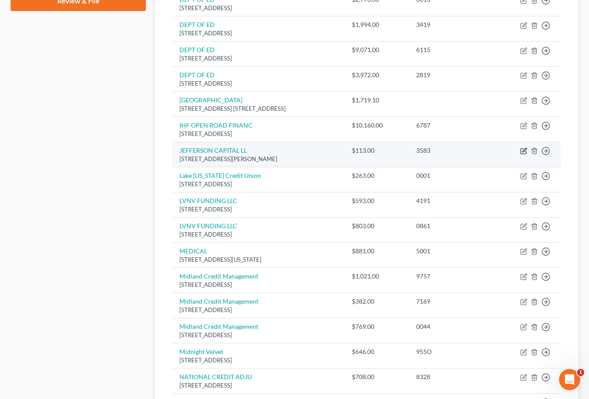
click at [522, 147] on icon "button" at bounding box center [523, 150] width 7 height 7
select select "24"
select select "14"
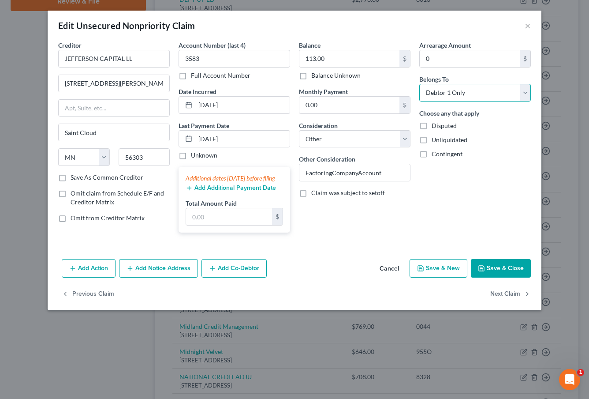
select select "1"
click at [498, 274] on button "Save & Close" at bounding box center [501, 268] width 60 height 19
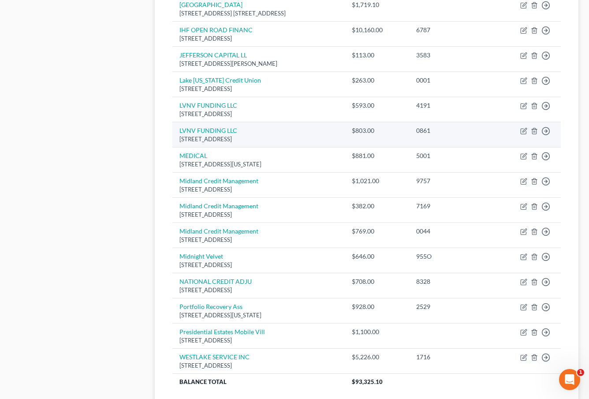
scroll to position [519, 0]
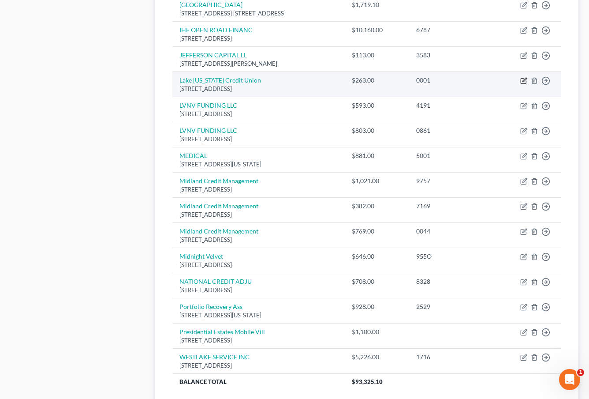
click at [524, 77] on icon "button" at bounding box center [523, 80] width 7 height 7
select select "23"
select select "14"
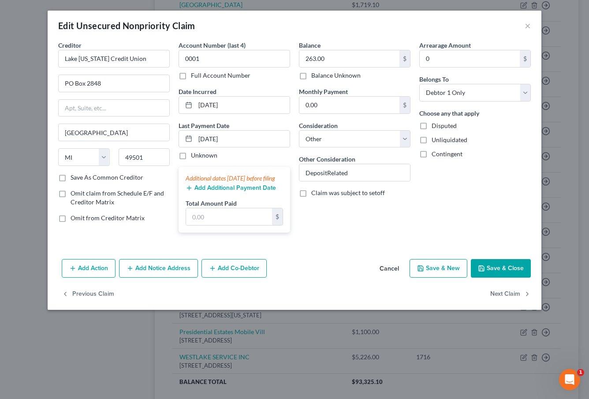
drag, startPoint x: 527, startPoint y: 28, endPoint x: 482, endPoint y: 134, distance: 114.2
click at [482, 134] on div "Edit Unsecured Nonpriority Claim × Creditor * Lake [US_STATE] Credit [GEOGRAPHI…" at bounding box center [295, 160] width 494 height 299
select select "1"
click at [488, 277] on button "Save & Close" at bounding box center [501, 268] width 60 height 19
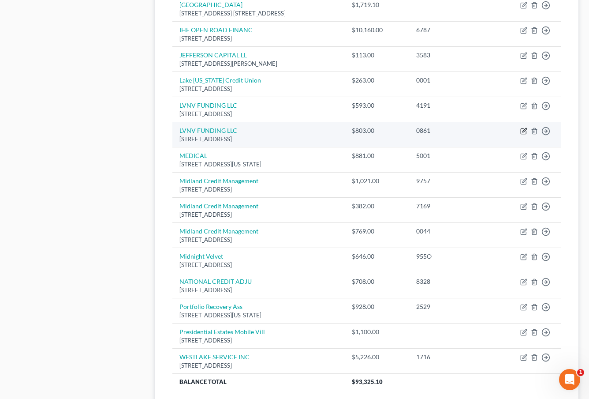
click at [526, 128] on icon "button" at bounding box center [525, 130] width 4 height 4
select select "31"
select select "14"
select select "0"
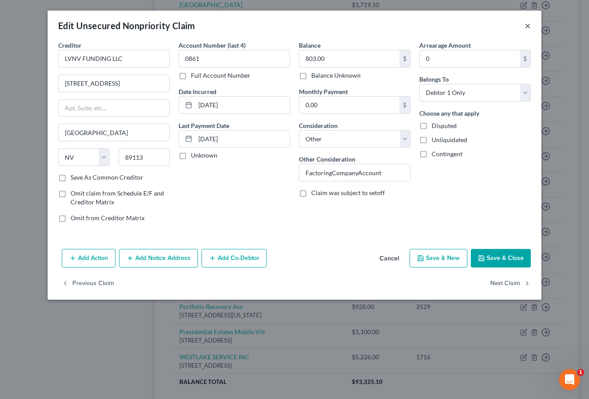
click at [528, 27] on button "×" at bounding box center [528, 25] width 6 height 11
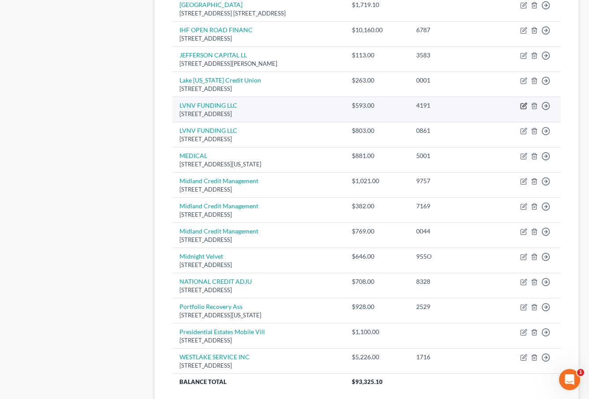
click at [523, 103] on icon "button" at bounding box center [523, 105] width 7 height 7
select select "31"
select select "14"
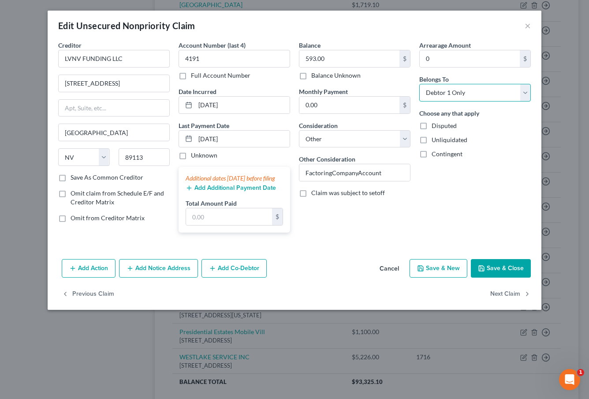
select select "1"
click at [486, 276] on button "Save & Close" at bounding box center [501, 268] width 60 height 19
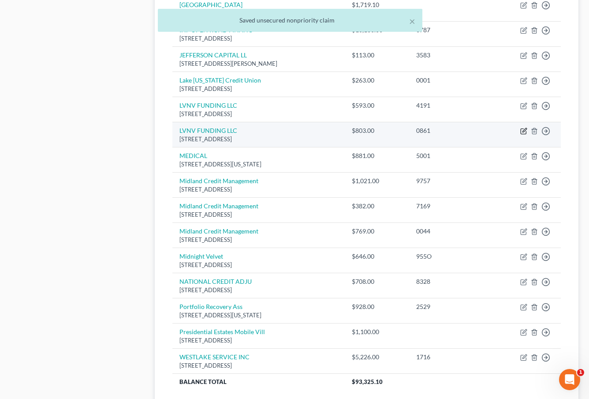
click at [526, 127] on icon "button" at bounding box center [523, 130] width 7 height 7
select select "31"
select select "14"
select select "0"
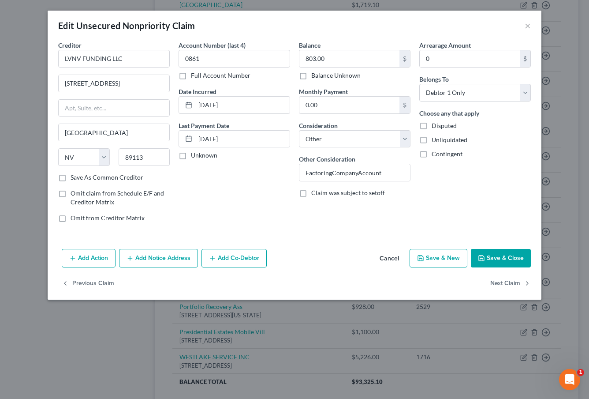
click at [530, 26] on button "×" at bounding box center [528, 25] width 6 height 11
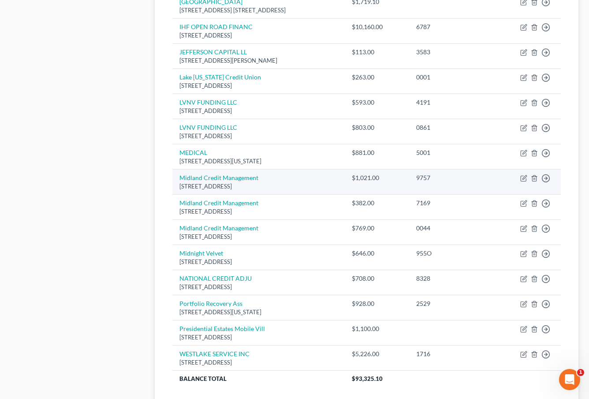
scroll to position [523, 0]
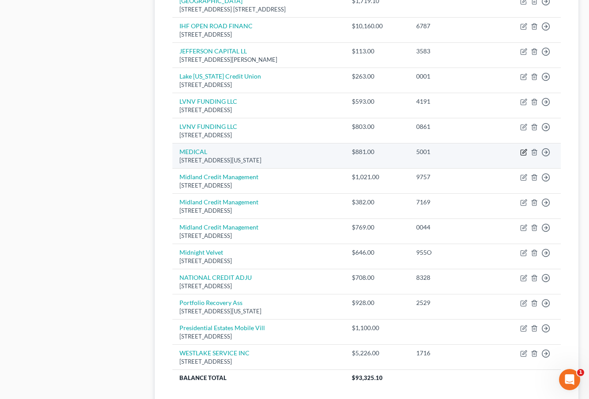
click at [524, 149] on icon "button" at bounding box center [525, 151] width 4 height 4
select select "23"
select select "2"
select select "0"
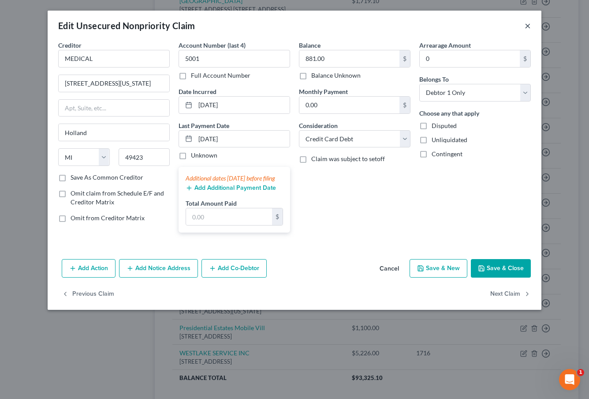
click at [527, 26] on button "×" at bounding box center [528, 25] width 6 height 11
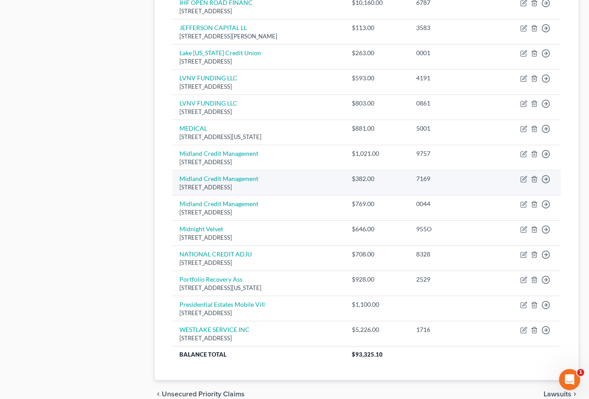
scroll to position [549, 0]
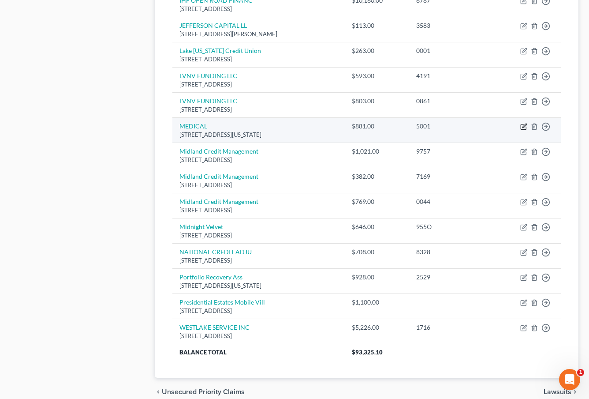
click at [524, 123] on icon "button" at bounding box center [523, 126] width 7 height 7
select select "23"
select select "2"
select select "0"
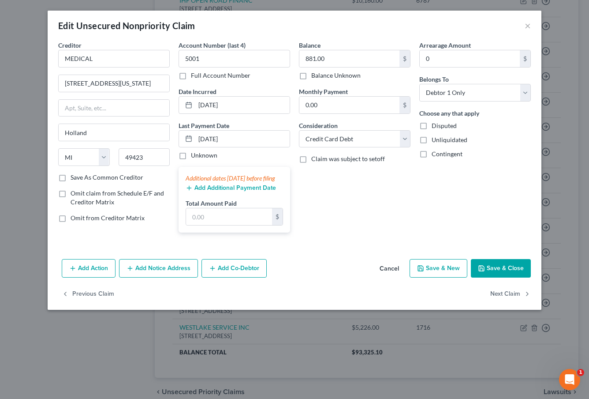
click at [524, 25] on div "Edit Unsecured Nonpriority Claim ×" at bounding box center [295, 26] width 494 height 30
click at [527, 28] on button "×" at bounding box center [528, 25] width 6 height 11
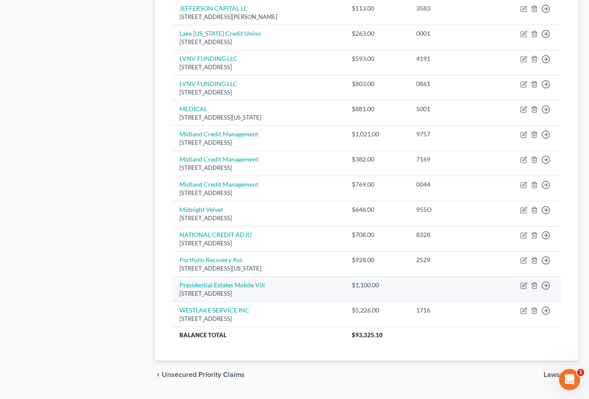
scroll to position [568, 0]
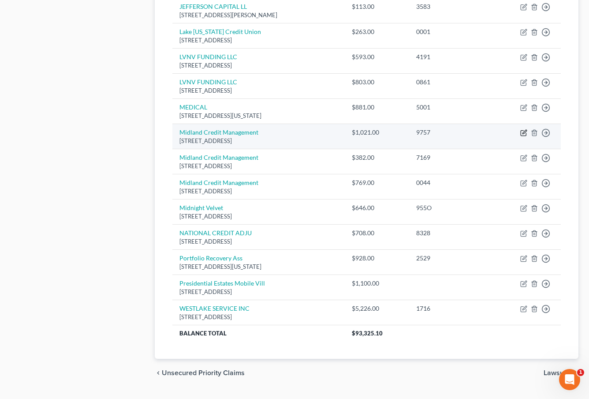
click at [524, 129] on icon "button" at bounding box center [523, 132] width 7 height 7
select select "4"
select select "14"
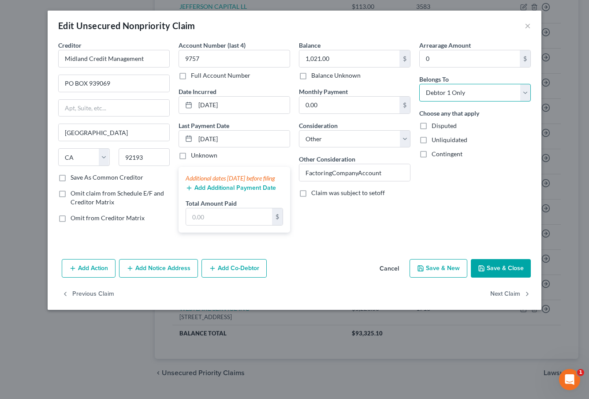
select select "1"
click at [500, 277] on button "Save & Close" at bounding box center [501, 268] width 60 height 19
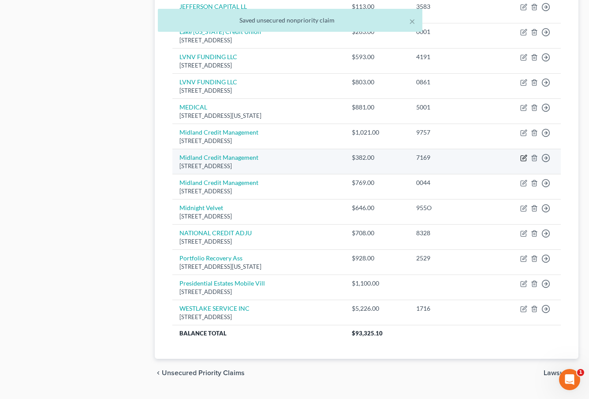
click at [523, 154] on icon "button" at bounding box center [523, 157] width 7 height 7
select select "4"
select select "14"
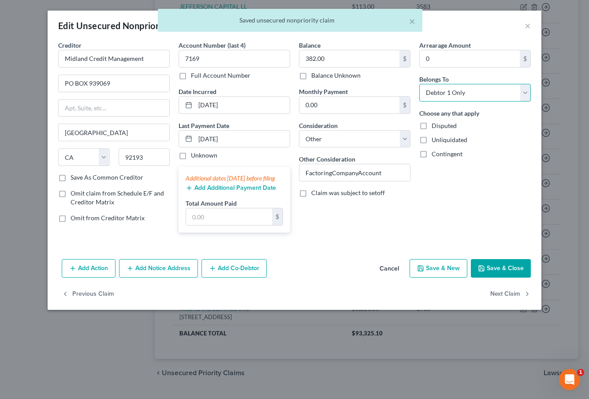
select select "1"
click at [504, 277] on button "Save & Close" at bounding box center [501, 268] width 60 height 19
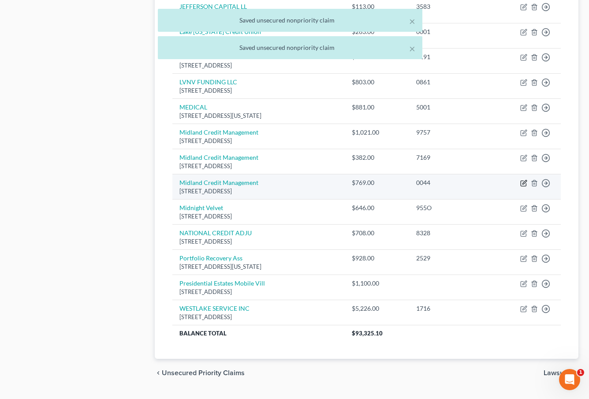
click at [522, 179] on icon "button" at bounding box center [523, 182] width 7 height 7
select select "4"
select select "14"
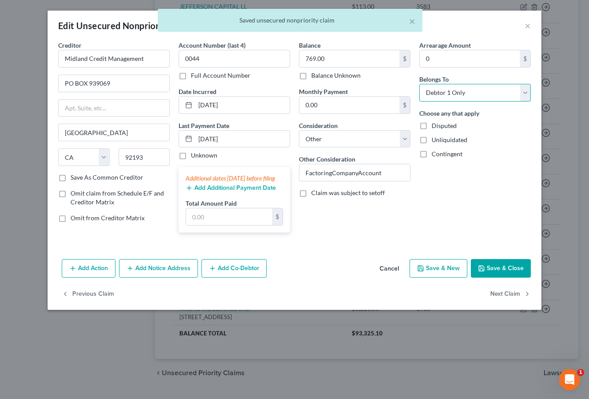
select select "1"
click at [491, 274] on button "Save & Close" at bounding box center [501, 268] width 60 height 19
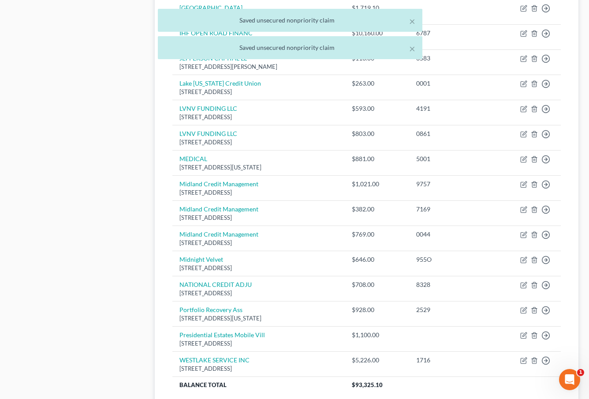
scroll to position [511, 0]
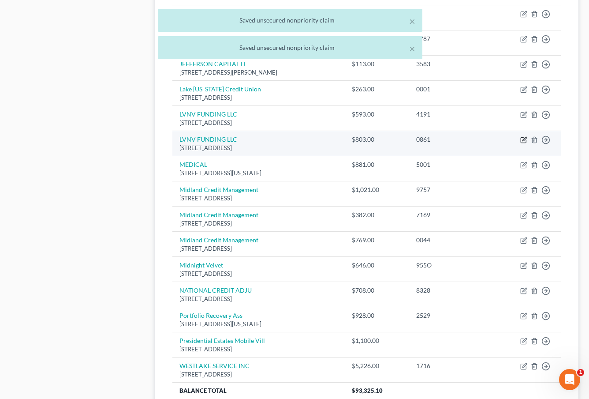
click at [524, 137] on icon "button" at bounding box center [525, 139] width 4 height 4
select select "31"
select select "14"
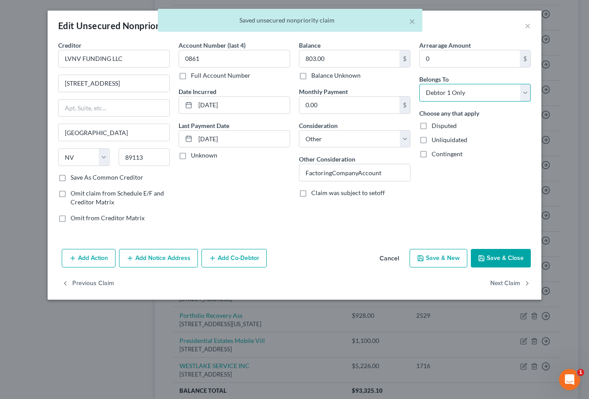
select select "1"
click at [502, 258] on button "Save & Close" at bounding box center [501, 258] width 60 height 19
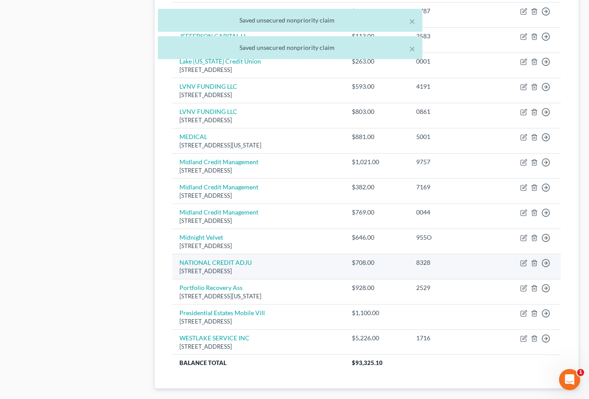
scroll to position [542, 0]
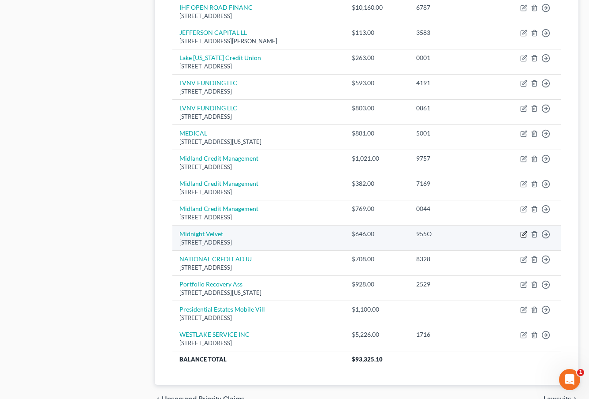
click at [524, 231] on icon "button" at bounding box center [523, 234] width 7 height 7
select select "52"
select select "14"
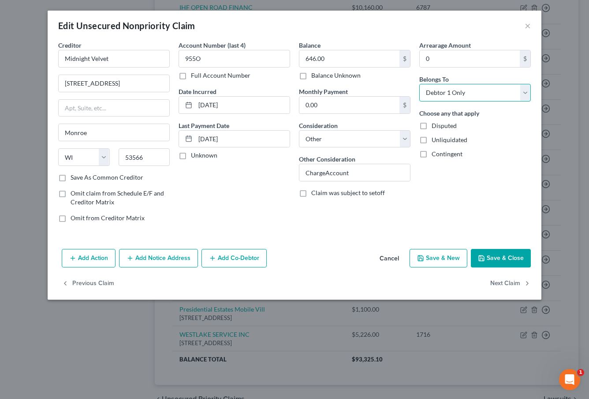
select select "1"
click at [488, 257] on button "Save & Close" at bounding box center [501, 258] width 60 height 19
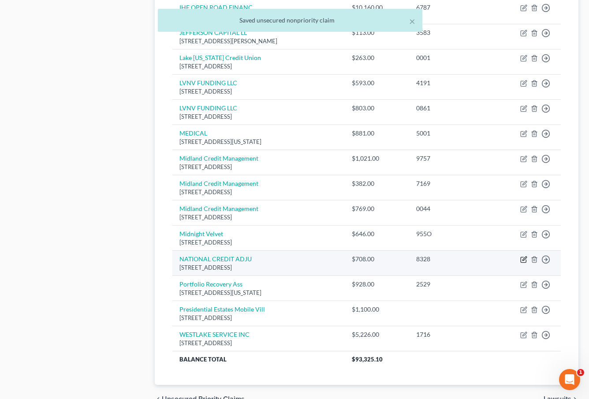
click at [523, 256] on icon "button" at bounding box center [525, 258] width 4 height 4
select select "17"
select select "14"
select select "0"
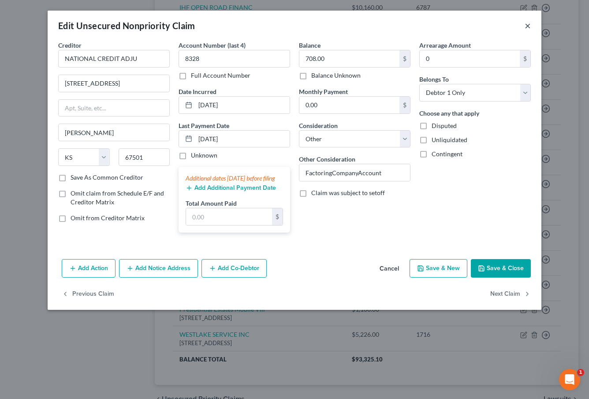
click at [528, 21] on button "×" at bounding box center [528, 25] width 6 height 11
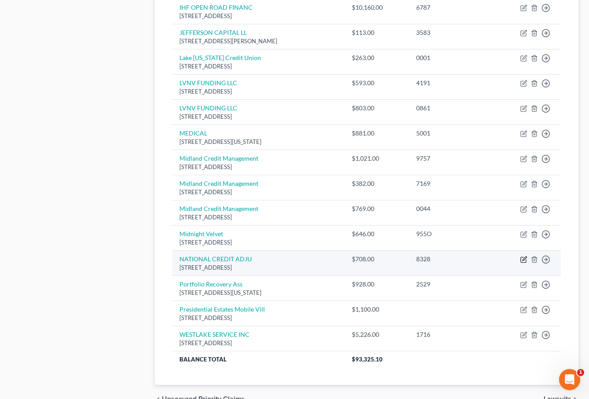
click at [523, 256] on icon "button" at bounding box center [523, 259] width 7 height 7
select select "17"
select select "14"
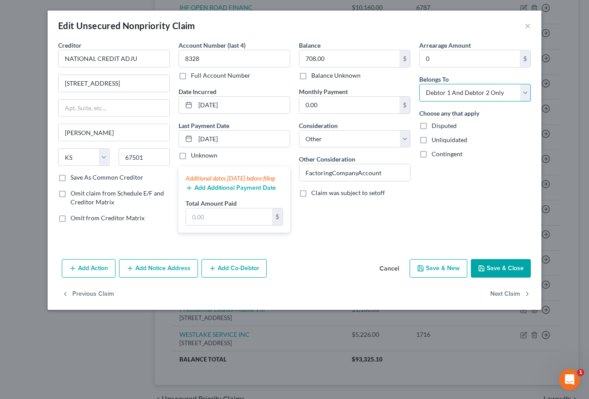
select select "1"
click at [490, 277] on button "Save & Close" at bounding box center [501, 268] width 60 height 19
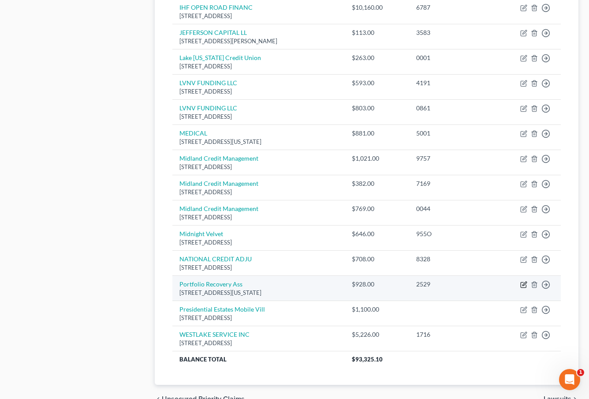
click at [523, 281] on icon "button" at bounding box center [525, 283] width 4 height 4
select select "48"
select select "14"
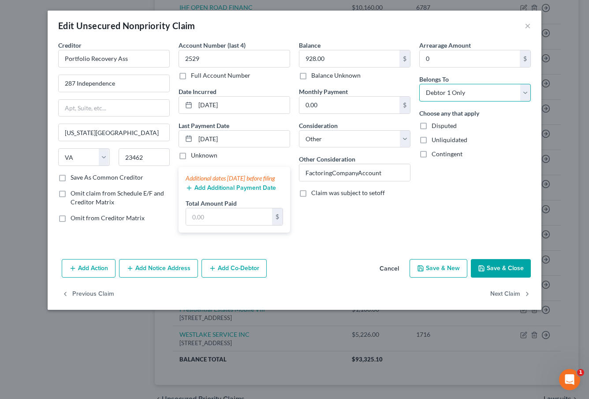
select select "1"
click at [495, 276] on button "Save & Close" at bounding box center [501, 268] width 60 height 19
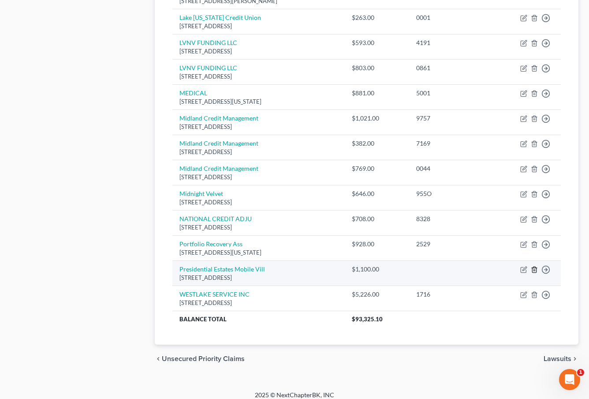
scroll to position [582, 0]
click at [525, 266] on icon "button" at bounding box center [523, 269] width 7 height 7
select select "23"
select select "14"
select select "2"
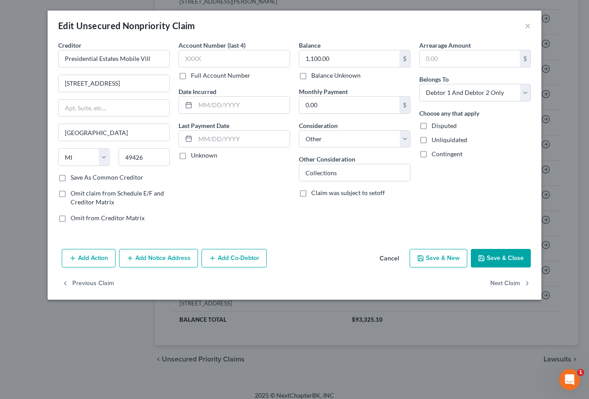
click at [501, 261] on button "Save & Close" at bounding box center [501, 258] width 60 height 19
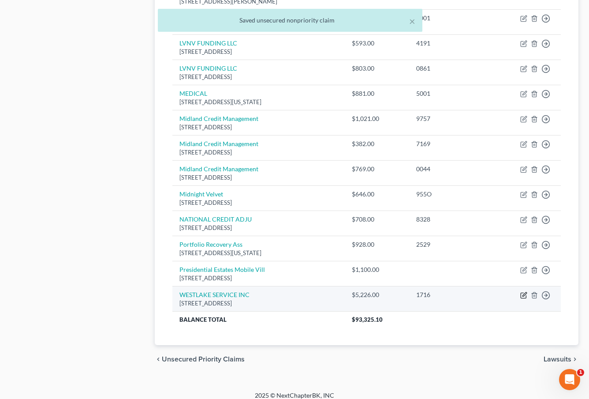
click at [524, 291] on icon "button" at bounding box center [523, 294] width 7 height 7
select select "4"
select select "14"
select select "0"
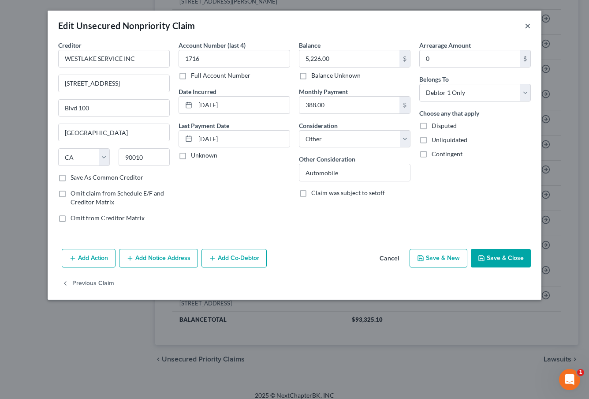
click at [529, 24] on button "×" at bounding box center [528, 25] width 6 height 11
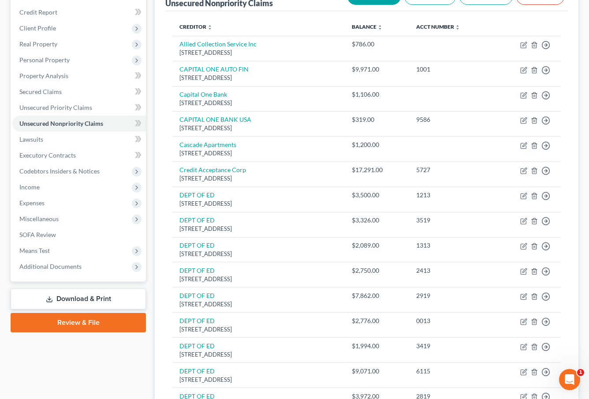
scroll to position [31, 0]
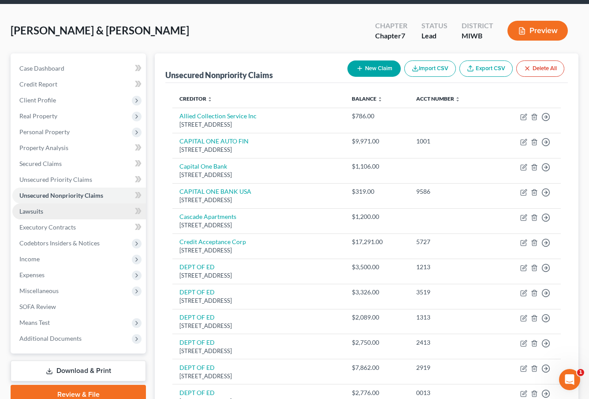
click at [34, 217] on link "Lawsuits" at bounding box center [79, 211] width 134 height 16
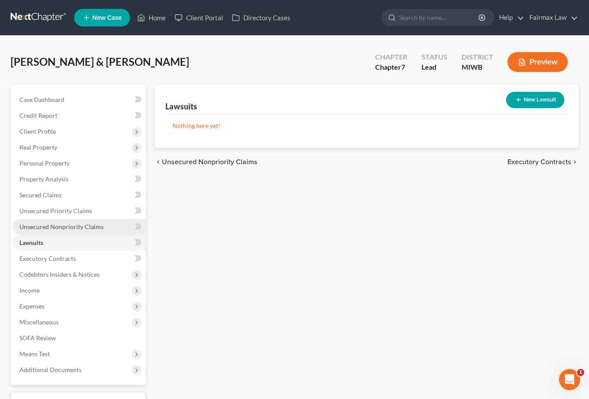
click at [37, 227] on span "Unsecured Nonpriority Claims" at bounding box center [61, 226] width 84 height 7
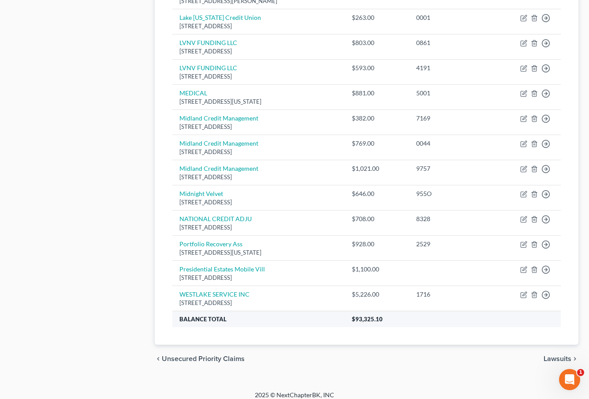
scroll to position [582, 0]
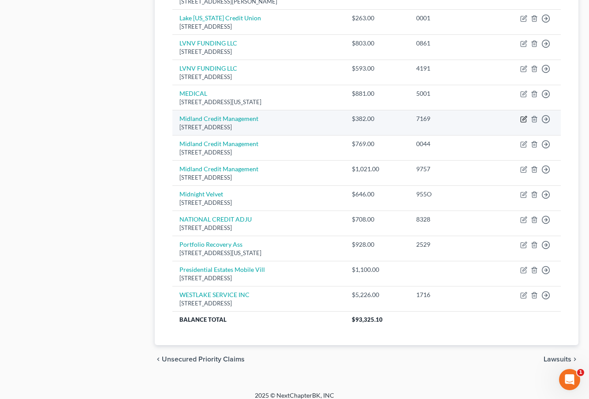
click at [521, 117] on icon "button" at bounding box center [523, 119] width 5 height 5
select select "4"
select select "14"
select select "1"
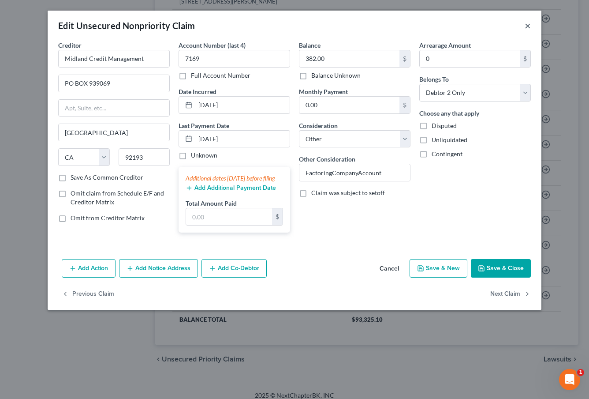
click at [527, 26] on button "×" at bounding box center [528, 25] width 6 height 11
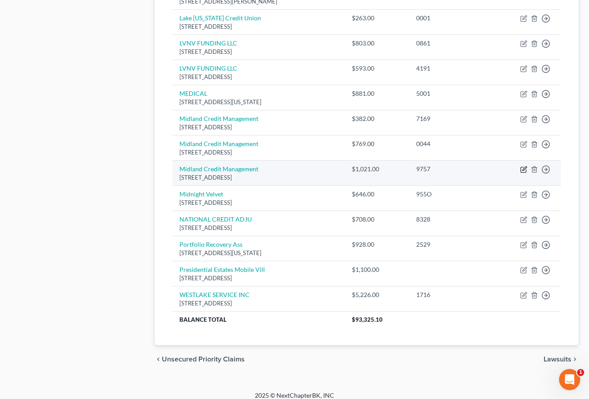
click at [522, 166] on icon "button" at bounding box center [523, 169] width 7 height 7
select select "4"
select select "14"
select select "1"
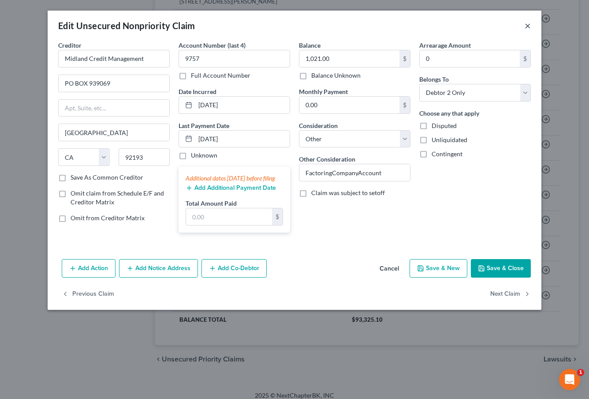
click at [528, 26] on button "×" at bounding box center [528, 25] width 6 height 11
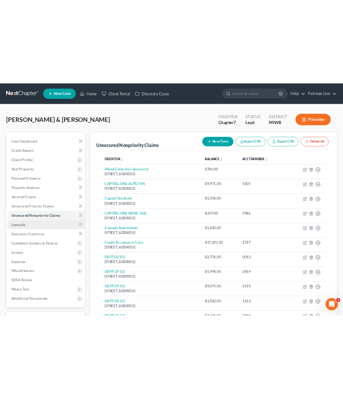
scroll to position [0, 0]
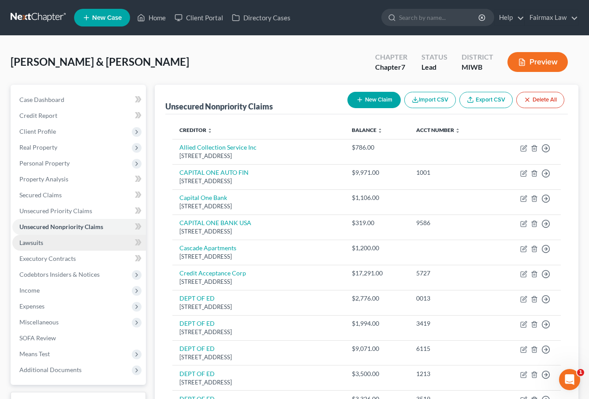
click at [66, 244] on link "Lawsuits" at bounding box center [79, 243] width 134 height 16
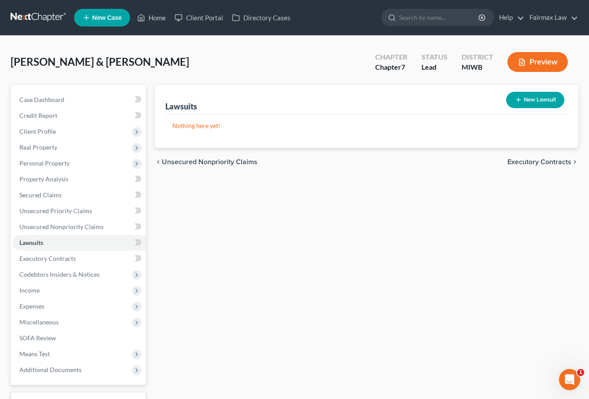
click at [526, 96] on button "New Lawsuit" at bounding box center [535, 100] width 58 height 16
select select "0"
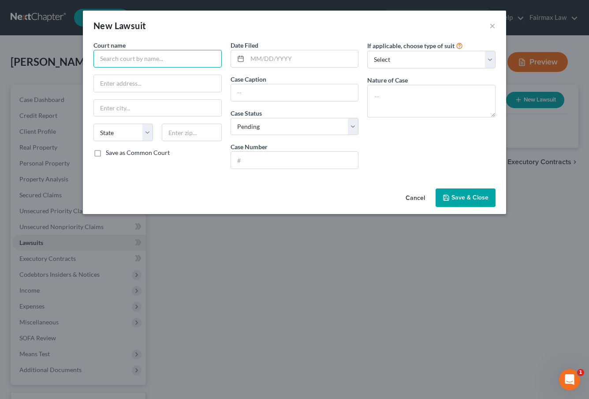
click at [176, 58] on input "text" at bounding box center [157, 59] width 128 height 18
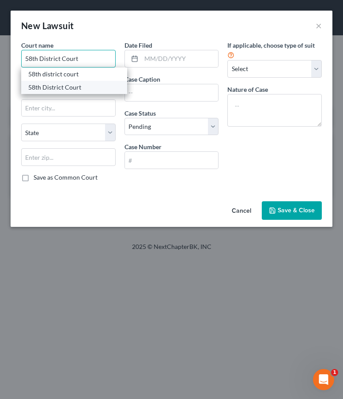
type input "58th District Court"
click at [67, 86] on div "58th District Court" at bounding box center [74, 87] width 92 height 9
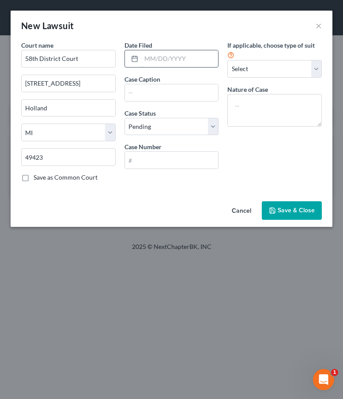
click at [167, 58] on input "text" at bounding box center [179, 58] width 77 height 17
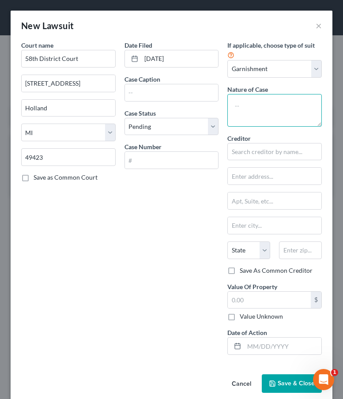
click at [274, 106] on textarea at bounding box center [274, 110] width 94 height 33
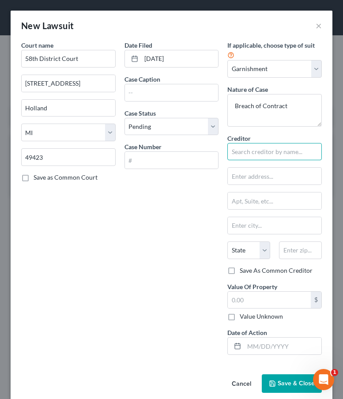
click at [267, 154] on input "text" at bounding box center [274, 152] width 94 height 18
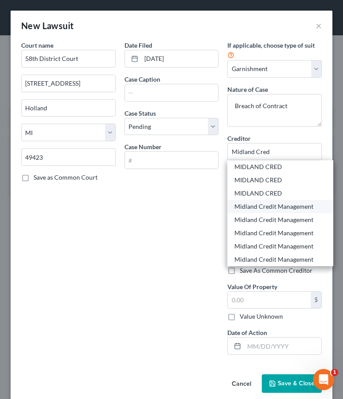
click at [292, 204] on div "Midland Credit Management" at bounding box center [280, 206] width 92 height 9
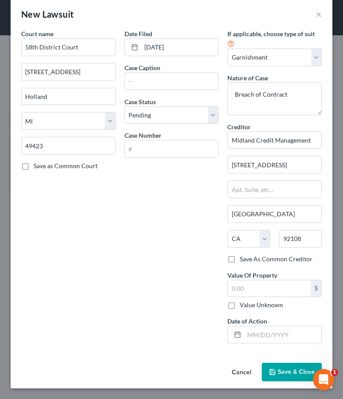
scroll to position [11, 0]
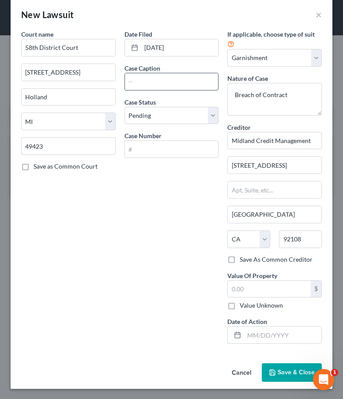
click at [175, 83] on input "text" at bounding box center [171, 81] width 93 height 17
click at [162, 146] on input "text" at bounding box center [171, 149] width 93 height 17
click at [282, 374] on span "Save & Close" at bounding box center [295, 371] width 37 height 7
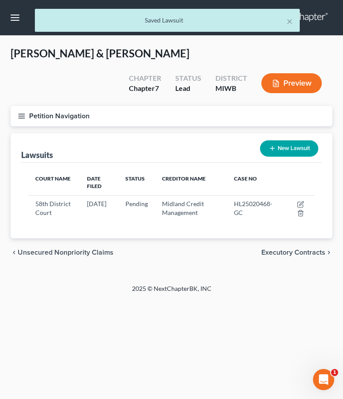
click at [24, 113] on icon "button" at bounding box center [22, 116] width 8 height 8
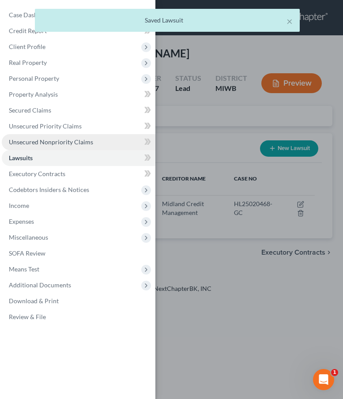
click at [64, 146] on link "Unsecured Nonpriority Claims" at bounding box center [78, 142] width 153 height 16
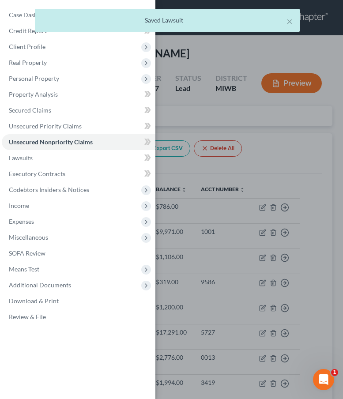
click at [265, 116] on div "Case Dashboard Payments Invoices Payments Payments Credit Report Client Profile" at bounding box center [171, 199] width 343 height 399
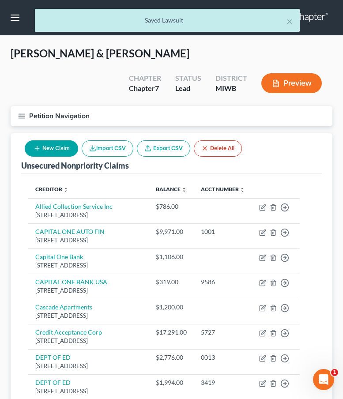
click at [67, 151] on button "New Claim" at bounding box center [51, 148] width 53 height 16
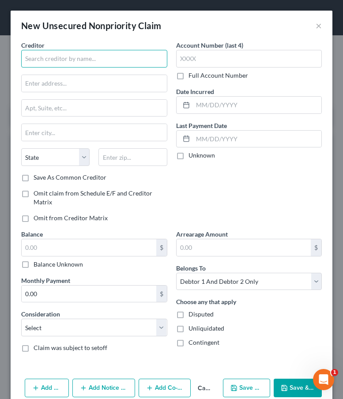
click at [86, 62] on input "text" at bounding box center [94, 59] width 146 height 18
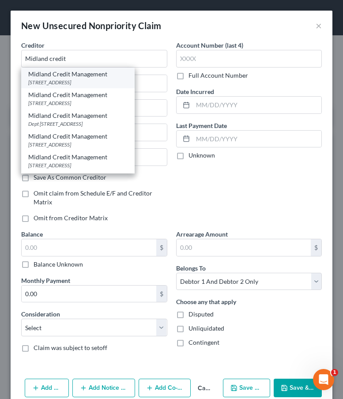
click at [103, 77] on div "Midland Credit Management" at bounding box center [77, 74] width 99 height 9
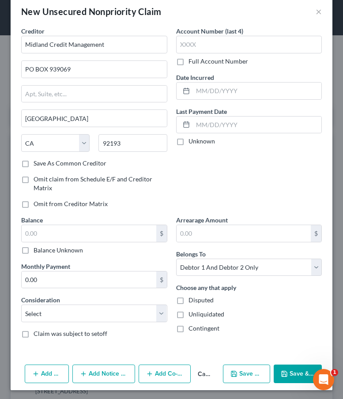
scroll to position [15, 0]
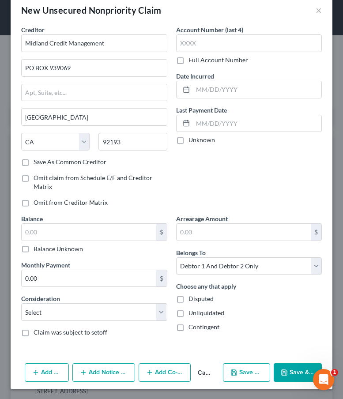
click at [118, 220] on div "Balance $ Balance Unknown Balance Undetermined $ Balance Unknown" at bounding box center [94, 233] width 146 height 39
click at [118, 232] on input "text" at bounding box center [89, 232] width 135 height 17
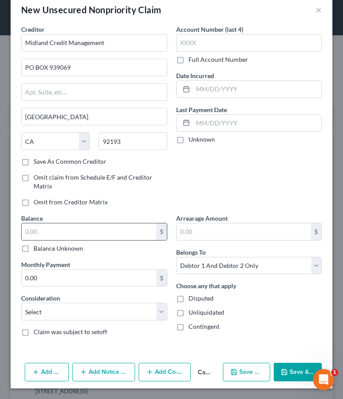
scroll to position [16, 0]
click at [67, 374] on button "Add Action" at bounding box center [47, 371] width 44 height 19
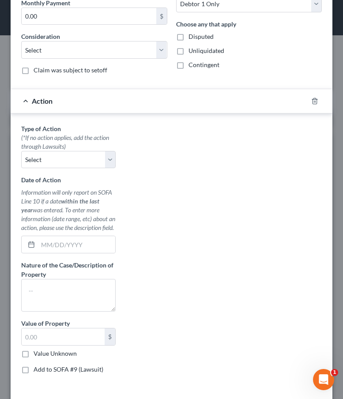
scroll to position [323, 0]
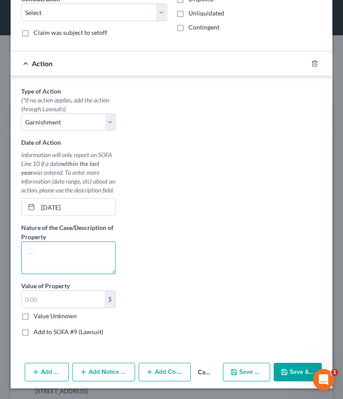
click at [44, 248] on textarea at bounding box center [68, 257] width 94 height 33
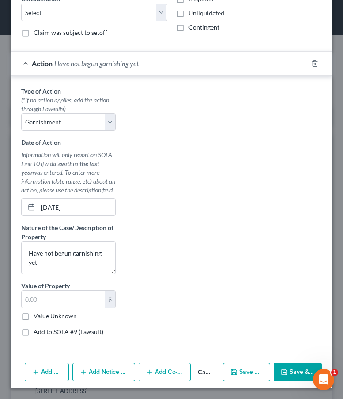
click at [111, 373] on button "Add Notice Address" at bounding box center [103, 371] width 63 height 19
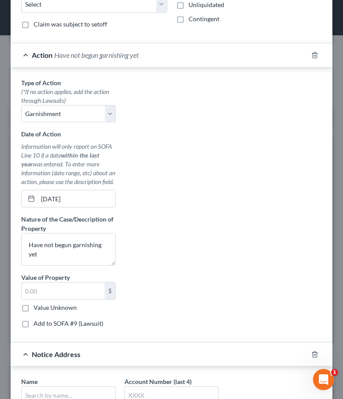
scroll to position [513, 0]
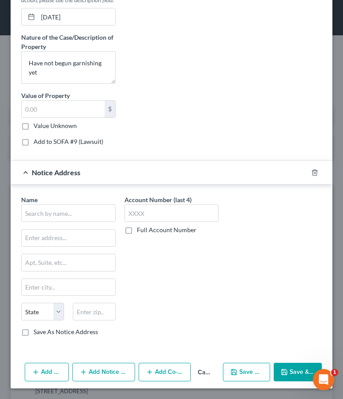
click at [43, 222] on div "Name * State [US_STATE] AK AR AZ CA CO CT DE DC [GEOGRAPHIC_DATA] [GEOGRAPHIC_D…" at bounding box center [68, 265] width 94 height 141
click at [43, 214] on input "text" at bounding box center [68, 213] width 94 height 18
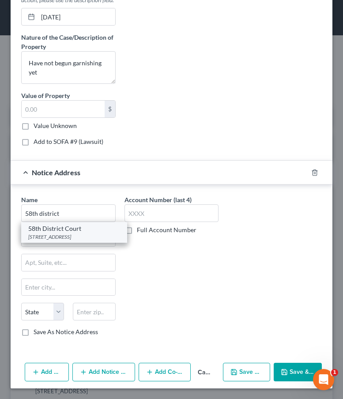
click at [71, 240] on div "[STREET_ADDRESS]" at bounding box center [74, 236] width 92 height 7
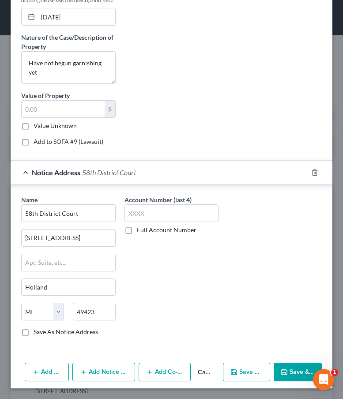
click at [96, 373] on button "Add Notice Address" at bounding box center [103, 371] width 63 height 19
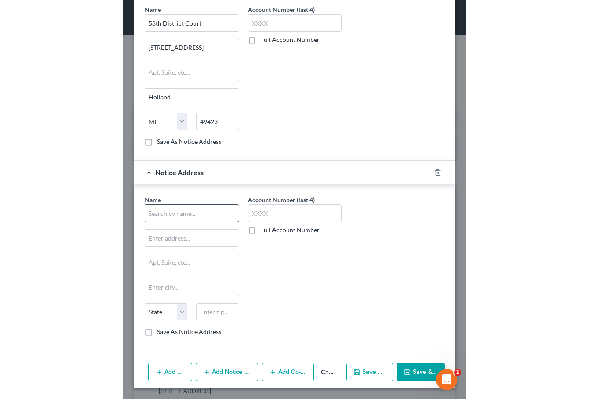
scroll to position [703, 0]
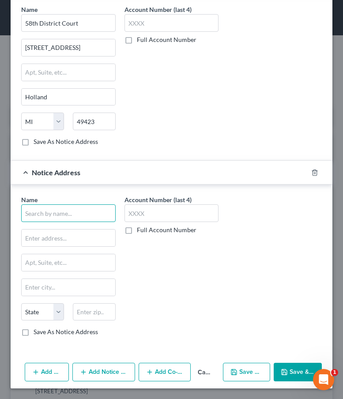
click at [61, 217] on input "text" at bounding box center [68, 213] width 94 height 18
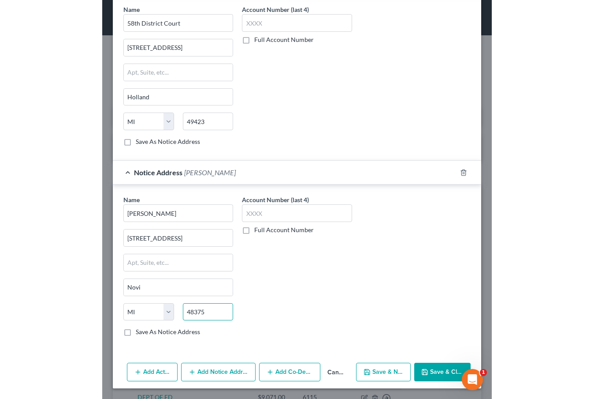
scroll to position [686, 0]
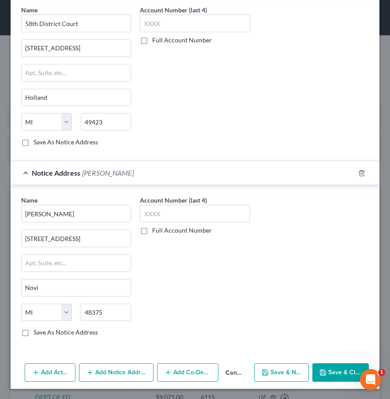
click at [334, 376] on button "Save & Close" at bounding box center [340, 372] width 56 height 19
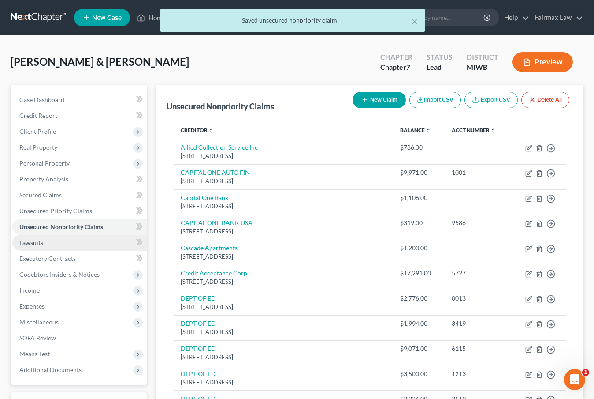
click at [95, 245] on link "Lawsuits" at bounding box center [79, 243] width 135 height 16
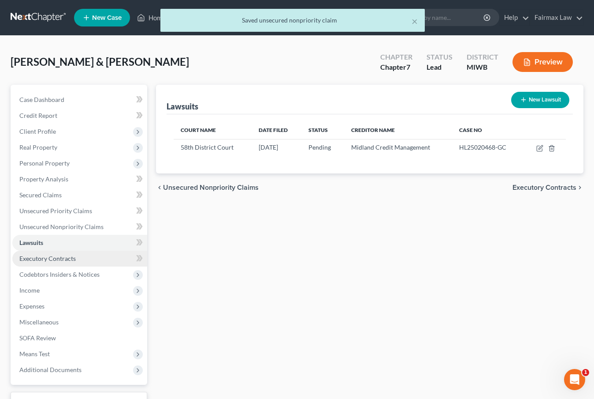
click at [89, 257] on link "Executory Contracts" at bounding box center [79, 258] width 135 height 16
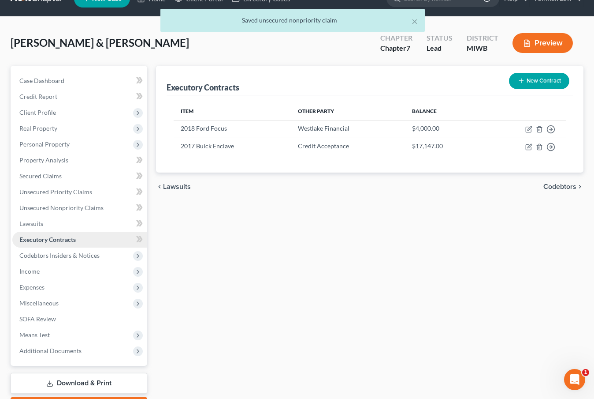
scroll to position [20, 0]
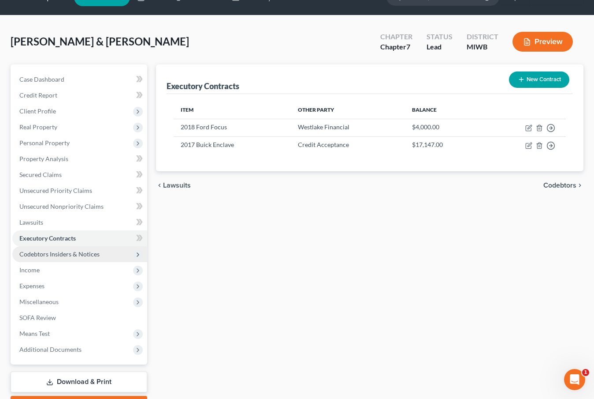
click at [87, 253] on span "Codebtors Insiders & Notices" at bounding box center [59, 253] width 80 height 7
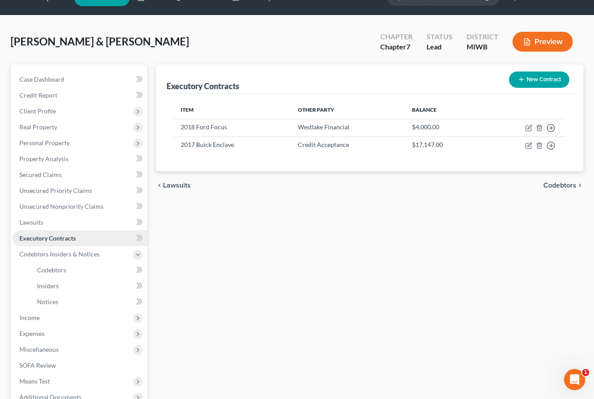
click at [88, 237] on link "Executory Contracts" at bounding box center [79, 238] width 135 height 16
click at [550, 83] on button "New Contract" at bounding box center [539, 79] width 60 height 16
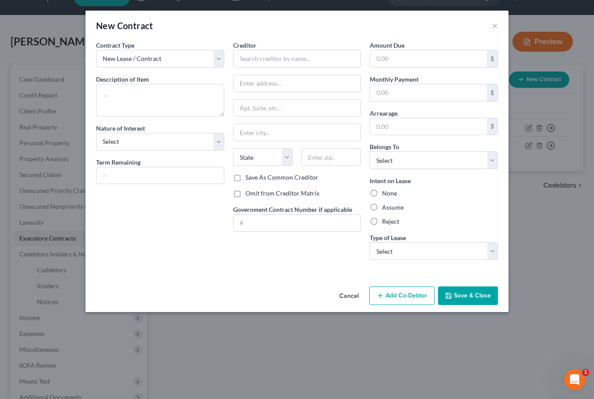
click at [364, 296] on button "Cancel" at bounding box center [350, 296] width 34 height 18
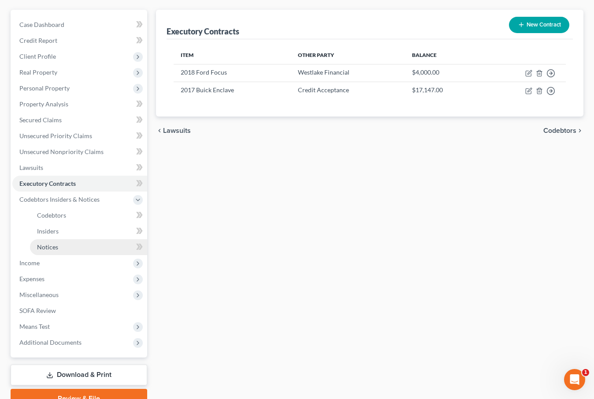
scroll to position [75, 0]
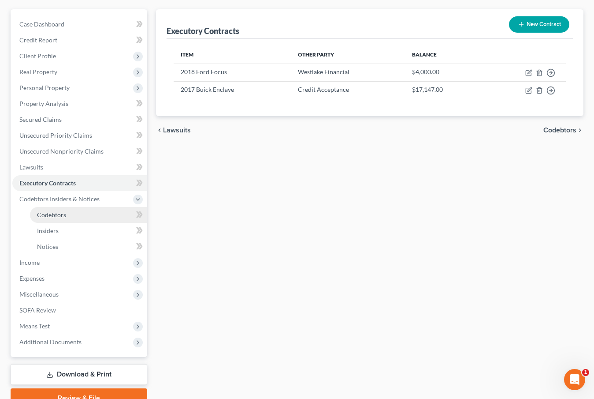
click at [85, 215] on link "Codebtors" at bounding box center [88, 215] width 117 height 16
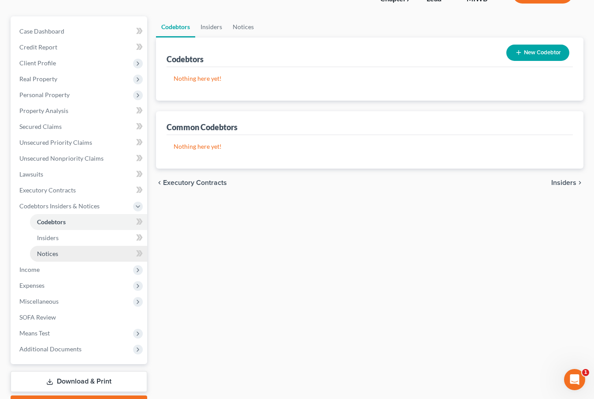
scroll to position [74, 0]
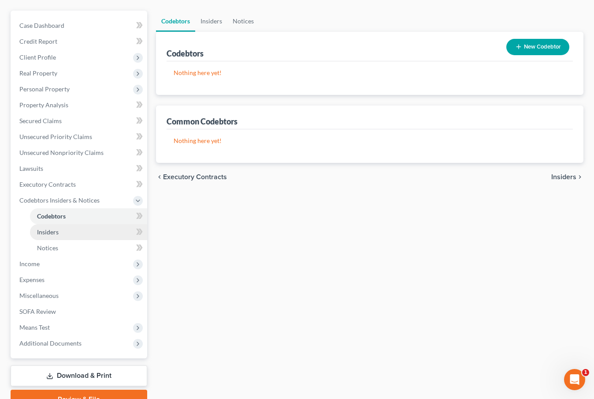
click at [65, 235] on link "Insiders" at bounding box center [88, 232] width 117 height 16
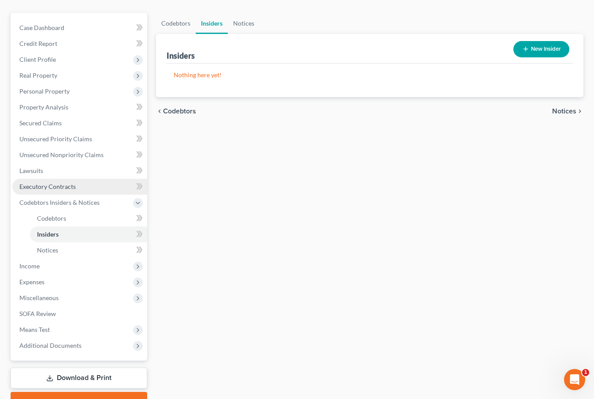
scroll to position [72, 0]
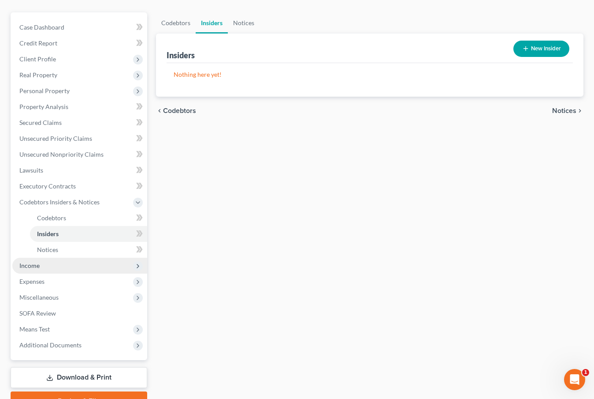
click at [39, 269] on span "Income" at bounding box center [79, 266] width 135 height 16
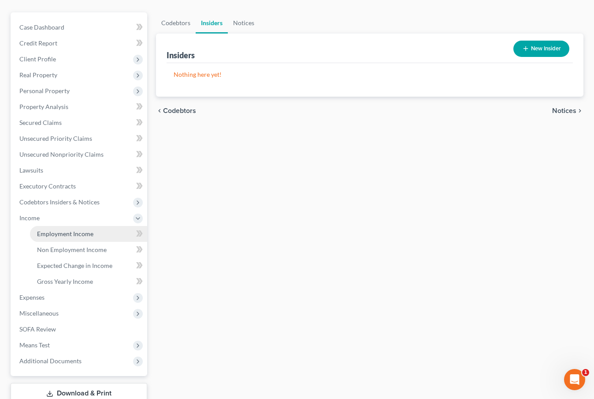
click at [62, 232] on span "Employment Income" at bounding box center [65, 233] width 56 height 7
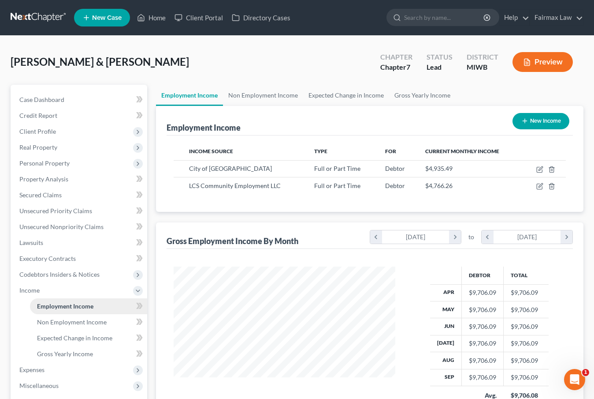
scroll to position [158, 239]
click at [97, 191] on link "Secured Claims" at bounding box center [79, 195] width 135 height 16
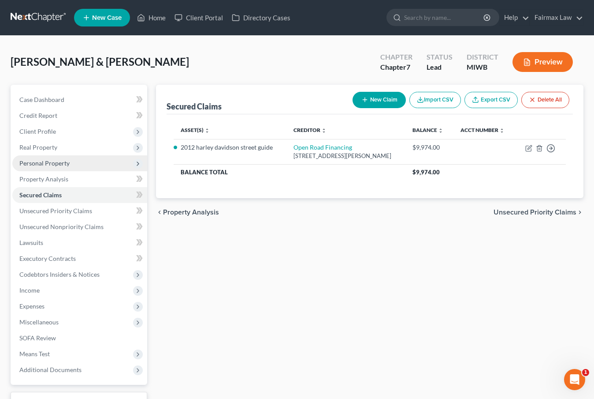
click at [91, 170] on span "Personal Property" at bounding box center [79, 163] width 135 height 16
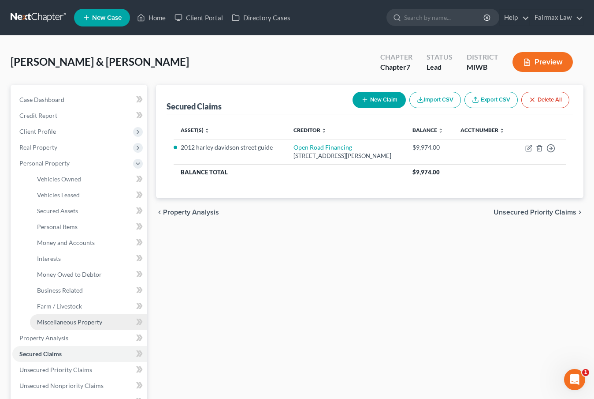
click at [67, 318] on span "Miscellaneous Property" at bounding box center [69, 321] width 65 height 7
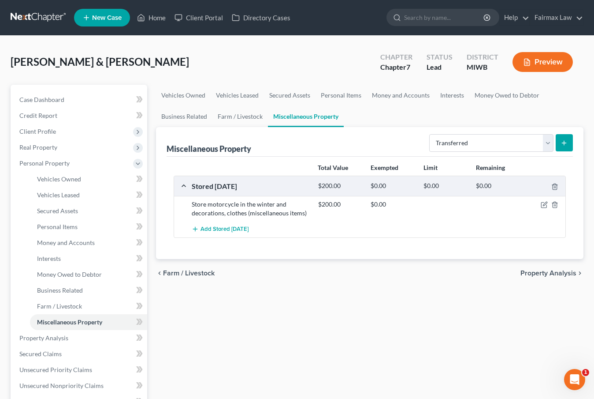
click at [564, 145] on icon "submit" at bounding box center [564, 142] width 7 height 7
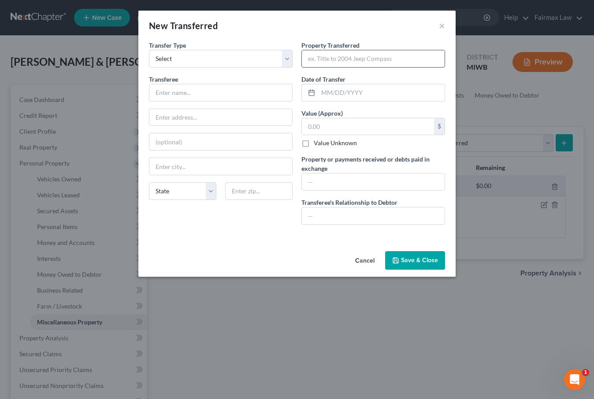
click at [370, 62] on input "text" at bounding box center [373, 58] width 143 height 17
click at [331, 57] on input "Title to Honda Accord" at bounding box center [373, 58] width 143 height 17
click at [352, 210] on input "text" at bounding box center [373, 215] width 143 height 17
click at [367, 96] on input "text" at bounding box center [381, 92] width 127 height 17
click at [331, 97] on input "text" at bounding box center [381, 92] width 127 height 17
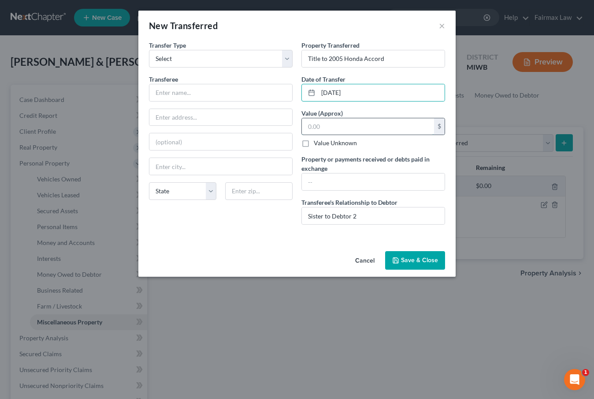
click at [332, 123] on input "text" at bounding box center [368, 126] width 132 height 17
click at [314, 147] on label "Value Unknown" at bounding box center [335, 142] width 43 height 9
click at [318, 144] on input "Value Unknown" at bounding box center [321, 141] width 6 height 6
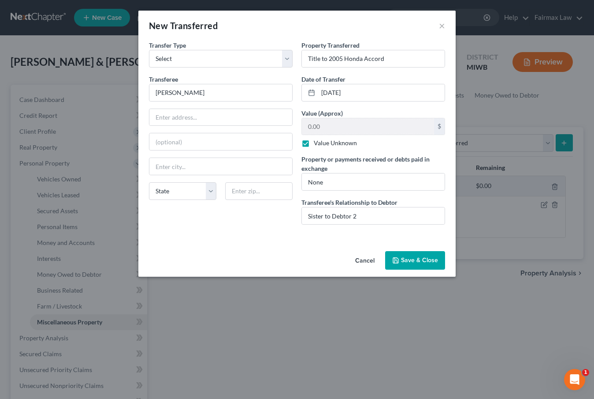
click at [413, 260] on button "Save & Close" at bounding box center [415, 260] width 60 height 19
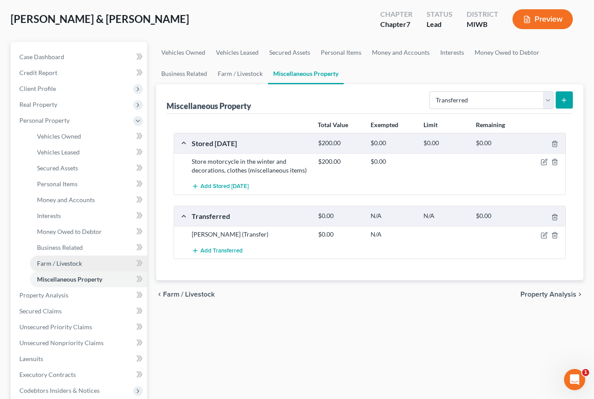
scroll to position [43, 0]
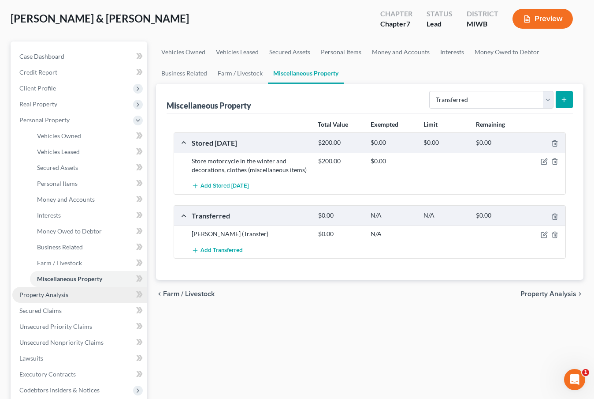
click at [104, 297] on link "Property Analysis" at bounding box center [79, 295] width 135 height 16
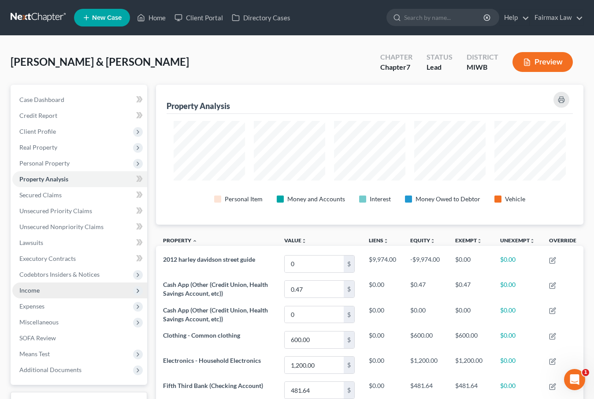
scroll to position [440845, 440557]
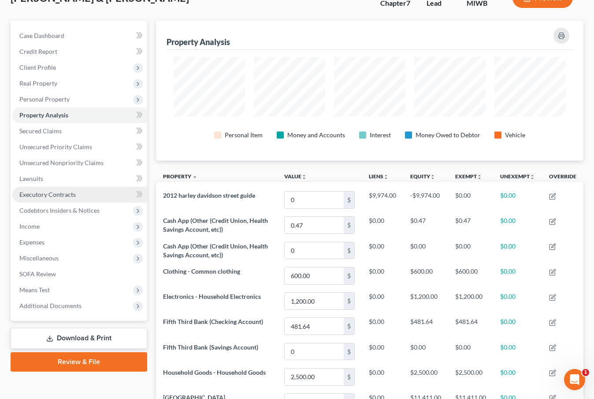
click at [92, 197] on link "Executory Contracts" at bounding box center [79, 195] width 135 height 16
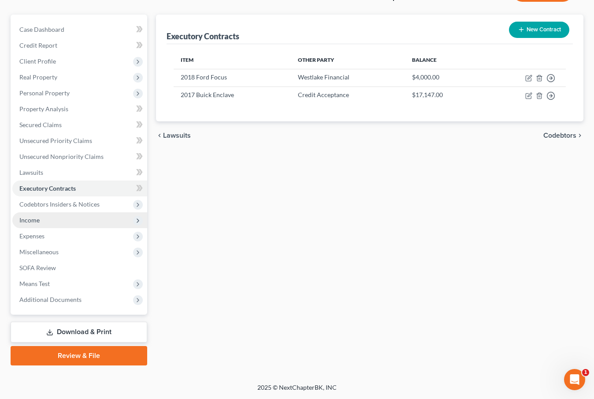
scroll to position [70, 0]
click at [73, 220] on span "Income" at bounding box center [79, 220] width 135 height 16
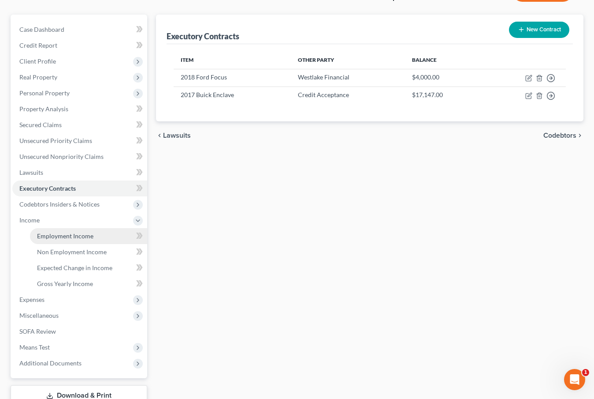
click at [75, 232] on span "Employment Income" at bounding box center [65, 235] width 56 height 7
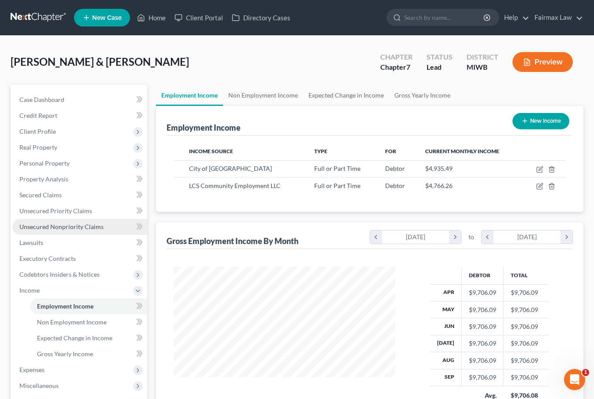
scroll to position [158, 239]
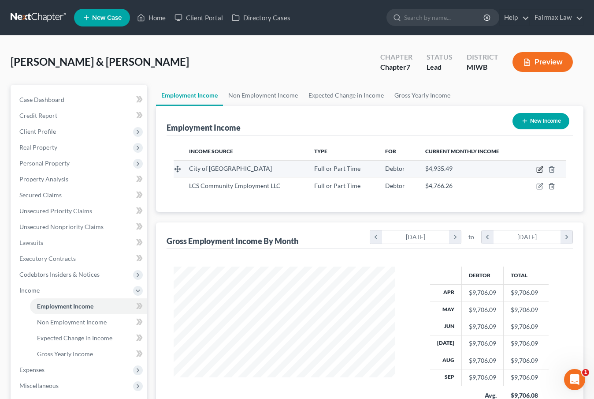
click at [541, 172] on icon "button" at bounding box center [539, 169] width 5 height 5
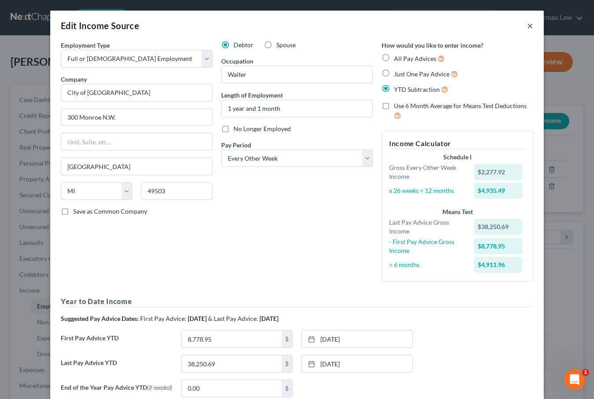
click at [531, 29] on button "×" at bounding box center [530, 25] width 6 height 11
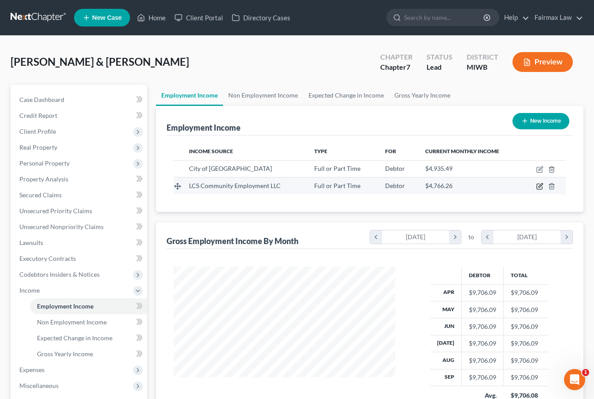
click at [541, 187] on icon "button" at bounding box center [540, 186] width 7 height 7
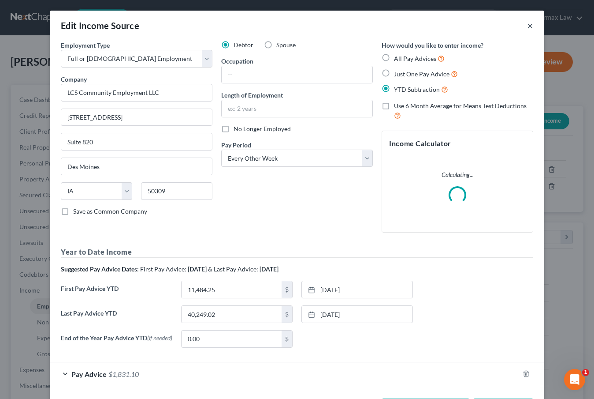
click at [533, 27] on button "×" at bounding box center [530, 25] width 6 height 11
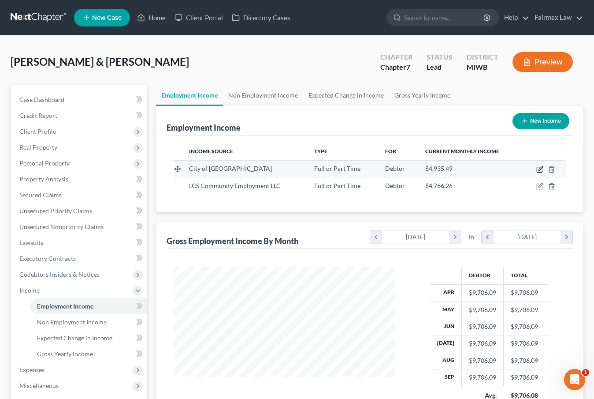
click at [541, 170] on icon "button" at bounding box center [541, 168] width 4 height 4
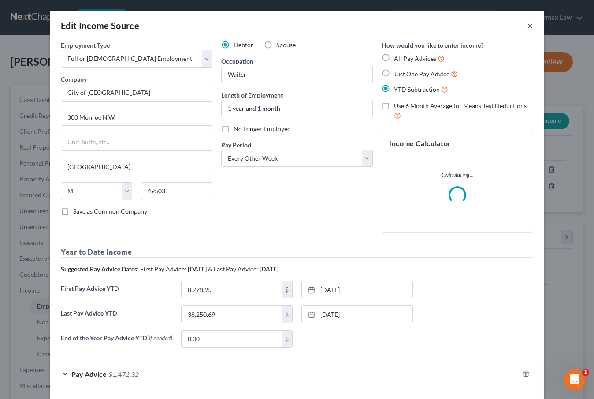
click at [530, 25] on button "×" at bounding box center [530, 25] width 6 height 11
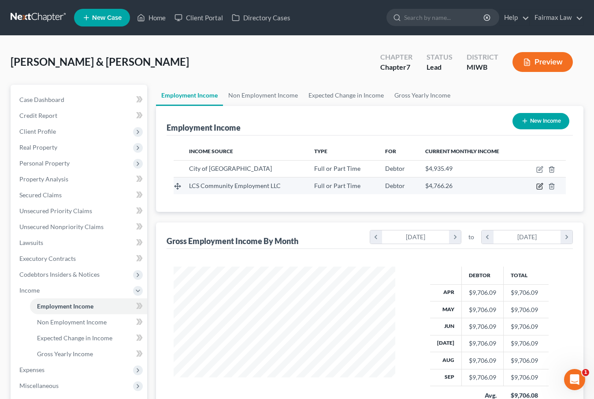
click at [542, 187] on icon "button" at bounding box center [540, 186] width 7 height 7
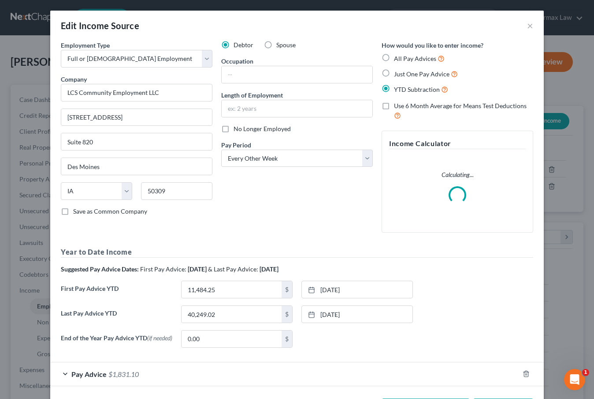
click at [288, 47] on span "Spouse" at bounding box center [285, 44] width 19 height 7
click at [286, 46] on input "Spouse" at bounding box center [283, 44] width 6 height 6
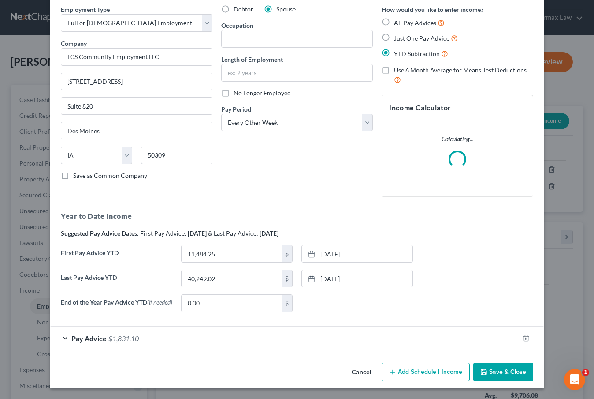
scroll to position [36, 0]
click at [503, 372] on button "Save & Close" at bounding box center [504, 371] width 60 height 19
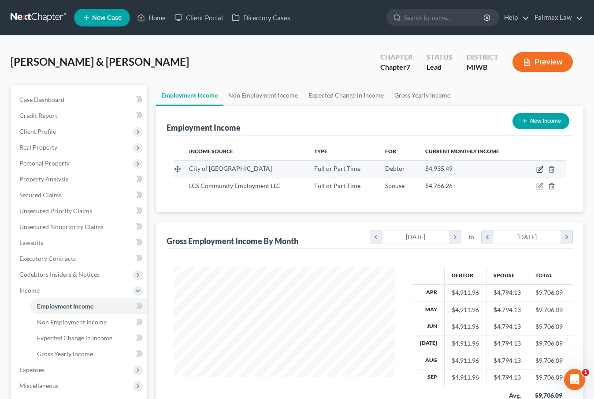
click at [538, 169] on icon "button" at bounding box center [540, 169] width 7 height 7
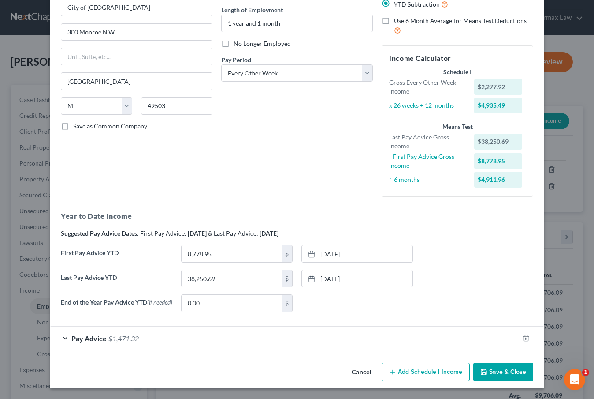
scroll to position [85, 0]
click at [371, 370] on button "Cancel" at bounding box center [362, 372] width 34 height 18
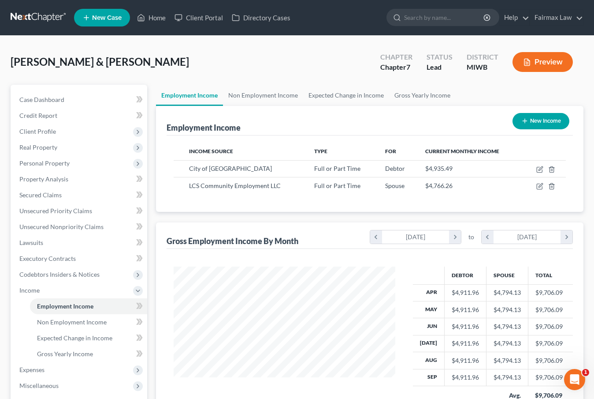
click at [553, 70] on button "Preview" at bounding box center [543, 62] width 60 height 20
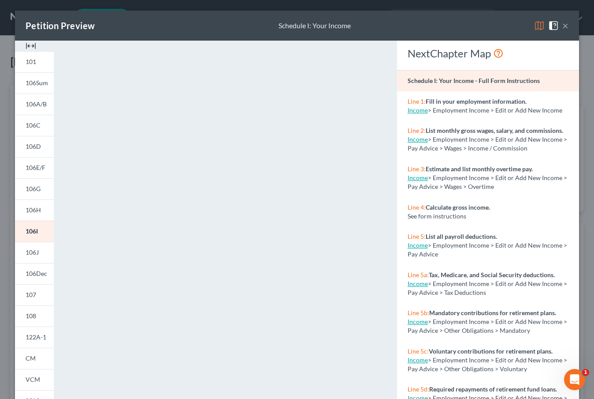
click at [567, 30] on button "×" at bounding box center [566, 25] width 6 height 11
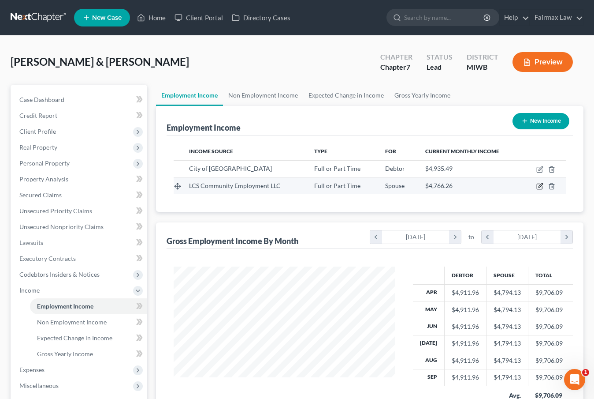
click at [540, 189] on icon "button" at bounding box center [540, 186] width 7 height 7
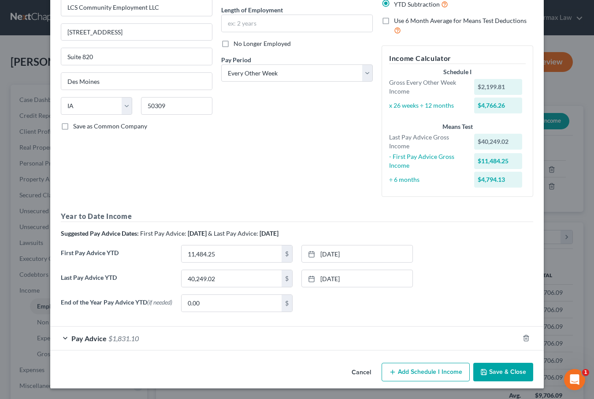
click at [264, 349] on div "Pay Advice $1,831.10" at bounding box center [284, 337] width 469 height 23
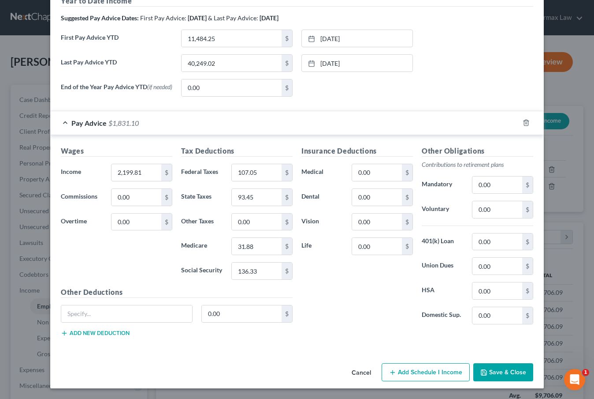
scroll to position [301, 0]
click at [497, 372] on button "Save & Close" at bounding box center [504, 372] width 60 height 19
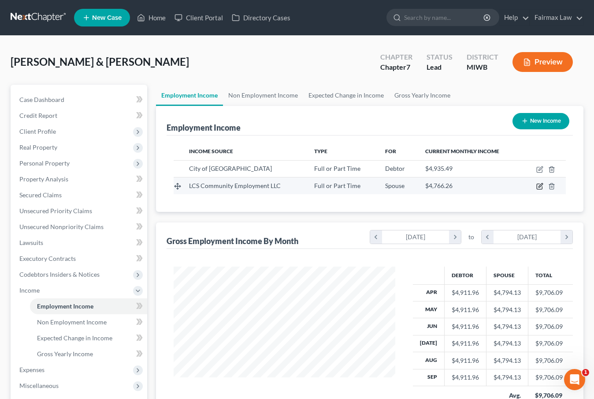
click at [539, 188] on icon "button" at bounding box center [540, 186] width 7 height 7
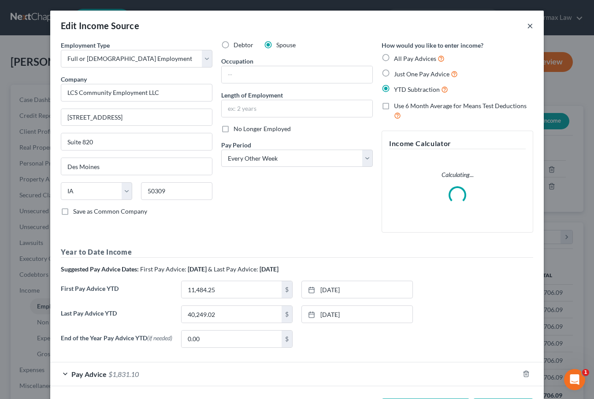
click at [529, 26] on button "×" at bounding box center [530, 25] width 6 height 11
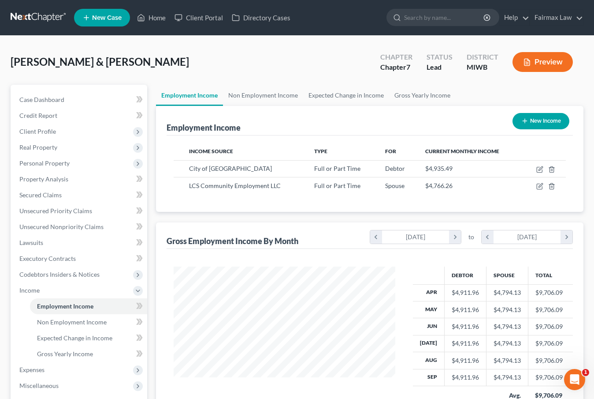
click at [537, 64] on button "Preview" at bounding box center [543, 62] width 60 height 20
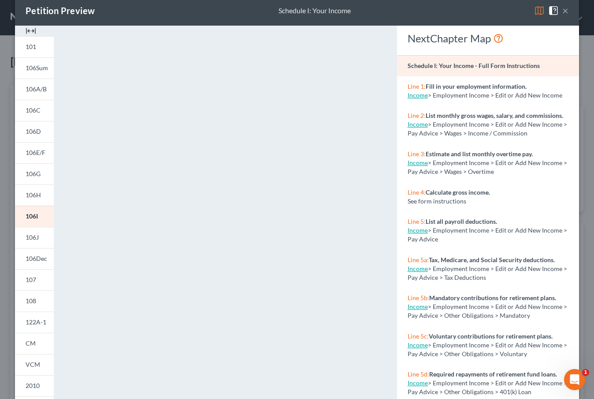
scroll to position [15, 0]
click at [567, 9] on button "×" at bounding box center [566, 10] width 6 height 11
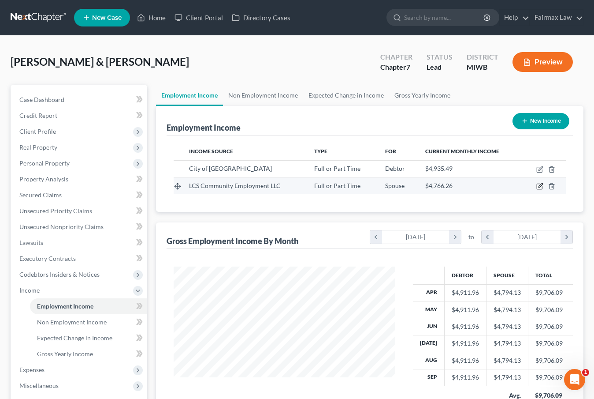
click at [539, 183] on icon "button" at bounding box center [540, 186] width 7 height 7
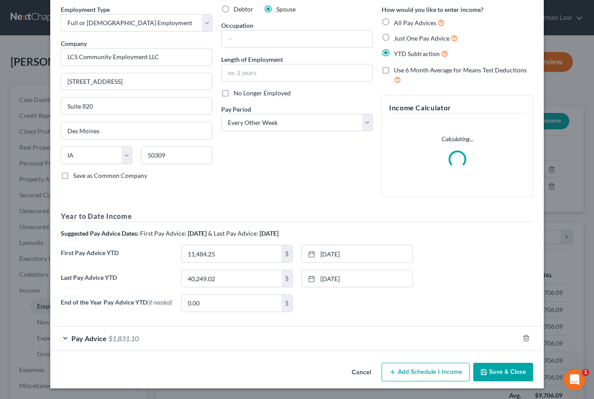
scroll to position [36, 0]
click at [252, 340] on div "Pay Advice $1,831.10" at bounding box center [284, 337] width 469 height 23
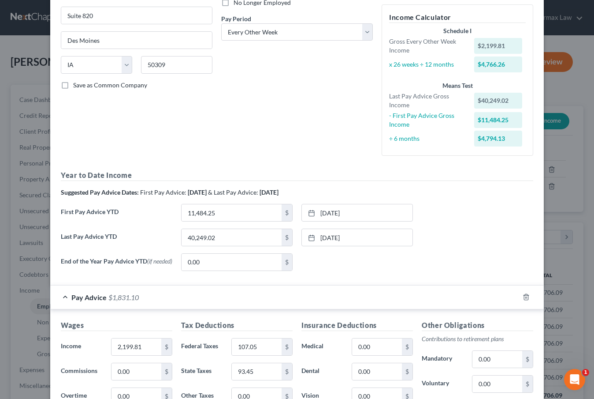
scroll to position [120, 0]
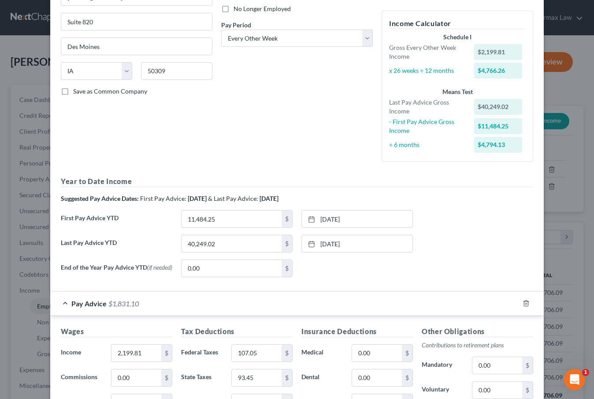
click at [261, 308] on div "Pay Advice $1,831.10" at bounding box center [284, 302] width 469 height 23
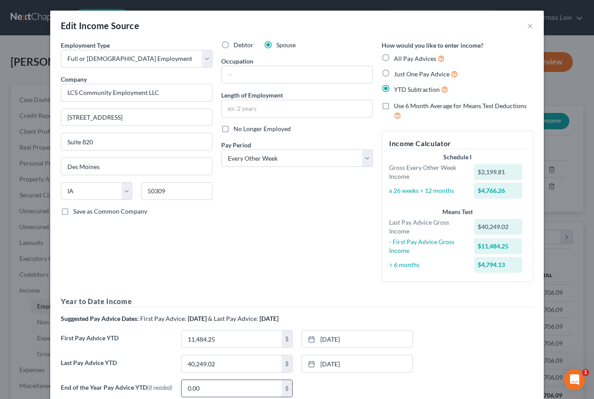
scroll to position [0, 0]
click at [273, 69] on input "text" at bounding box center [297, 74] width 151 height 17
click at [267, 109] on input "text" at bounding box center [297, 108] width 151 height 17
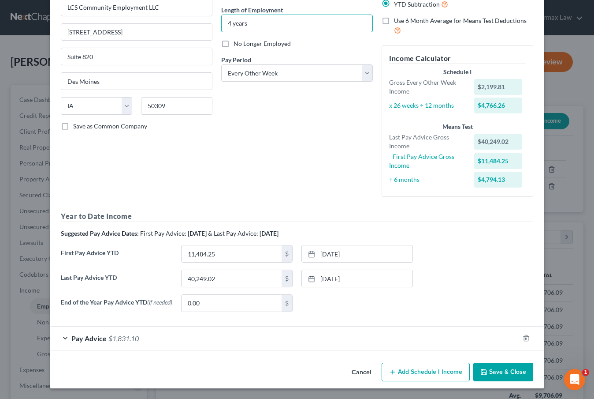
scroll to position [85, 0]
click at [502, 368] on button "Save & Close" at bounding box center [504, 371] width 60 height 19
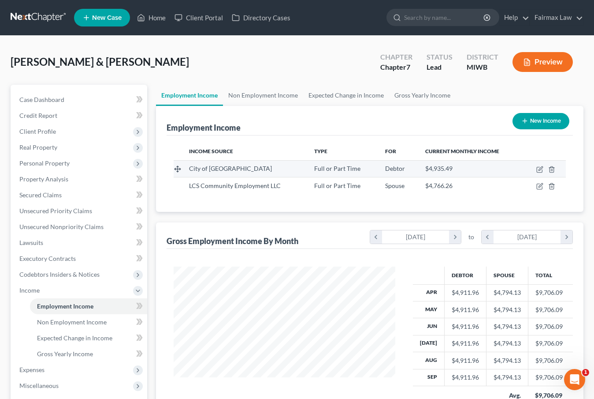
click at [536, 172] on td at bounding box center [544, 168] width 43 height 17
click at [538, 172] on icon "button" at bounding box center [539, 169] width 5 height 5
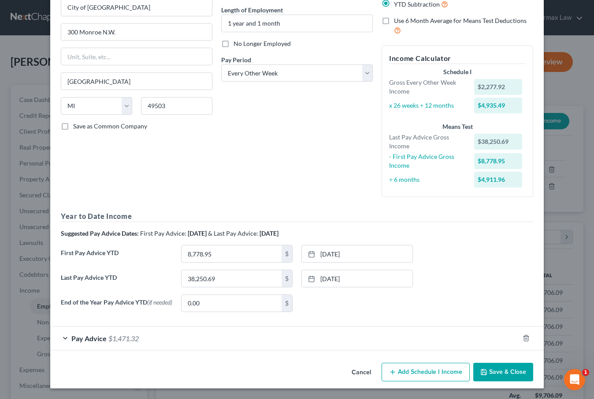
click at [142, 335] on div "Pay Advice $1,471.32" at bounding box center [284, 337] width 469 height 23
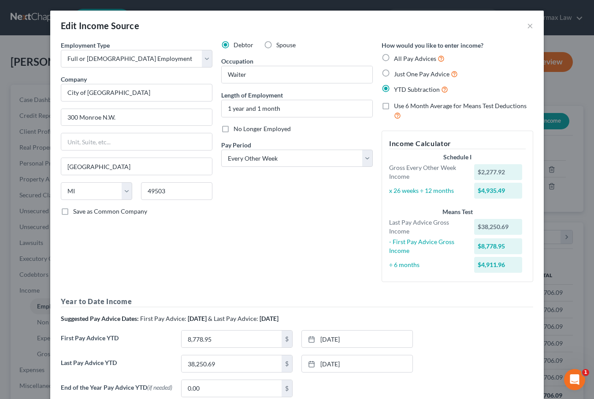
scroll to position [0, 0]
click at [532, 27] on button "×" at bounding box center [530, 25] width 6 height 11
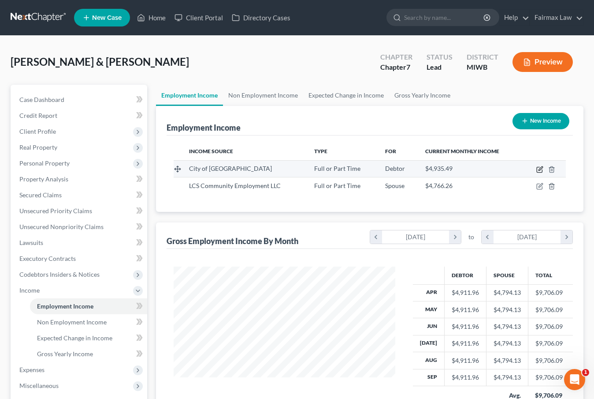
click at [542, 166] on icon "button" at bounding box center [540, 169] width 7 height 7
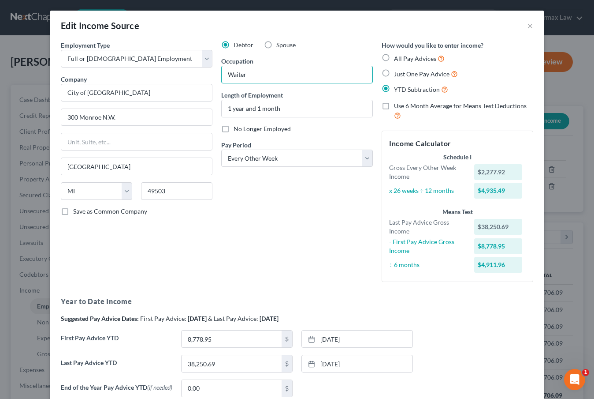
drag, startPoint x: 285, startPoint y: 76, endPoint x: 197, endPoint y: 71, distance: 88.4
click at [197, 71] on div "Employment Type * Select Full or [DEMOGRAPHIC_DATA] Employment Self Employment …" at bounding box center [297, 222] width 482 height 363
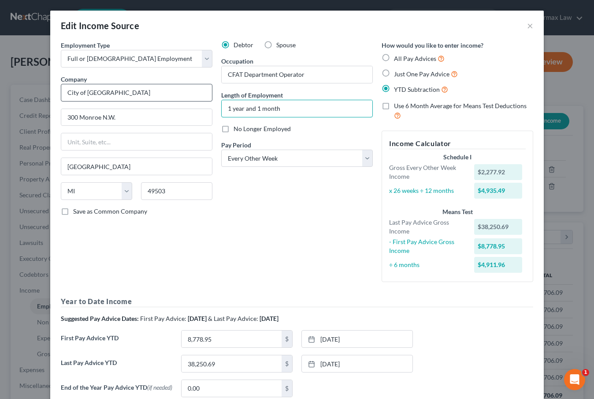
drag, startPoint x: 306, startPoint y: 111, endPoint x: 199, endPoint y: 93, distance: 108.1
click at [199, 95] on div "Employment Type * Select Full or [DEMOGRAPHIC_DATA] Employment Self Employment …" at bounding box center [297, 222] width 482 height 363
click at [232, 109] on input "2 years" at bounding box center [297, 108] width 151 height 17
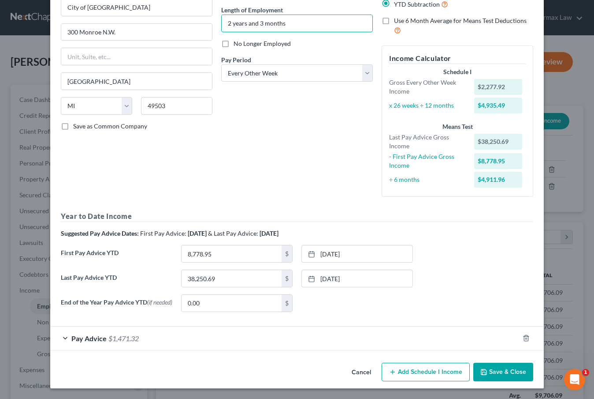
scroll to position [85, 0]
click at [505, 374] on button "Save & Close" at bounding box center [504, 371] width 60 height 19
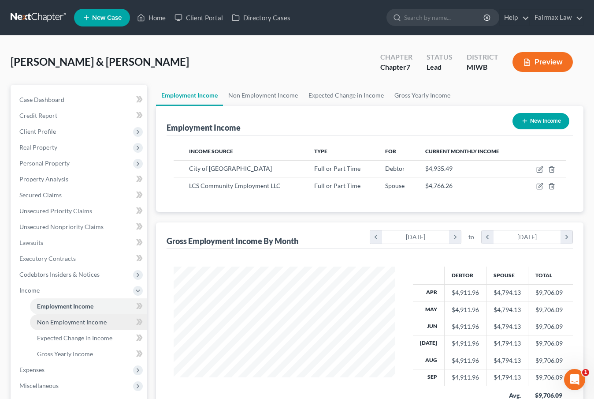
click at [86, 326] on link "Non Employment Income" at bounding box center [88, 322] width 117 height 16
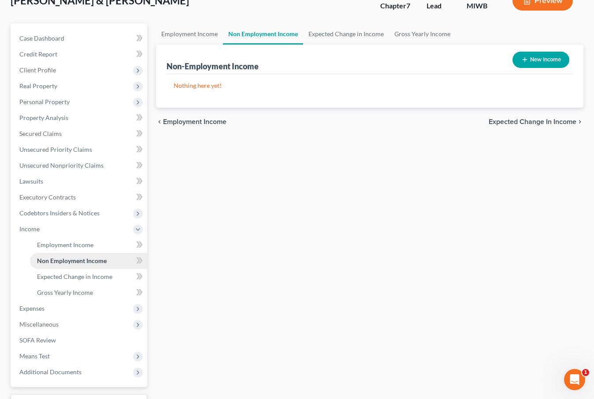
scroll to position [63, 0]
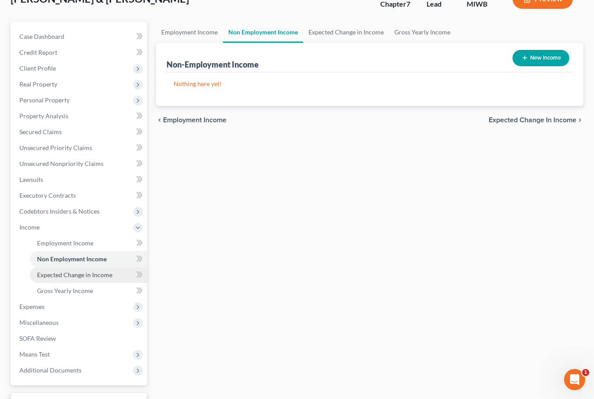
click at [87, 280] on link "Expected Change in Income" at bounding box center [88, 275] width 117 height 16
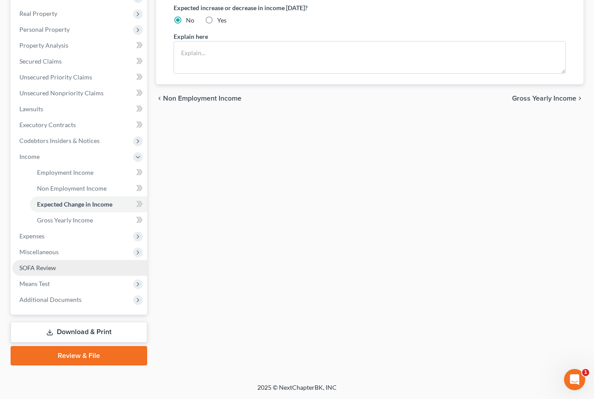
scroll to position [134, 0]
click at [56, 264] on link "SOFA Review" at bounding box center [79, 268] width 135 height 16
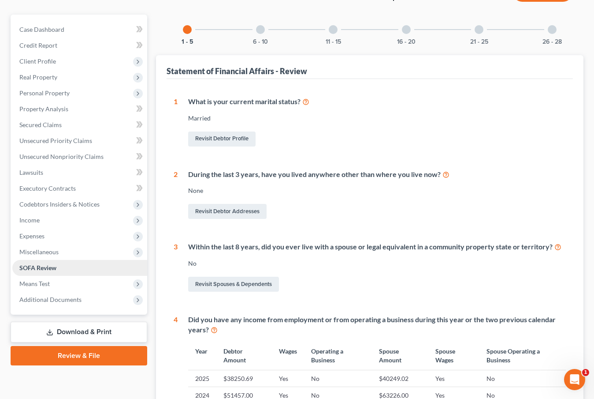
scroll to position [256, 0]
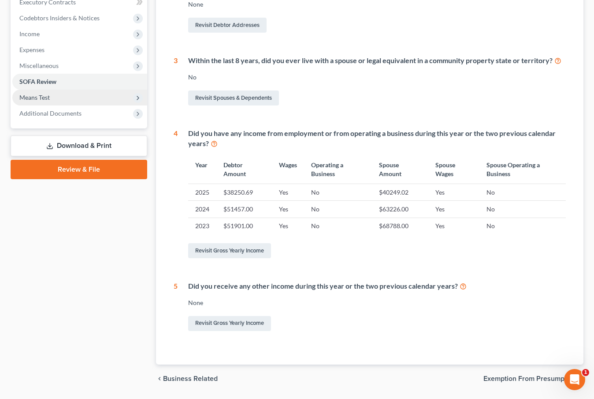
click at [52, 94] on span "Means Test" at bounding box center [79, 98] width 135 height 16
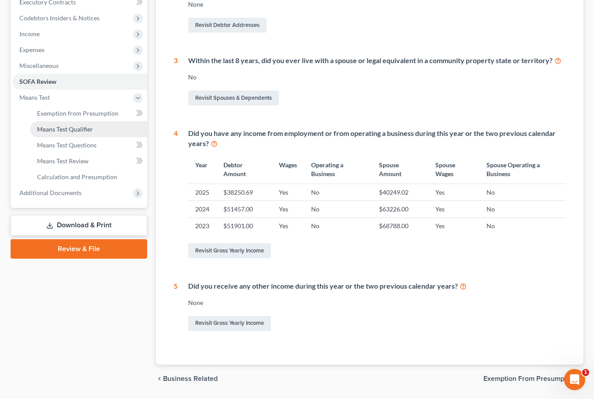
click at [56, 123] on link "Means Test Qualifier" at bounding box center [88, 129] width 117 height 16
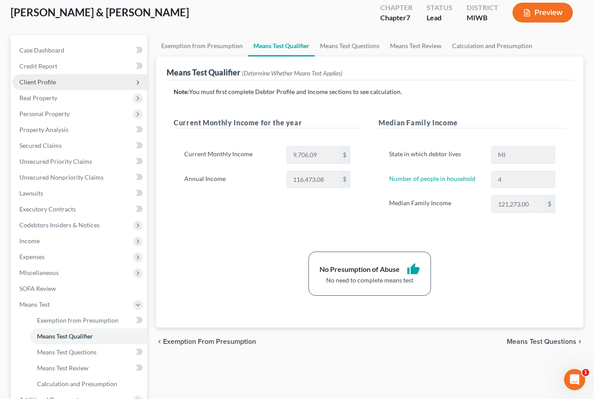
scroll to position [119, 0]
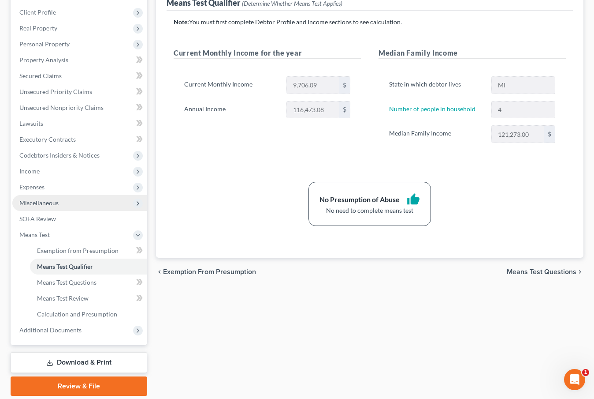
click at [60, 205] on span "Miscellaneous" at bounding box center [79, 203] width 135 height 16
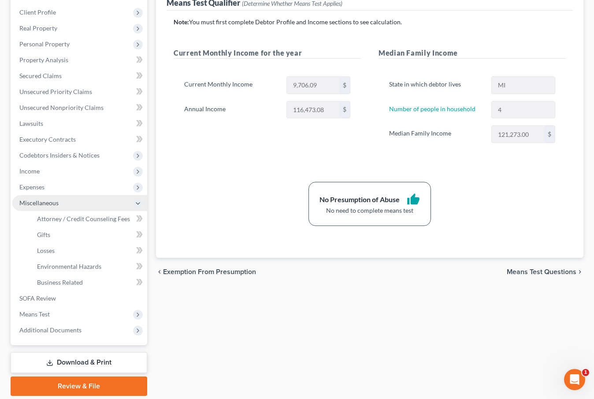
click at [60, 205] on span "Miscellaneous" at bounding box center [79, 203] width 135 height 16
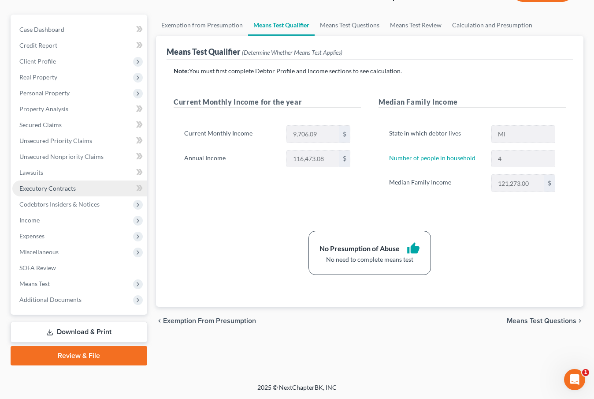
scroll to position [70, 0]
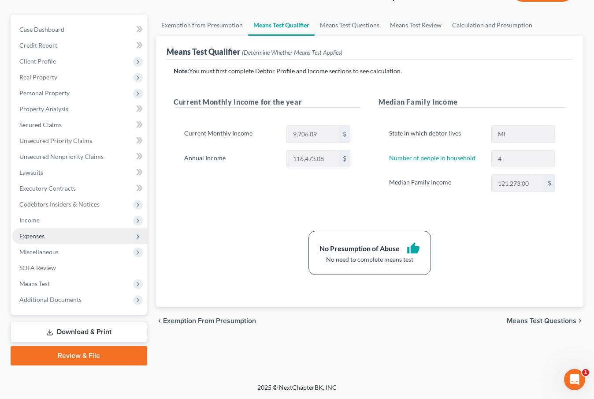
click at [47, 241] on span "Expenses" at bounding box center [79, 236] width 135 height 16
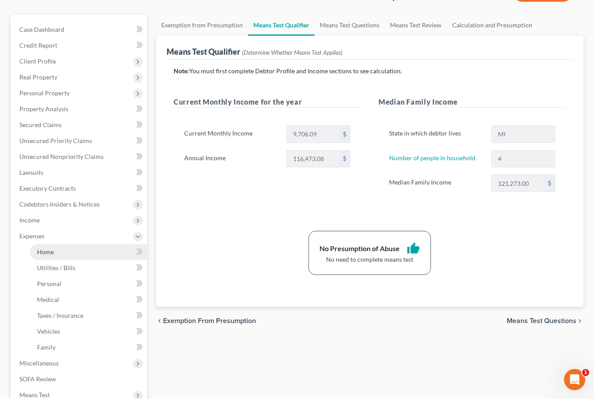
click at [53, 251] on span "Home" at bounding box center [45, 251] width 17 height 7
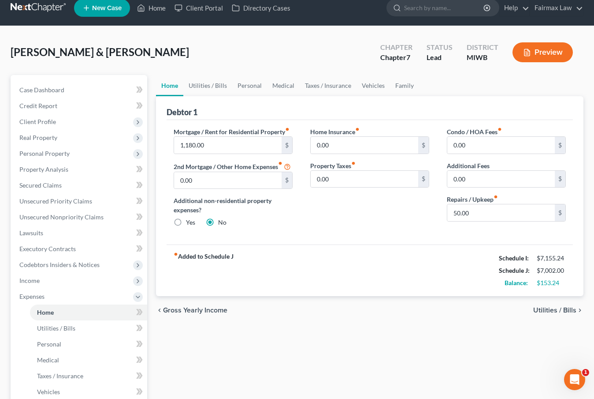
scroll to position [12, 0]
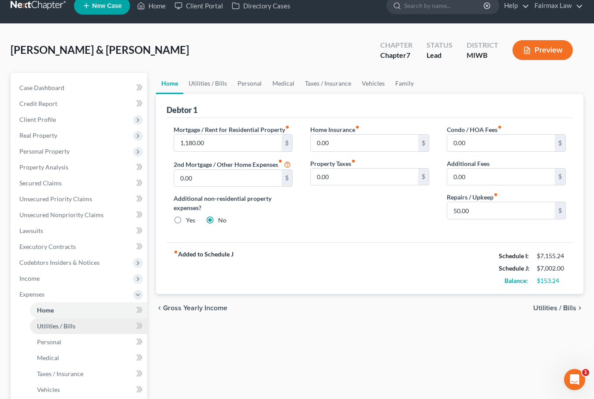
click at [67, 326] on span "Utilities / Bills" at bounding box center [56, 325] width 38 height 7
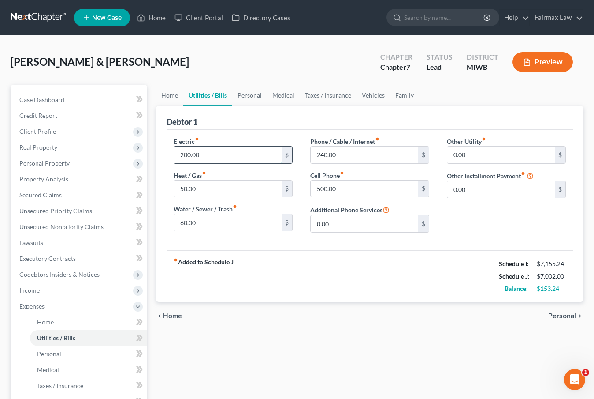
click at [220, 161] on input "200.00" at bounding box center [228, 154] width 108 height 17
drag, startPoint x: 220, startPoint y: 161, endPoint x: 124, endPoint y: 156, distance: 95.4
click at [124, 157] on div "Petition Navigation Case Dashboard Payments Invoices Payments Payments Credit R…" at bounding box center [297, 316] width 582 height 462
click at [185, 190] on input "50.00" at bounding box center [228, 188] width 108 height 17
click at [183, 223] on input "60.00" at bounding box center [228, 222] width 108 height 17
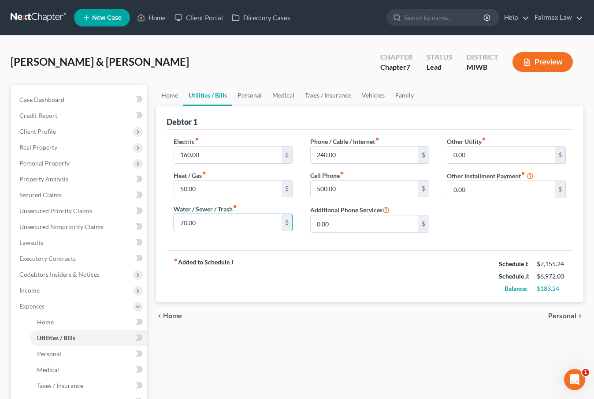
click at [326, 267] on div "fiber_manual_record Added to Schedule J Schedule I: $7,155.24 Schedule J: $6,97…" at bounding box center [370, 276] width 407 height 52
click at [65, 350] on link "Personal" at bounding box center [88, 354] width 117 height 16
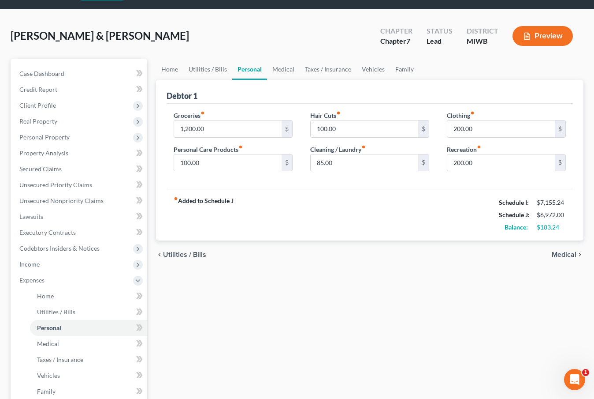
scroll to position [27, 0]
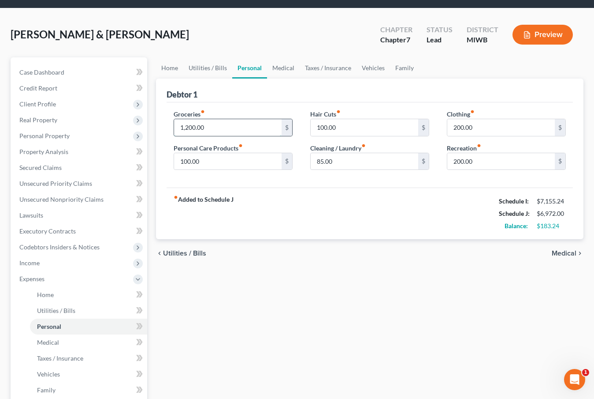
click at [190, 127] on input "1,200.00" at bounding box center [228, 127] width 108 height 17
drag, startPoint x: 190, startPoint y: 127, endPoint x: 146, endPoint y: 123, distance: 43.3
click at [146, 124] on div "Petition Navigation Case Dashboard Payments Invoices Payments Payments Credit R…" at bounding box center [297, 288] width 582 height 462
click at [265, 221] on div "fiber_manual_record Added to Schedule J Schedule I: $7,155.24 Schedule J: $6,37…" at bounding box center [370, 213] width 407 height 52
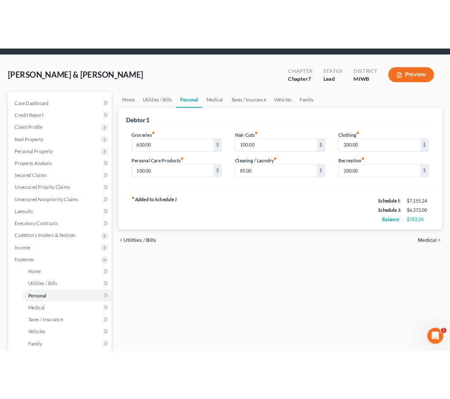
scroll to position [0, 0]
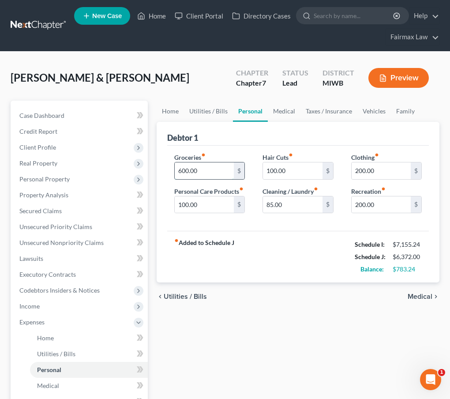
click at [211, 169] on input "600.00" at bounding box center [204, 170] width 59 height 17
drag, startPoint x: 211, startPoint y: 169, endPoint x: 137, endPoint y: 168, distance: 74.1
click at [137, 168] on div "Petition Navigation Case Dashboard Payments Invoices Payments Payments Credit R…" at bounding box center [224, 332] width 437 height 462
click at [304, 241] on div "fiber_manual_record Added to Schedule J Schedule I: $7,155.24 Schedule J: $6,57…" at bounding box center [298, 257] width 262 height 52
click at [301, 209] on input "85.00" at bounding box center [292, 204] width 59 height 17
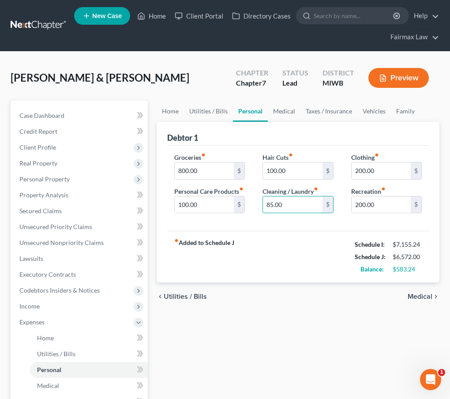
drag, startPoint x: 304, startPoint y: 209, endPoint x: 254, endPoint y: 203, distance: 50.6
click at [254, 204] on div "Hair Cuts fiber_manual_record 100.00 $ Cleaning / Laundry fiber_manual_record 8…" at bounding box center [298, 187] width 88 height 68
click at [231, 209] on input "100.00" at bounding box center [204, 204] width 59 height 17
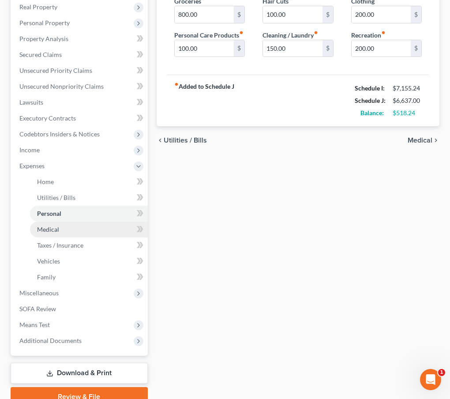
click at [101, 229] on link "Medical" at bounding box center [89, 229] width 118 height 16
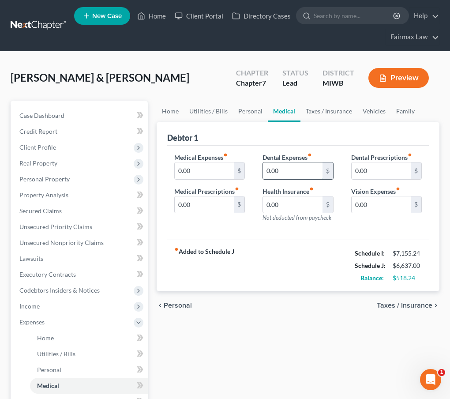
click at [275, 168] on input "0.00" at bounding box center [292, 170] width 59 height 17
click at [289, 168] on input "0.00" at bounding box center [292, 170] width 59 height 17
drag, startPoint x: 289, startPoint y: 168, endPoint x: 260, endPoint y: 170, distance: 28.7
click at [260, 170] on div "Dental Expenses fiber_manual_record 0.00 $ Health Insurance fiber_manual_record…" at bounding box center [298, 191] width 88 height 77
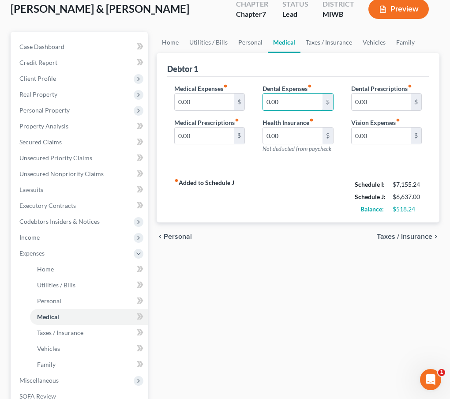
scroll to position [70, 0]
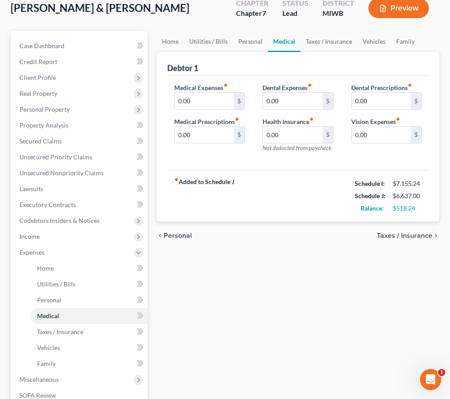
click at [277, 295] on div "Home Utilities / Bills Personal Medical Taxes / Insurance Vehicles Family Debto…" at bounding box center [297, 262] width 291 height 462
click at [91, 329] on link "Taxes / Insurance" at bounding box center [89, 332] width 118 height 16
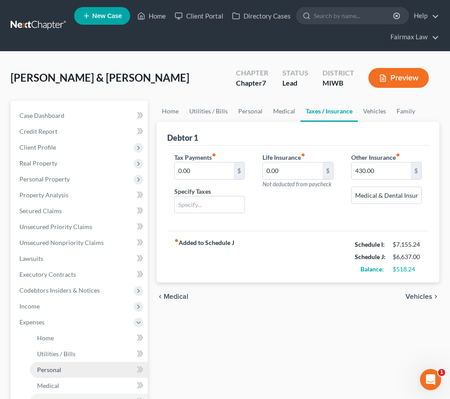
scroll to position [71, 0]
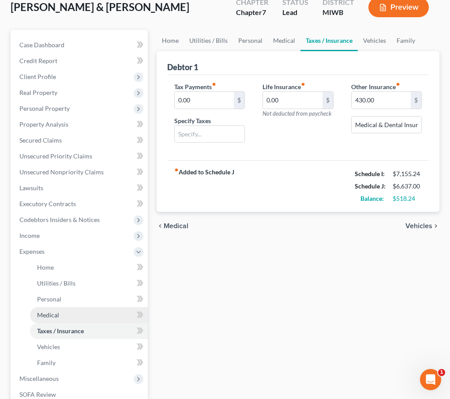
click at [73, 318] on link "Medical" at bounding box center [89, 315] width 118 height 16
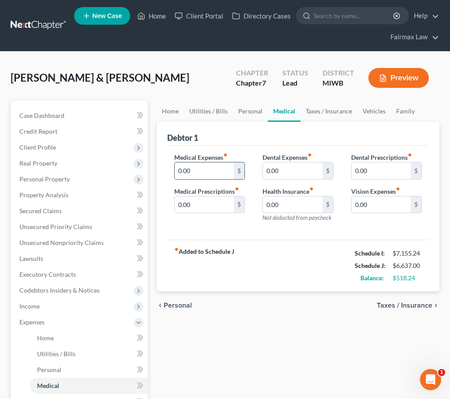
click at [198, 179] on div "0.00 $" at bounding box center [209, 171] width 71 height 18
click at [177, 170] on input "0.00" at bounding box center [204, 170] width 59 height 17
click at [243, 307] on div "chevron_left Personal Taxes / Insurance chevron_right" at bounding box center [298, 305] width 283 height 28
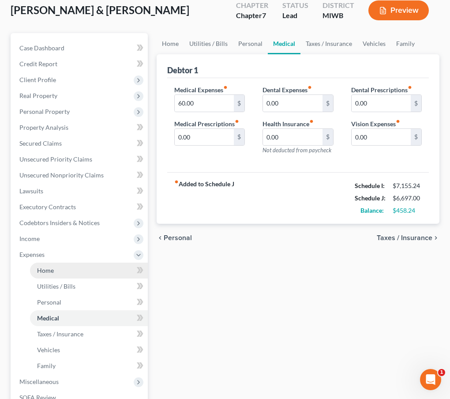
scroll to position [74, 0]
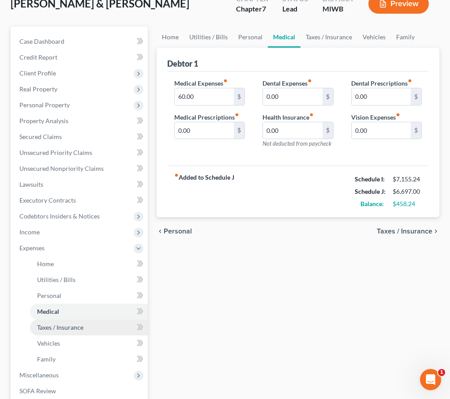
click at [80, 325] on span "Taxes / Insurance" at bounding box center [60, 326] width 46 height 7
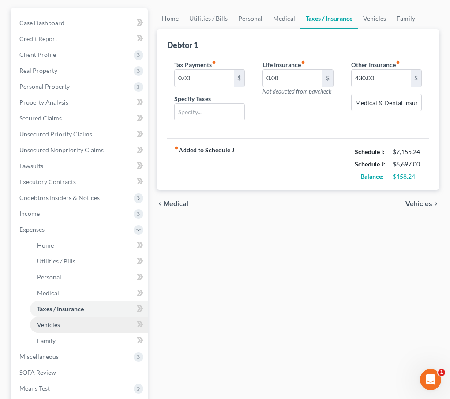
scroll to position [92, 0]
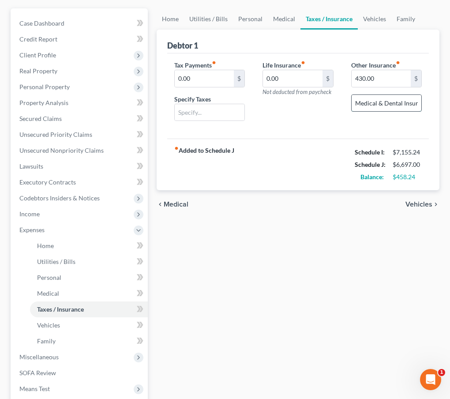
click at [394, 107] on input "Medical & Dental Insurance" at bounding box center [386, 103] width 70 height 17
click at [64, 289] on link "Medical" at bounding box center [89, 293] width 118 height 16
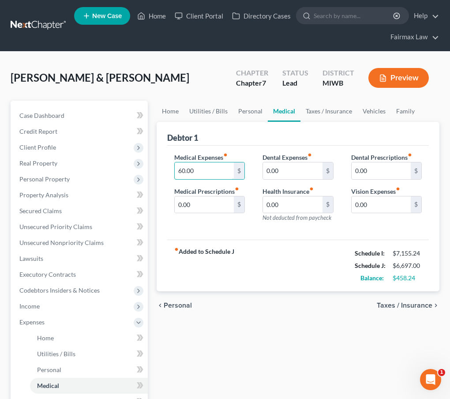
drag, startPoint x: 205, startPoint y: 170, endPoint x: 173, endPoint y: 170, distance: 32.6
click at [173, 170] on div "Medical Expenses fiber_manual_record 60.00 $ Medical Prescriptions fiber_manual…" at bounding box center [209, 191] width 88 height 77
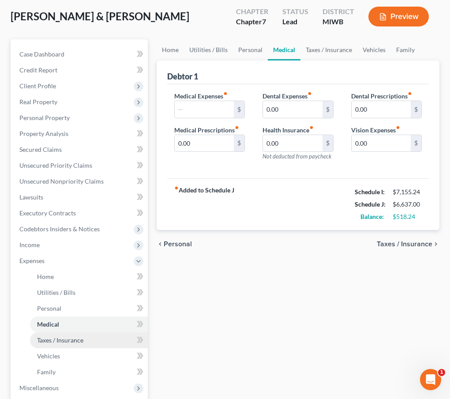
click at [74, 340] on span "Taxes / Insurance" at bounding box center [60, 339] width 46 height 7
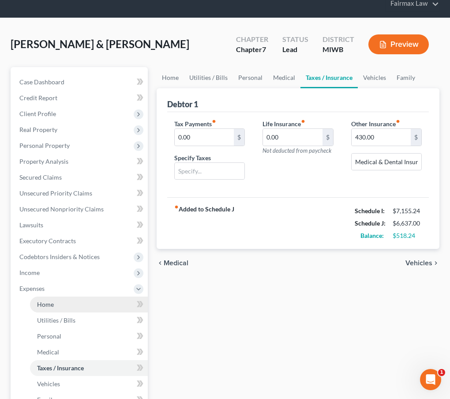
scroll to position [34, 0]
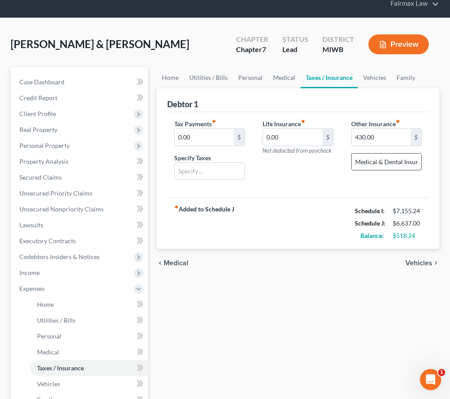
click at [400, 163] on input "Medical & Dental Insurance" at bounding box center [386, 161] width 70 height 17
drag, startPoint x: 419, startPoint y: 164, endPoint x: 275, endPoint y: 157, distance: 144.0
click at [275, 157] on div "Tax Payments fiber_manual_record 0.00 $ Specify Taxes Life Insurance fiber_manu…" at bounding box center [297, 153] width 265 height 68
click at [376, 136] on input "430.00" at bounding box center [380, 137] width 59 height 17
drag, startPoint x: 376, startPoint y: 136, endPoint x: 334, endPoint y: 136, distance: 41.9
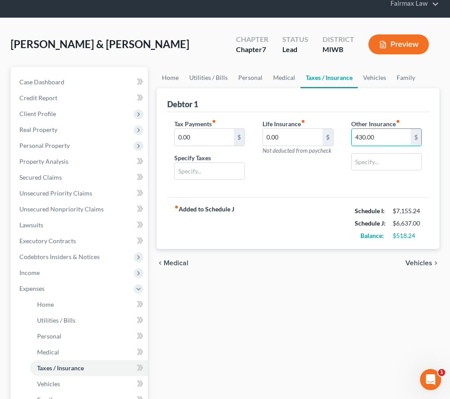
click at [334, 136] on div "Tax Payments fiber_manual_record 0.00 $ Specify Taxes Life Insurance fiber_manu…" at bounding box center [297, 153] width 265 height 68
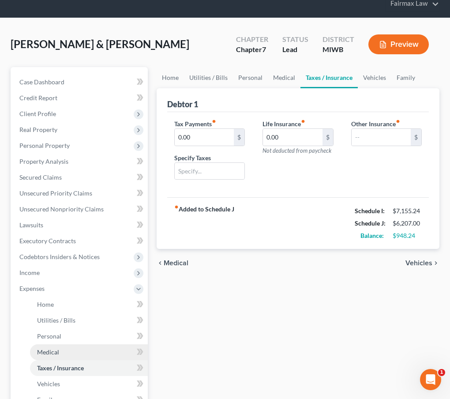
click at [89, 357] on link "Medical" at bounding box center [89, 352] width 118 height 16
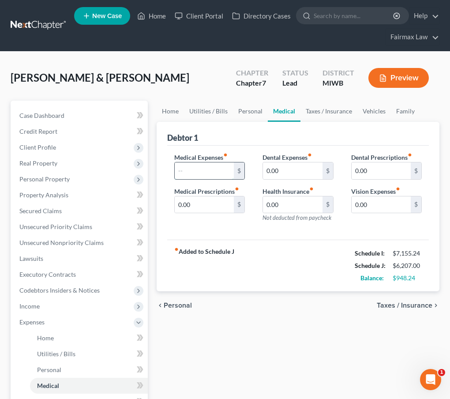
click at [183, 172] on input "text" at bounding box center [204, 170] width 59 height 17
click at [241, 322] on div "Home Utilities / Bills Personal Medical Taxes / Insurance Vehicles Family Debto…" at bounding box center [297, 332] width 291 height 462
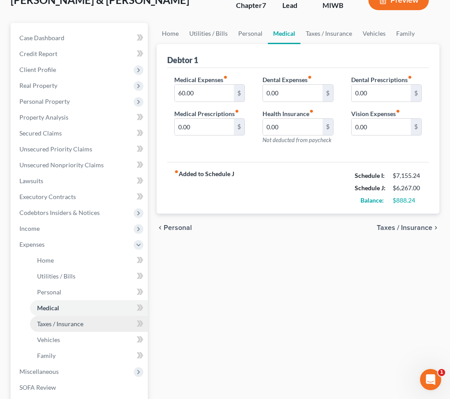
click at [86, 321] on link "Taxes / Insurance" at bounding box center [89, 324] width 118 height 16
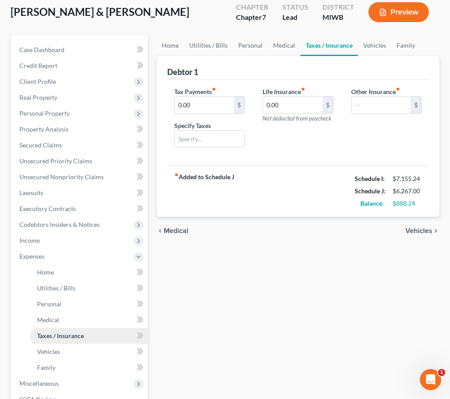
scroll to position [74, 0]
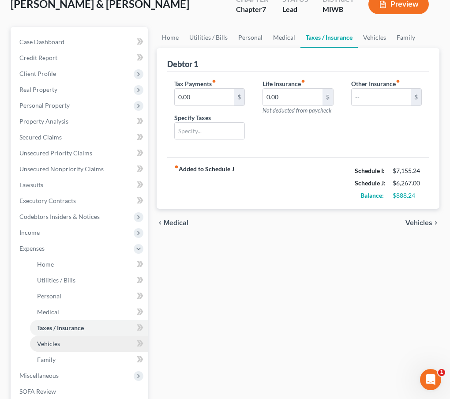
click at [76, 346] on link "Vehicles" at bounding box center [89, 344] width 118 height 16
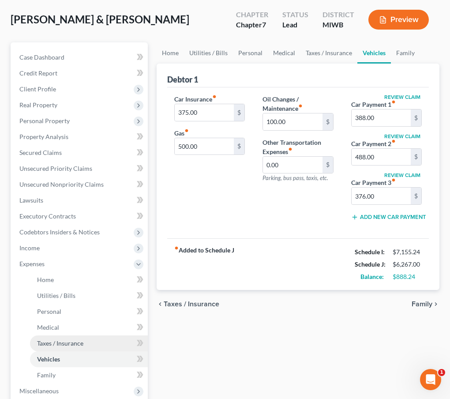
scroll to position [60, 0]
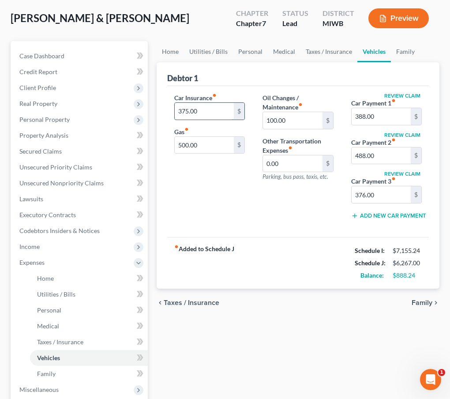
click at [210, 118] on input "375.00" at bounding box center [204, 111] width 59 height 17
click at [220, 116] on input "375.00" at bounding box center [204, 111] width 59 height 17
drag, startPoint x: 220, startPoint y: 116, endPoint x: 142, endPoint y: 116, distance: 78.5
click at [142, 116] on div "Petition Navigation Case Dashboard Payments Invoices Payments Payments Credit R…" at bounding box center [224, 272] width 437 height 462
drag, startPoint x: 205, startPoint y: 110, endPoint x: 170, endPoint y: 109, distance: 35.7
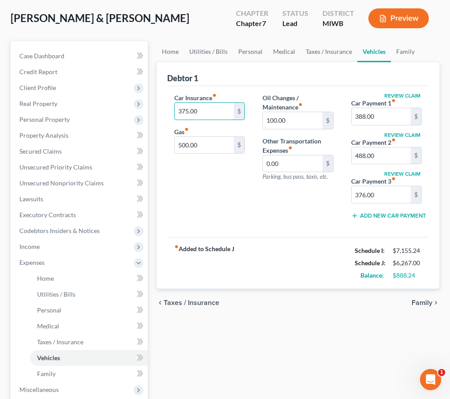
click at [170, 109] on div "Car Insurance fiber_manual_record 375.00 $ Gas fiber_manual_record 500.00 $" at bounding box center [209, 159] width 88 height 133
click at [189, 188] on div "Car Insurance fiber_manual_record 278.00 $ Gas fiber_manual_record 500.00 $" at bounding box center [209, 159] width 88 height 133
click at [204, 151] on input "500.00" at bounding box center [204, 145] width 59 height 17
click at [217, 144] on input "500.00" at bounding box center [204, 145] width 59 height 17
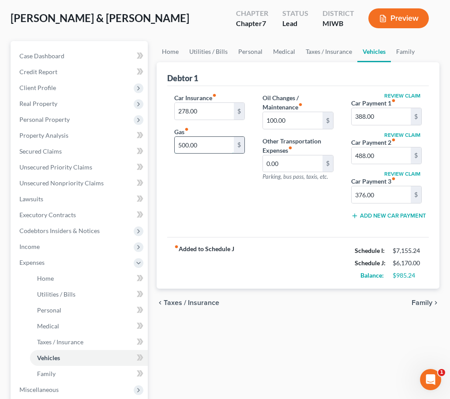
click at [217, 146] on input "500.00" at bounding box center [204, 145] width 59 height 17
drag, startPoint x: 218, startPoint y: 147, endPoint x: 127, endPoint y: 147, distance: 90.4
click at [127, 147] on div "Petition Navigation Case Dashboard Payments Invoices Payments Payments Credit R…" at bounding box center [224, 272] width 437 height 462
click at [251, 204] on div "Car Insurance fiber_manual_record 278.00 $ Gas fiber_manual_record 160.00 $" at bounding box center [209, 159] width 88 height 133
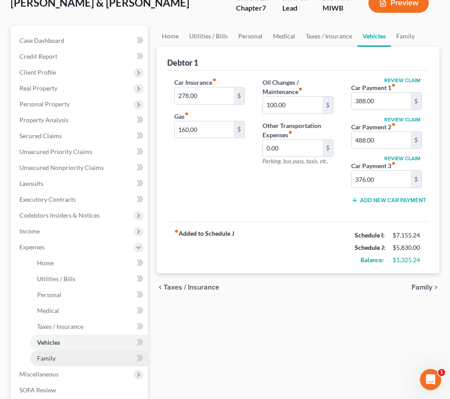
click at [64, 357] on link "Family" at bounding box center [89, 358] width 118 height 16
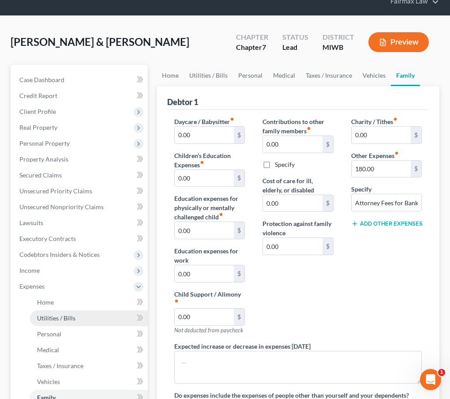
scroll to position [41, 0]
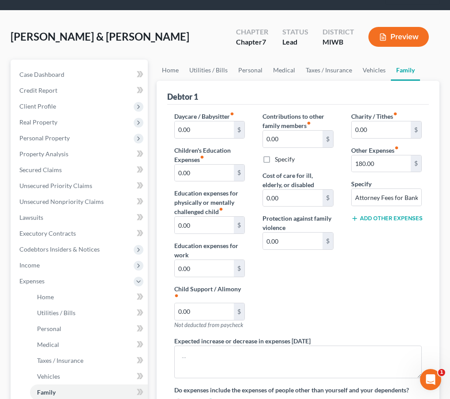
click at [385, 217] on button "Add Other Expenses" at bounding box center [386, 218] width 71 height 7
click at [371, 270] on input "text" at bounding box center [386, 265] width 70 height 17
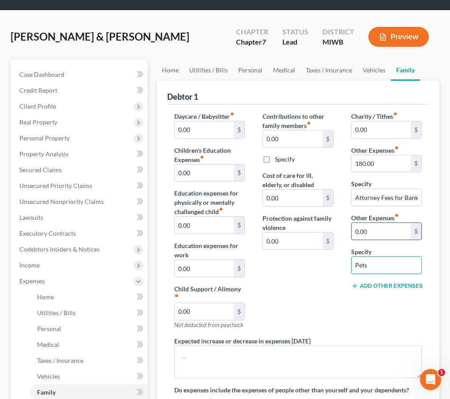
click at [377, 232] on input "0.00" at bounding box center [380, 231] width 59 height 17
drag, startPoint x: 377, startPoint y: 232, endPoint x: 337, endPoint y: 231, distance: 40.2
click at [337, 231] on div "Daycare / Babysitter fiber_manual_record 0.00 $ Children's Education Expenses f…" at bounding box center [297, 263] width 265 height 302
click at [331, 281] on div "Contributions to other family members fiber_manual_record 0.00 $ Specify Cost o…" at bounding box center [298, 224] width 88 height 224
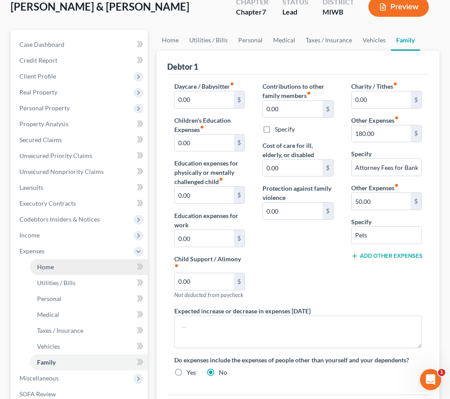
scroll to position [176, 0]
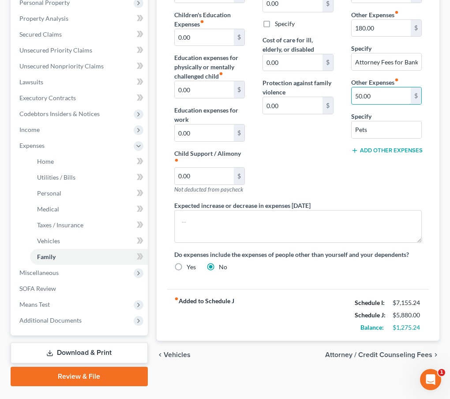
drag, startPoint x: 382, startPoint y: 98, endPoint x: 341, endPoint y: 93, distance: 41.4
click at [341, 93] on div "Daycare / Babysitter fiber_manual_record 0.00 $ Children's Education Expenses f…" at bounding box center [297, 127] width 265 height 302
click at [334, 171] on div "Contributions to other family members fiber_manual_record 0.00 $ Specify Cost o…" at bounding box center [298, 88] width 88 height 224
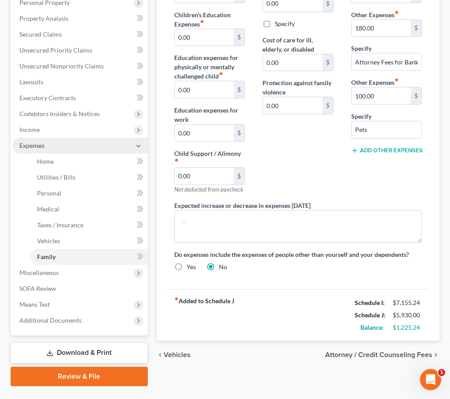
click at [136, 145] on icon at bounding box center [138, 145] width 7 height 7
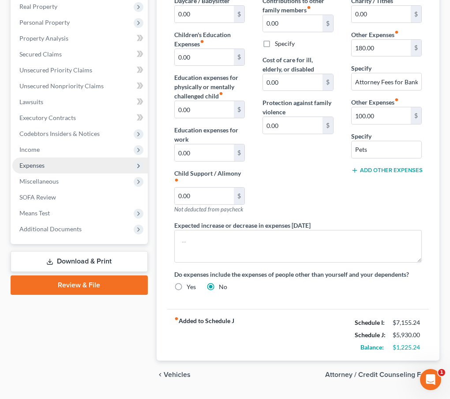
scroll to position [154, 0]
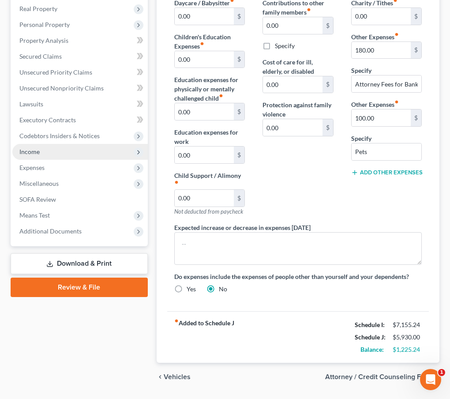
click at [136, 150] on icon at bounding box center [138, 152] width 7 height 7
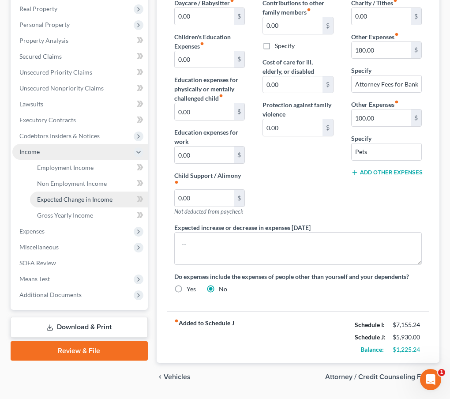
click at [102, 199] on span "Expected Change in Income" at bounding box center [74, 198] width 75 height 7
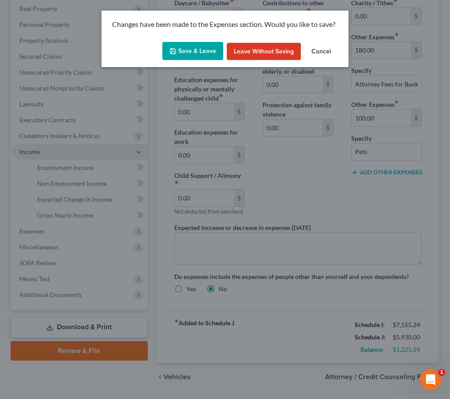
click at [210, 55] on button "Save & Leave" at bounding box center [192, 51] width 61 height 19
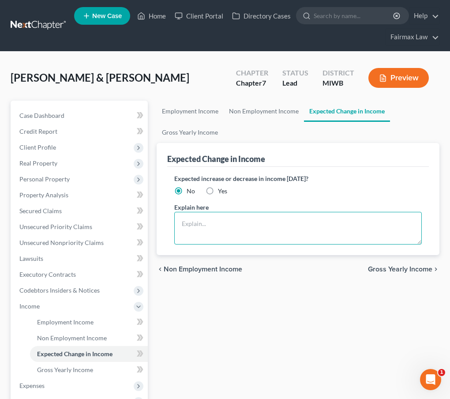
click at [235, 240] on textarea at bounding box center [297, 228] width 247 height 33
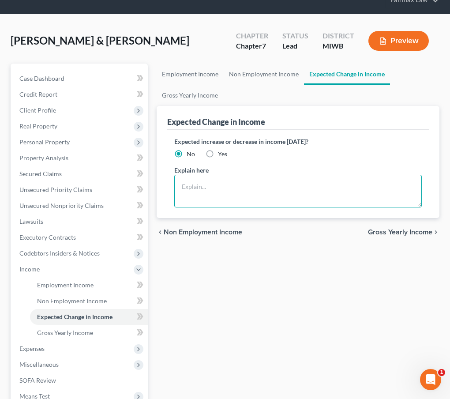
scroll to position [67, 0]
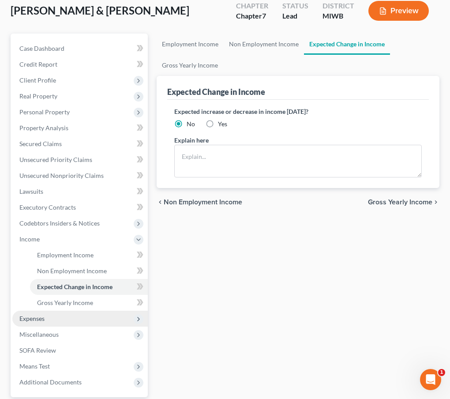
click at [69, 312] on span "Expenses" at bounding box center [79, 318] width 135 height 16
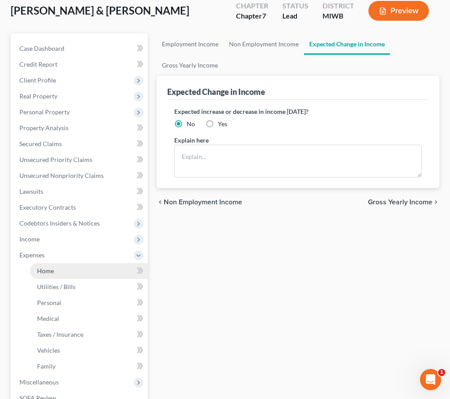
click at [67, 275] on link "Home" at bounding box center [89, 271] width 118 height 16
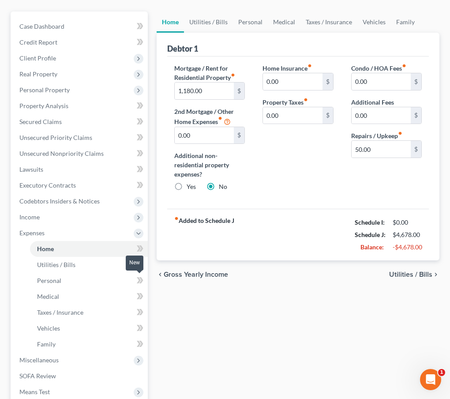
scroll to position [89, 0]
click at [309, 349] on div "Home Utilities / Bills Personal Medical Taxes / Insurance Vehicles Family Debto…" at bounding box center [297, 243] width 291 height 462
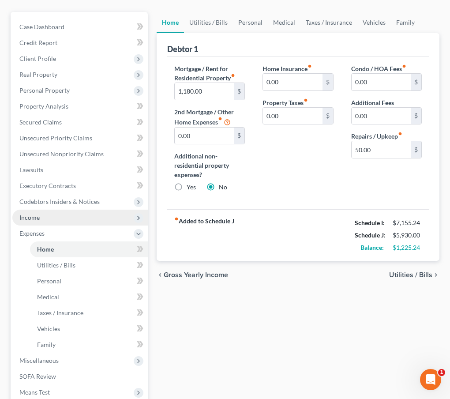
click at [79, 215] on span "Income" at bounding box center [79, 217] width 135 height 16
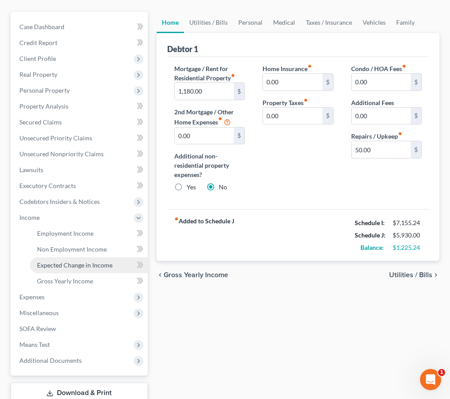
click at [68, 257] on link "Expected Change in Income" at bounding box center [89, 265] width 118 height 16
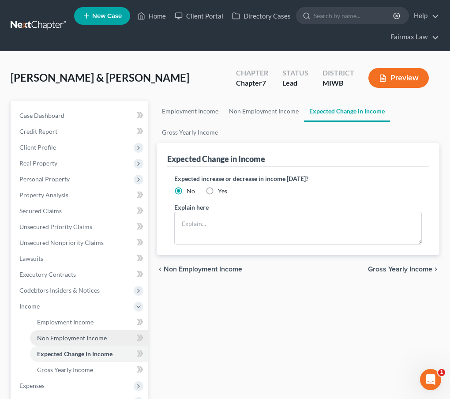
click at [73, 338] on span "Non Employment Income" at bounding box center [72, 337] width 70 height 7
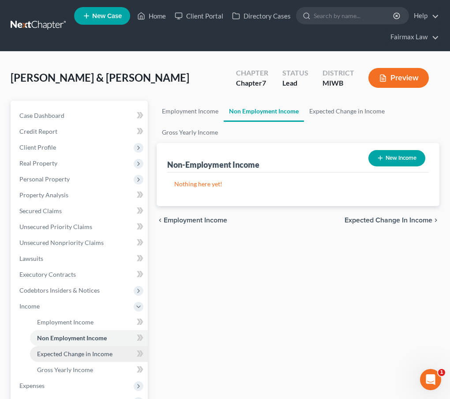
click at [65, 355] on span "Expected Change in Income" at bounding box center [74, 353] width 75 height 7
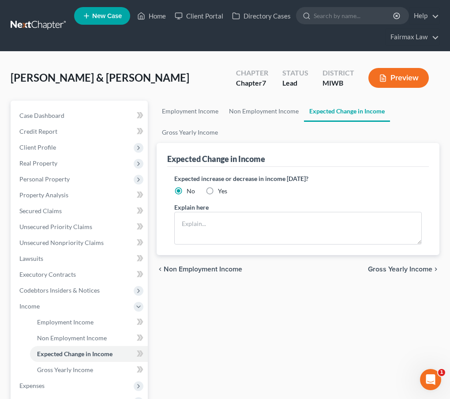
click at [218, 192] on label "Yes" at bounding box center [222, 191] width 9 height 9
click at [221, 192] on input "Yes" at bounding box center [224, 190] width 6 height 6
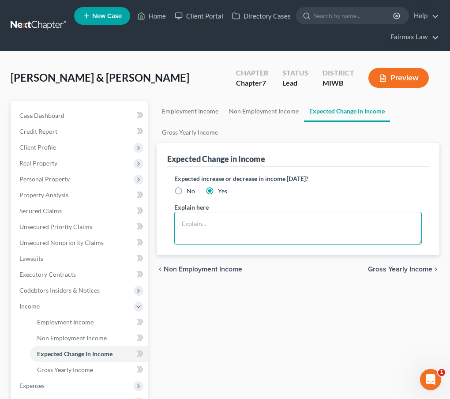
click at [201, 214] on textarea at bounding box center [297, 228] width 247 height 33
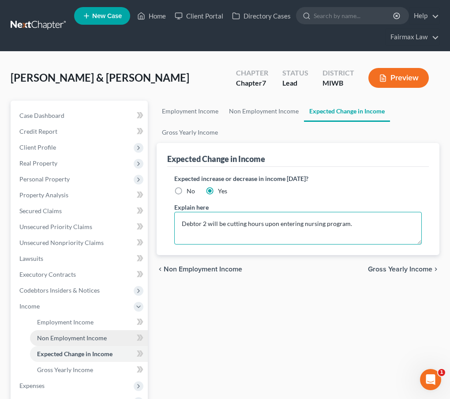
scroll to position [23, 0]
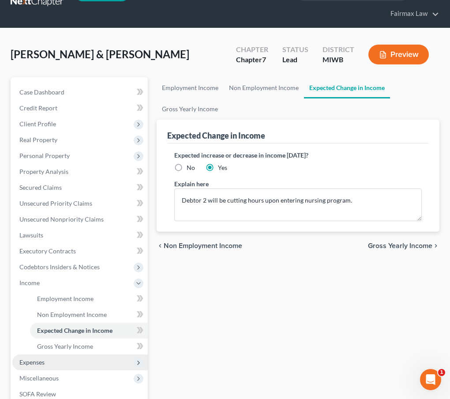
click at [65, 358] on span "Expenses" at bounding box center [79, 362] width 135 height 16
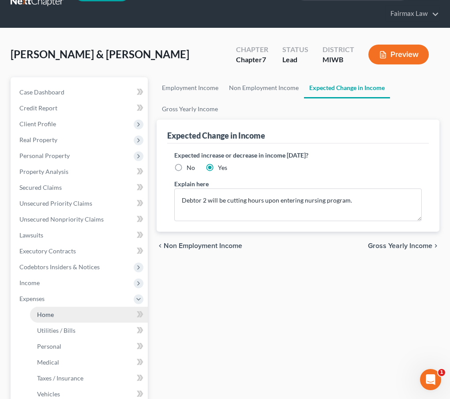
click at [67, 306] on link "Home" at bounding box center [89, 314] width 118 height 16
click at [67, 315] on link "Home" at bounding box center [89, 314] width 118 height 16
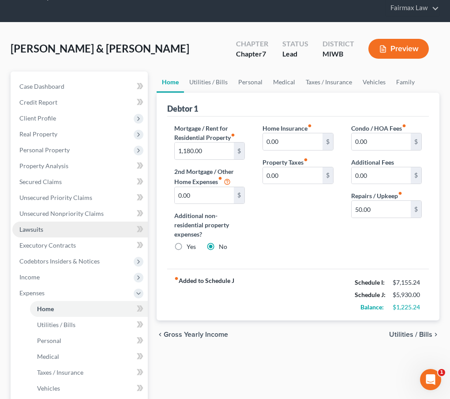
scroll to position [34, 0]
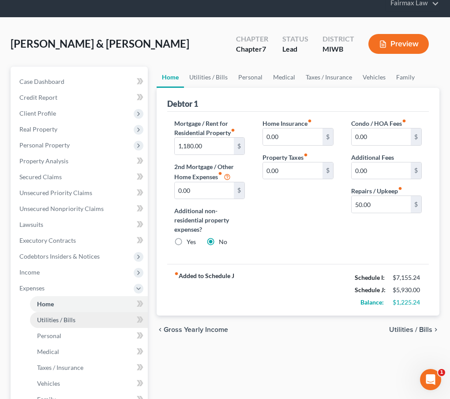
click at [67, 317] on span "Utilities / Bills" at bounding box center [56, 319] width 38 height 7
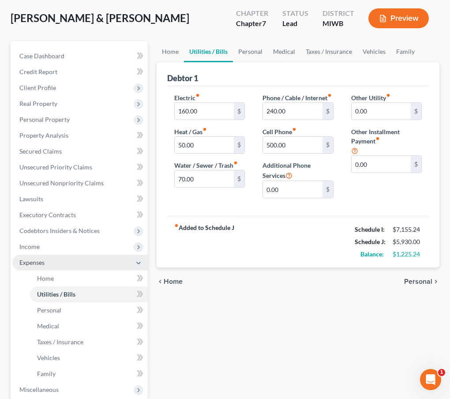
scroll to position [93, 0]
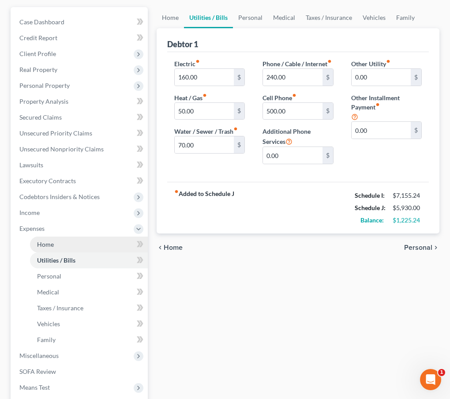
click at [64, 244] on link "Home" at bounding box center [89, 244] width 118 height 16
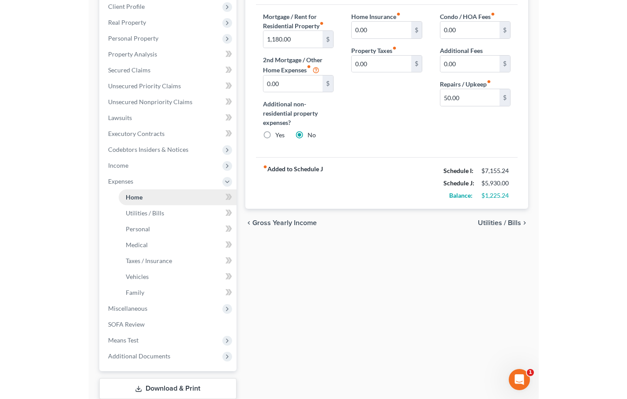
scroll to position [175, 0]
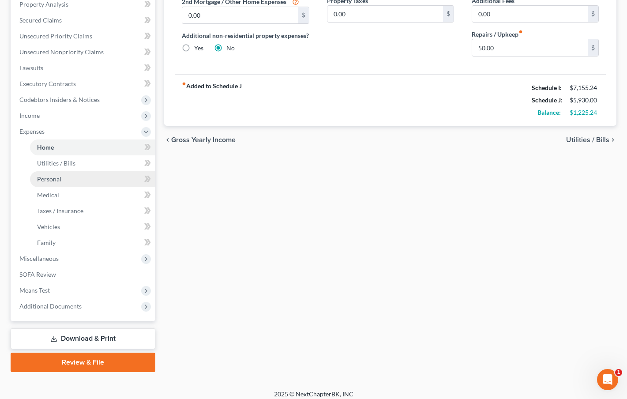
click at [43, 183] on link "Personal" at bounding box center [92, 179] width 125 height 16
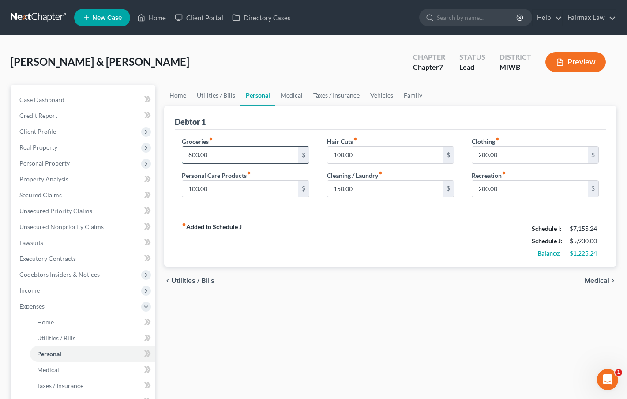
click at [223, 156] on input "800.00" at bounding box center [240, 154] width 116 height 17
drag, startPoint x: 223, startPoint y: 156, endPoint x: 138, endPoint y: 154, distance: 85.6
click at [138, 155] on div "Petition Navigation Case Dashboard Payments Invoices Payments Payments Credit R…" at bounding box center [313, 316] width 614 height 462
click at [243, 343] on div "Home Utilities / Bills Personal Medical Taxes / Insurance Vehicles Family Debto…" at bounding box center [390, 316] width 461 height 462
click at [484, 152] on input "200.00" at bounding box center [530, 154] width 116 height 17
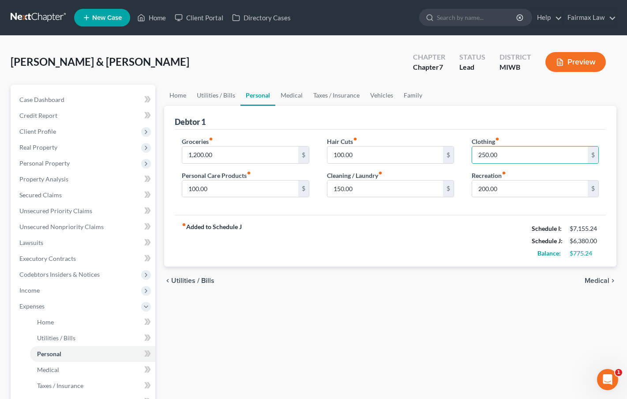
click at [451, 252] on div "fiber_manual_record Added to Schedule J Schedule I: $7,155.24 Schedule J: $6,38…" at bounding box center [390, 241] width 431 height 52
click at [482, 188] on input "200.00" at bounding box center [530, 188] width 116 height 17
click at [340, 155] on input "100.00" at bounding box center [385, 154] width 116 height 17
click at [339, 240] on div "fiber_manual_record Added to Schedule J Schedule I: $7,155.24 Schedule J: $6,43…" at bounding box center [390, 241] width 431 height 52
click at [340, 186] on input "150.00" at bounding box center [385, 188] width 116 height 17
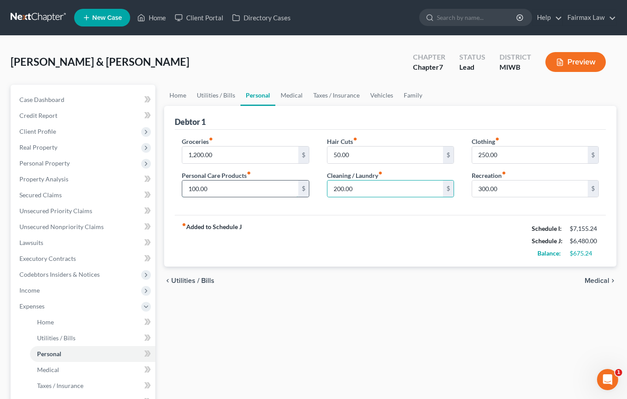
click at [191, 189] on input "100.00" at bounding box center [240, 188] width 116 height 17
click at [318, 351] on div "Home Utilities / Bills Personal Medical Taxes / Insurance Vehicles Family Debto…" at bounding box center [390, 316] width 461 height 462
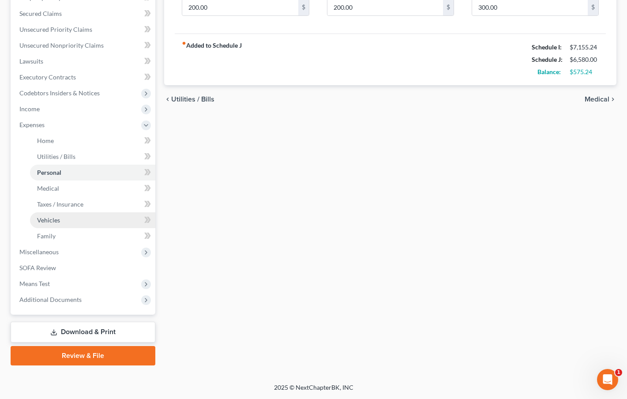
click at [65, 219] on link "Vehicles" at bounding box center [92, 220] width 125 height 16
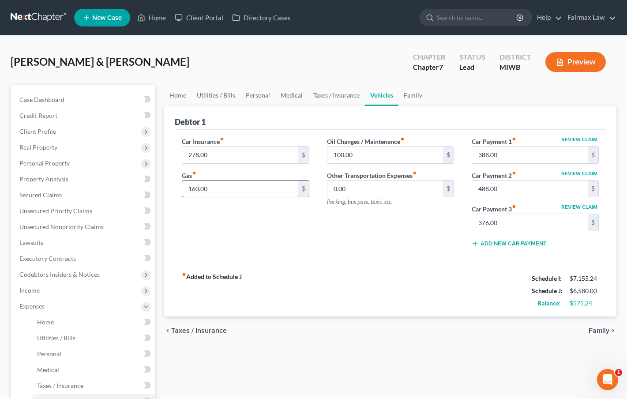
click at [231, 195] on input "160.00" at bounding box center [240, 188] width 116 height 17
drag, startPoint x: 235, startPoint y: 192, endPoint x: 75, endPoint y: 185, distance: 161.1
click at [75, 185] on div "Petition Navigation Case Dashboard Payments Invoices Payments Payments Credit R…" at bounding box center [313, 316] width 614 height 462
click at [285, 268] on div "fiber_manual_record Added to Schedule J Schedule I: $7,155.24 Schedule J: $6,67…" at bounding box center [390, 291] width 431 height 52
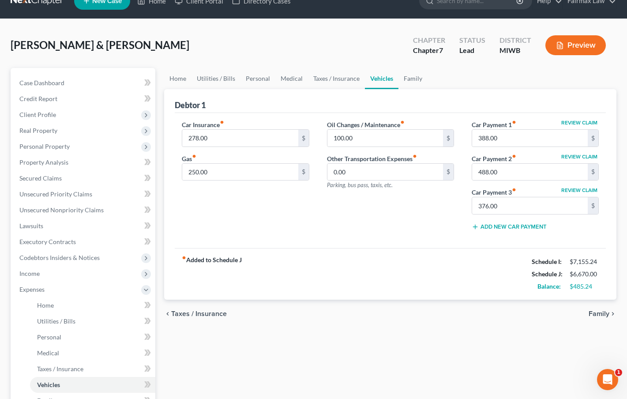
scroll to position [20, 0]
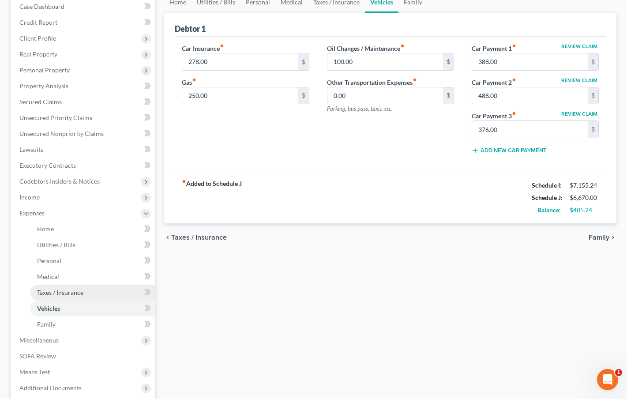
click at [64, 298] on link "Taxes / Insurance" at bounding box center [92, 292] width 125 height 16
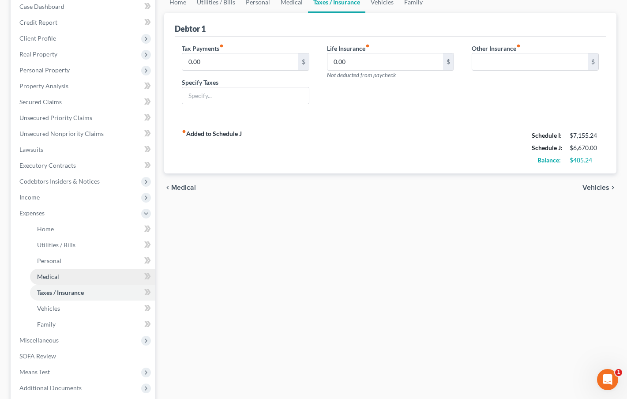
click at [54, 278] on span "Medical" at bounding box center [48, 276] width 22 height 7
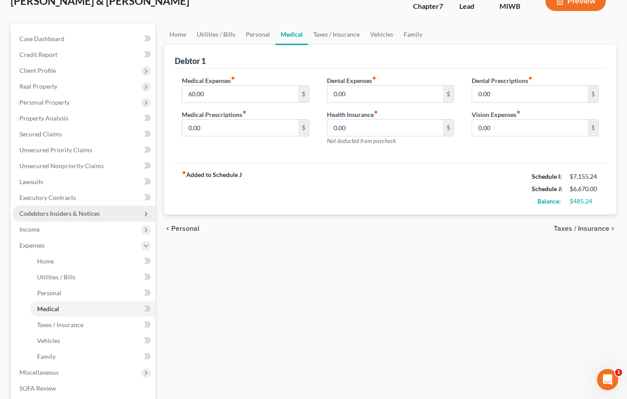
scroll to position [74, 0]
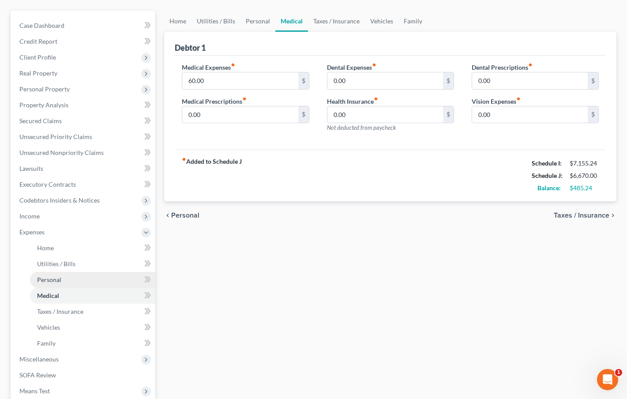
click at [53, 277] on span "Personal" at bounding box center [49, 279] width 24 height 7
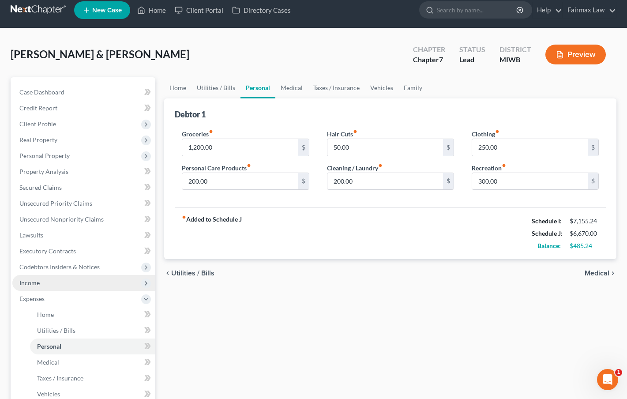
scroll to position [7, 0]
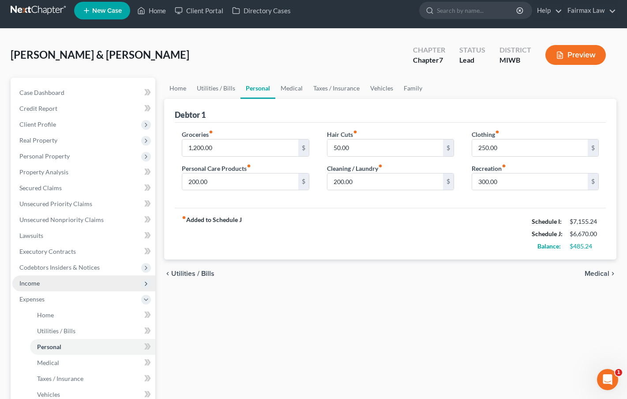
click at [64, 278] on span "Income" at bounding box center [83, 283] width 143 height 16
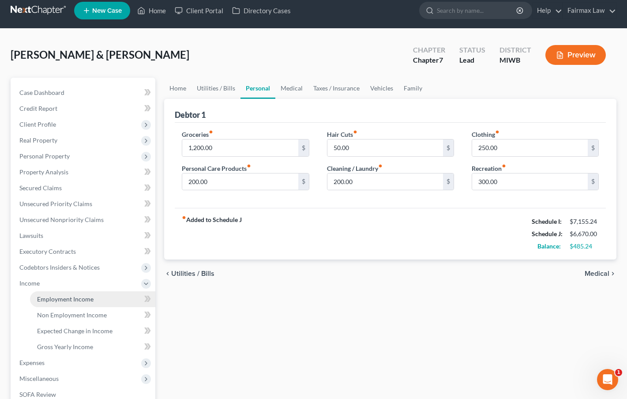
click at [64, 300] on span "Employment Income" at bounding box center [65, 298] width 56 height 7
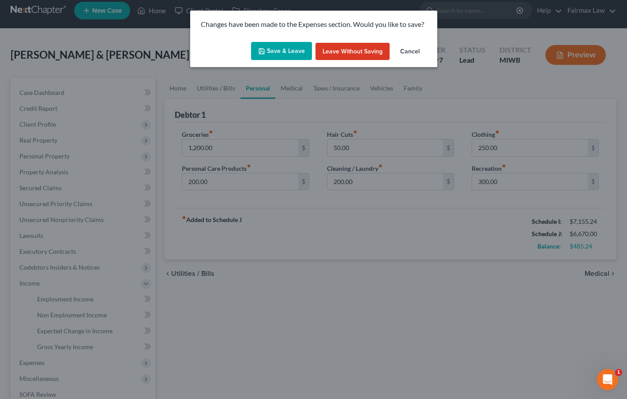
click at [292, 49] on button "Save & Leave" at bounding box center [281, 51] width 61 height 19
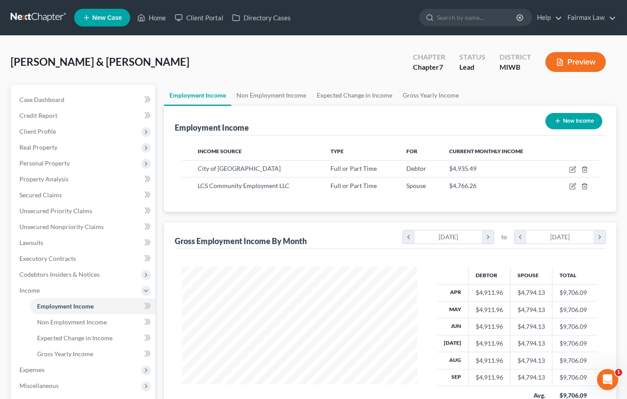
scroll to position [158, 254]
click at [571, 186] on icon "button" at bounding box center [572, 186] width 7 height 7
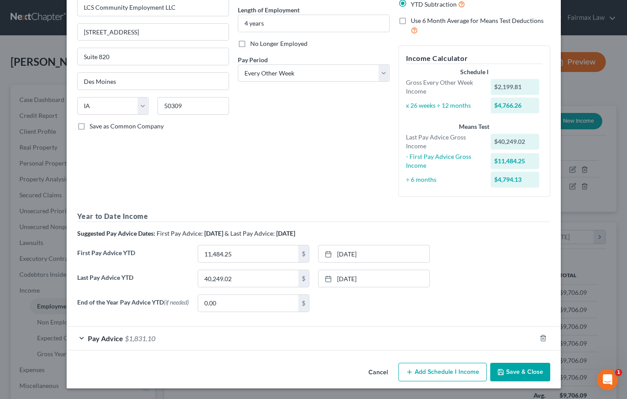
scroll to position [85, 0]
click at [226, 341] on div "Pay Advice $1,831.10" at bounding box center [301, 337] width 469 height 23
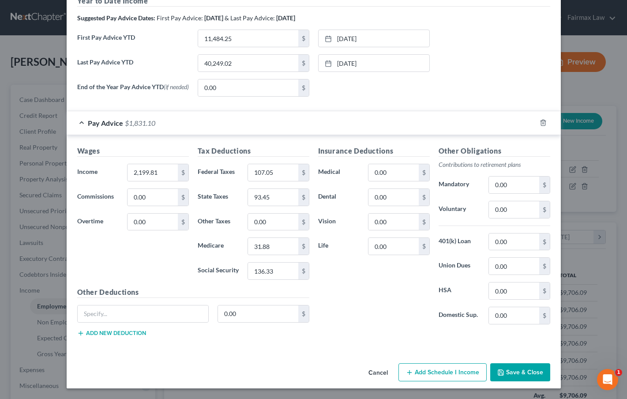
scroll to position [301, 0]
click at [505, 373] on button "Save & Close" at bounding box center [520, 372] width 60 height 19
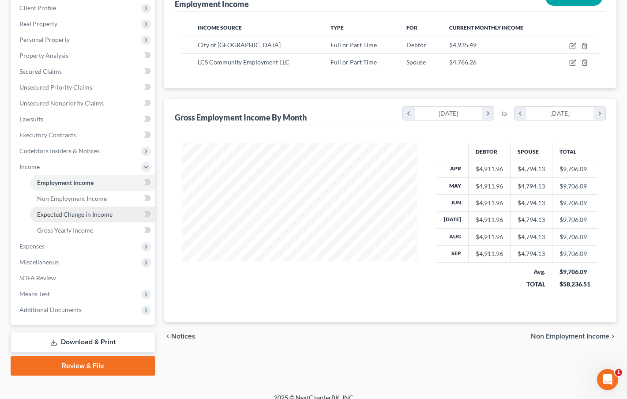
scroll to position [134, 0]
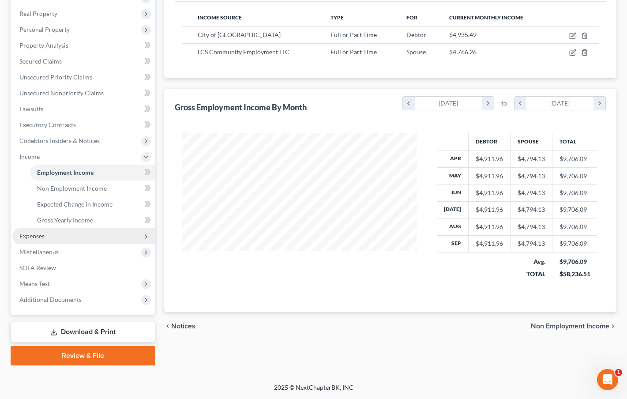
click at [49, 233] on span "Expenses" at bounding box center [83, 236] width 143 height 16
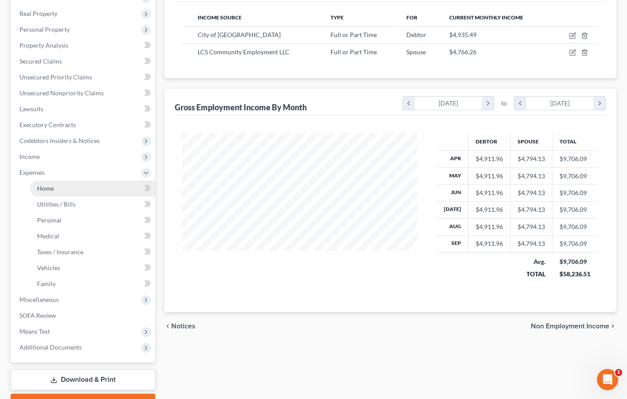
click at [54, 190] on link "Home" at bounding box center [92, 188] width 125 height 16
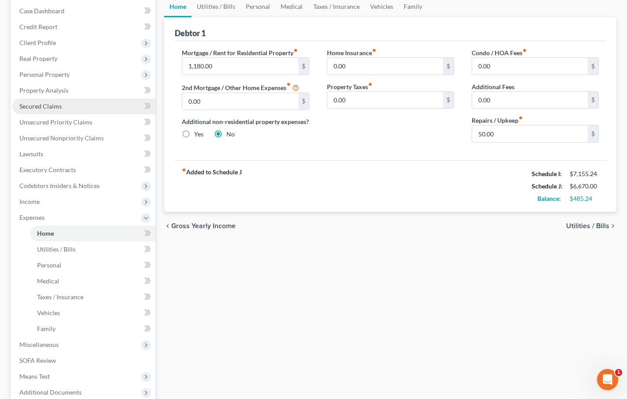
scroll to position [89, 0]
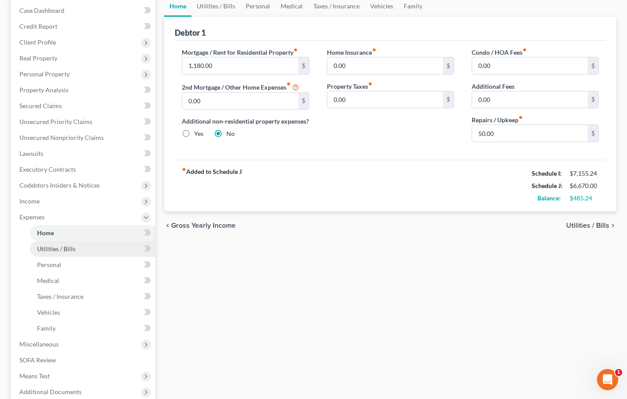
click at [50, 251] on span "Utilities / Bills" at bounding box center [56, 248] width 38 height 7
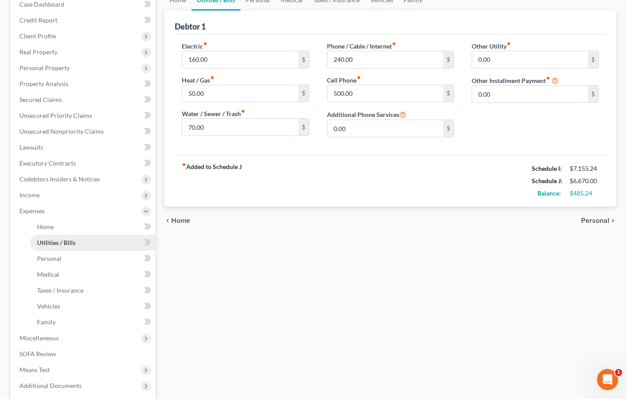
scroll to position [97, 0]
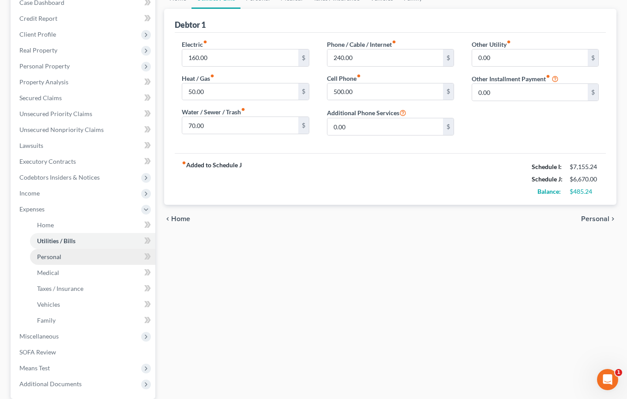
click at [47, 258] on span "Personal" at bounding box center [49, 256] width 24 height 7
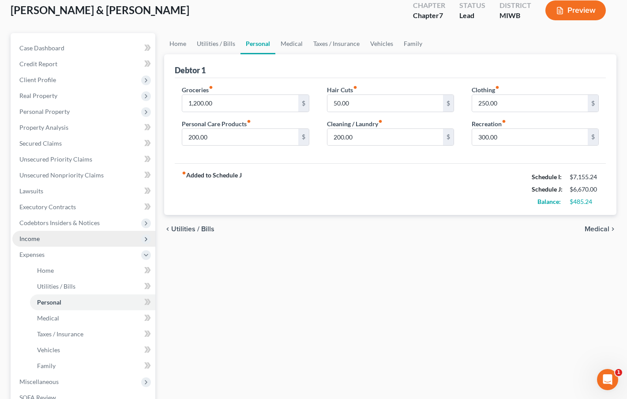
scroll to position [58, 0]
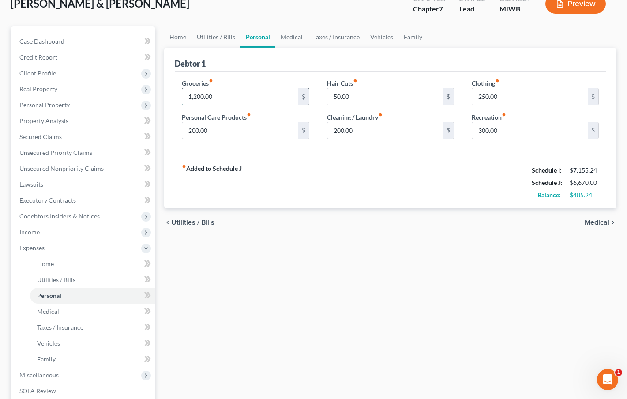
click at [200, 97] on input "1,200.00" at bounding box center [240, 96] width 116 height 17
click at [330, 356] on div "Home Utilities / Bills Personal Medical Taxes / Insurance Vehicles Family Debto…" at bounding box center [390, 257] width 461 height 462
click at [109, 308] on link "Medical" at bounding box center [92, 311] width 125 height 16
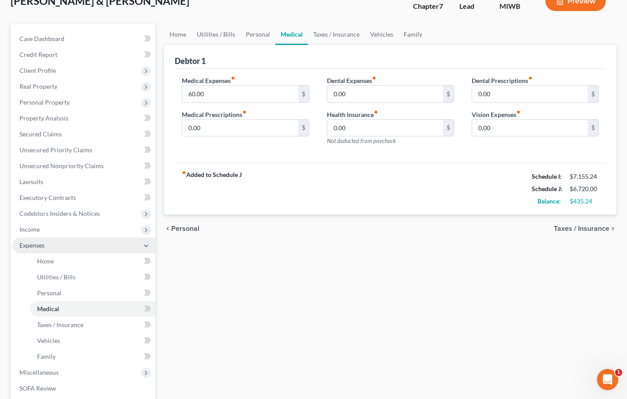
scroll to position [62, 0]
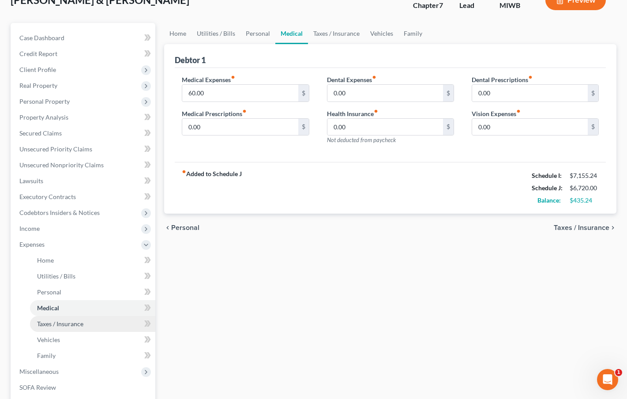
click at [75, 325] on span "Taxes / Insurance" at bounding box center [60, 323] width 46 height 7
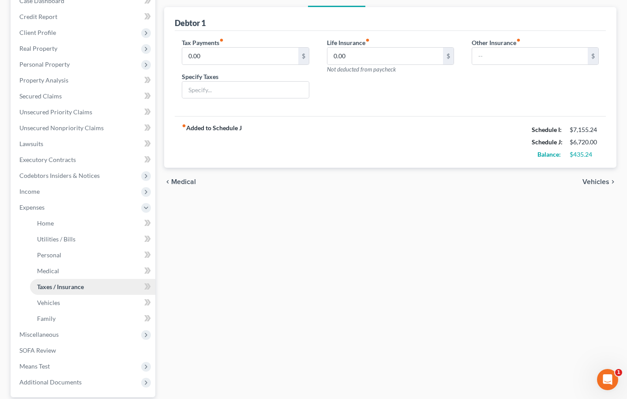
scroll to position [102, 0]
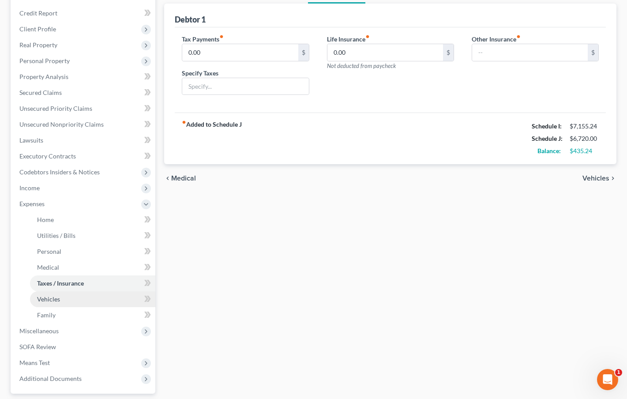
click at [61, 291] on link "Vehicles" at bounding box center [92, 299] width 125 height 16
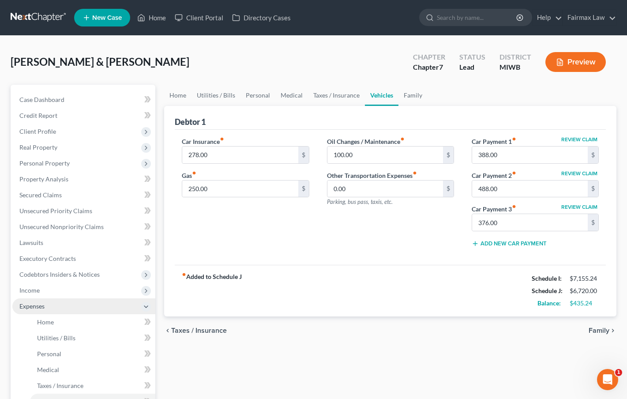
click at [146, 307] on polyline at bounding box center [146, 307] width 4 height 2
